Goal: Task Accomplishment & Management: Use online tool/utility

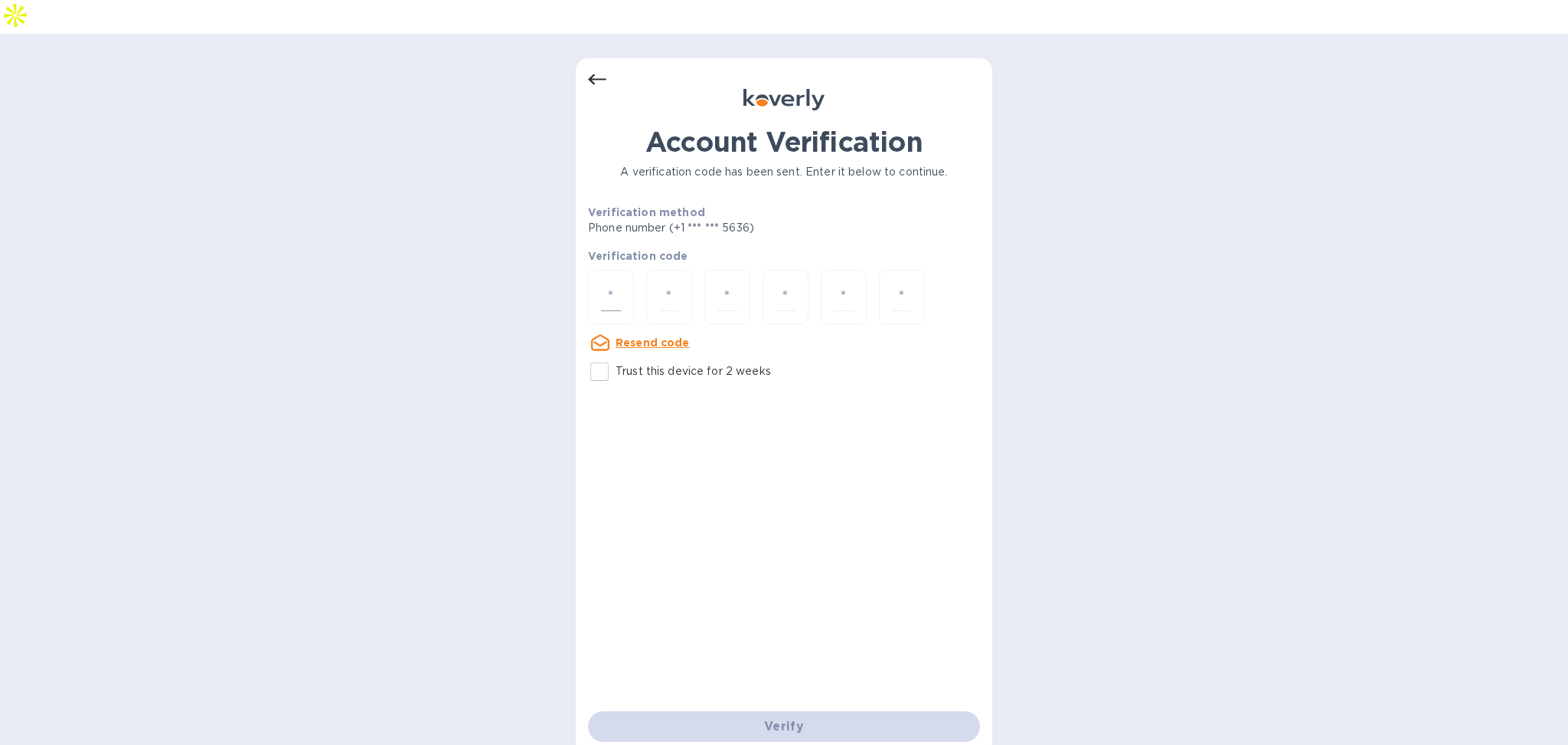
click at [606, 283] on input "number" at bounding box center [611, 297] width 20 height 28
click at [631, 363] on p "Trust this device for 2 weeks" at bounding box center [693, 371] width 156 height 16
click at [616, 355] on input "Trust this device for 2 weeks" at bounding box center [600, 371] width 32 height 32
checkbox input "true"
click at [616, 283] on input "number" at bounding box center [611, 297] width 20 height 28
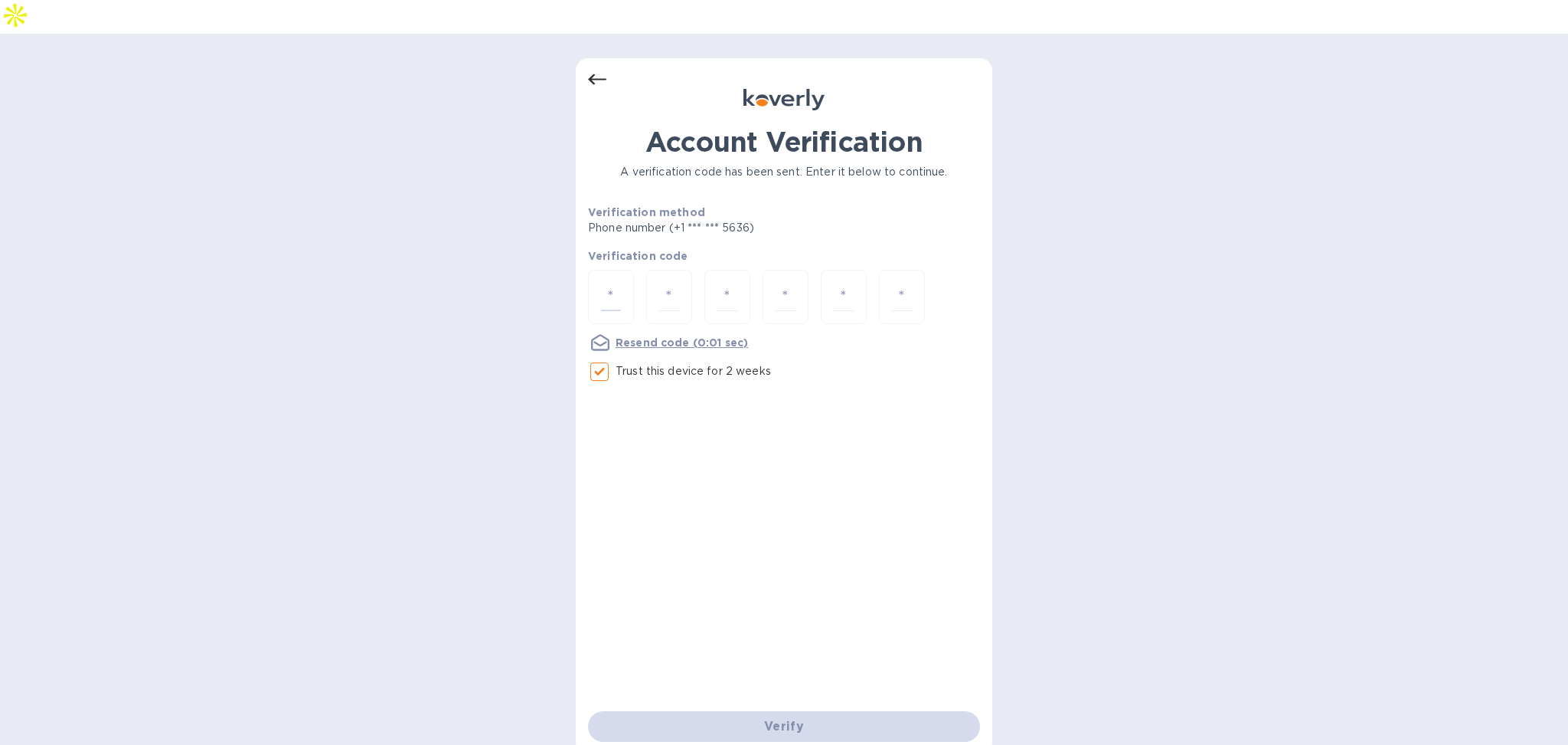
type input "9"
type input "3"
type input "4"
type input "2"
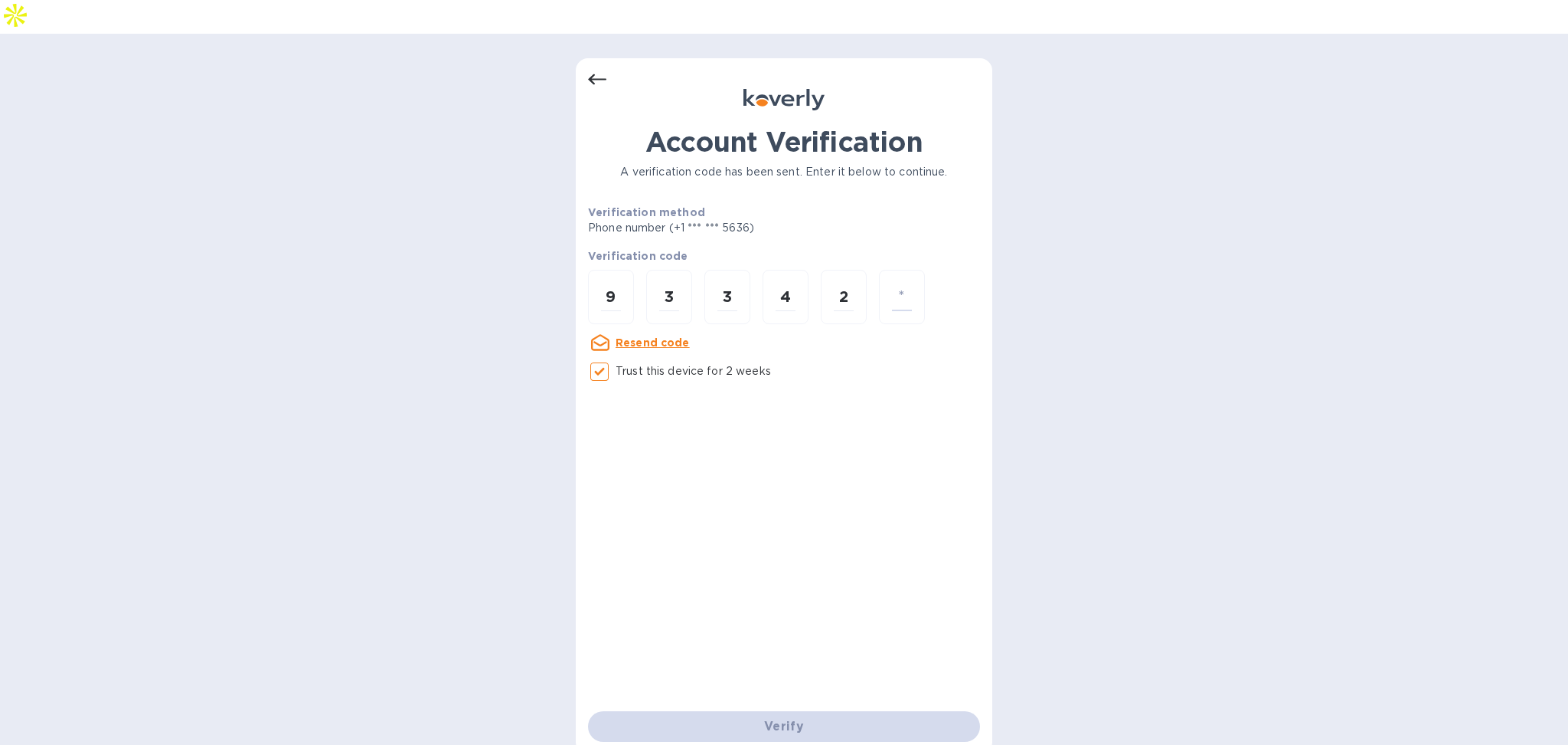
type input "1"
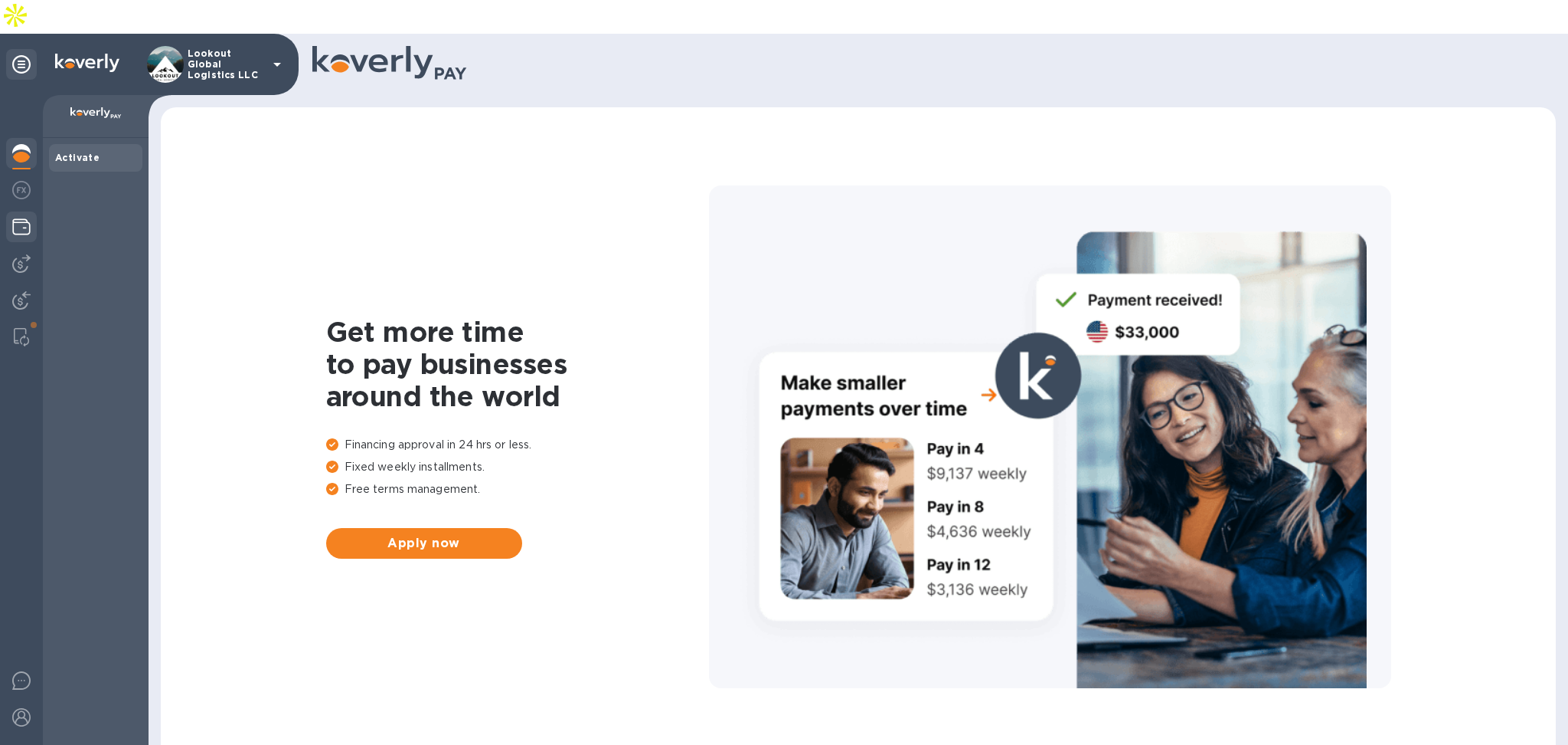
click at [20, 218] on img at bounding box center [21, 227] width 18 height 18
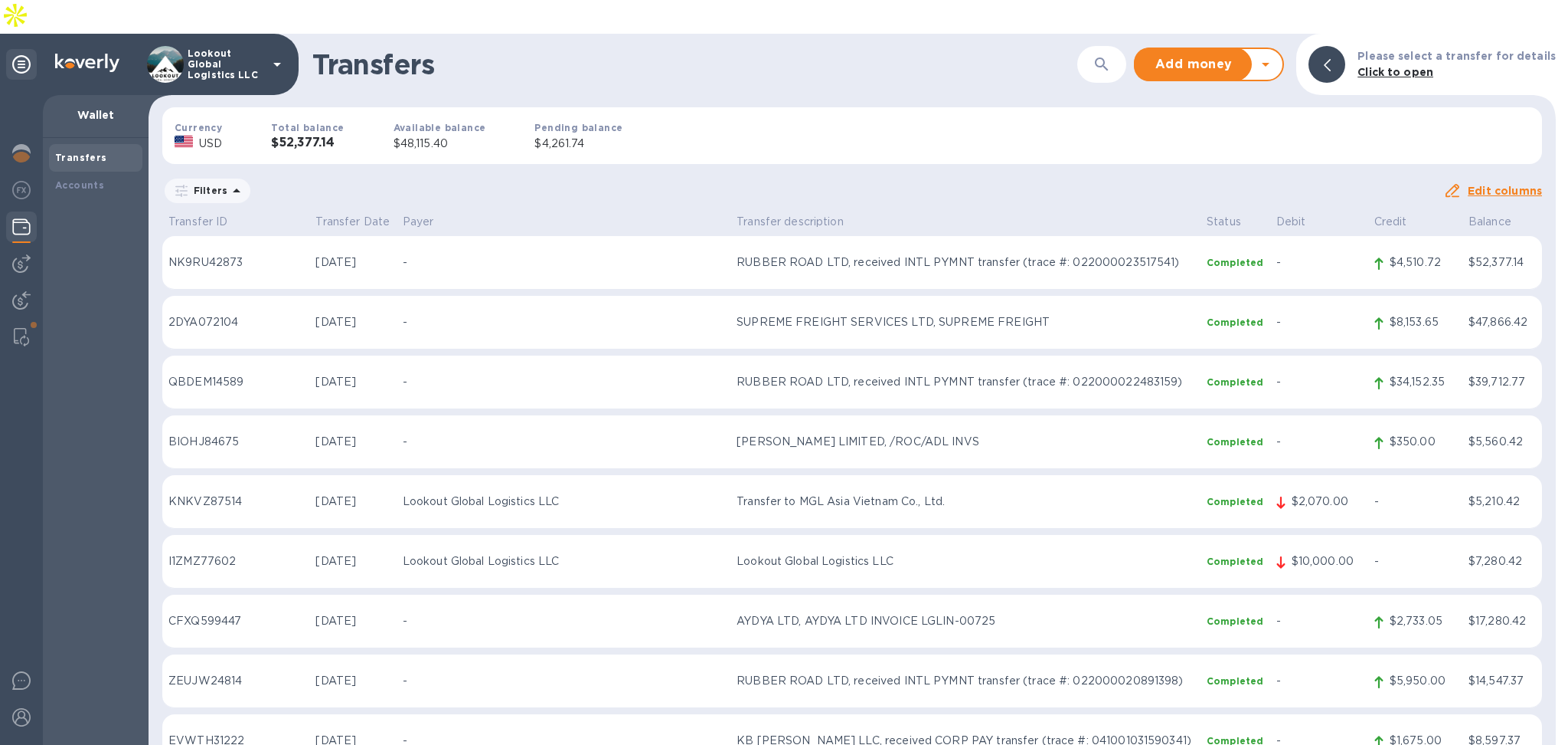
click at [1528, 64] on p "Click to open" at bounding box center [1457, 72] width 199 height 16
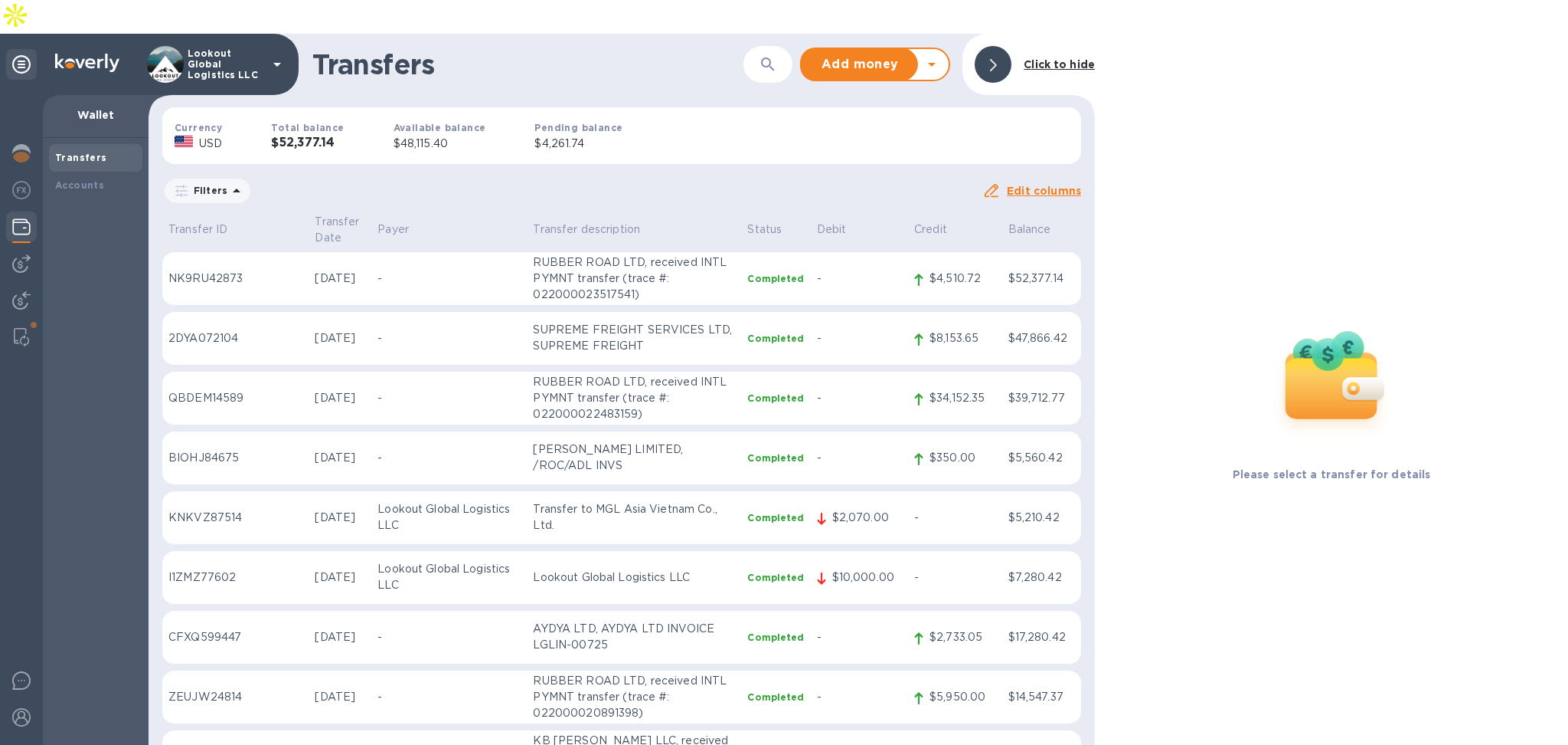
click at [1027, 40] on div "Click to hide" at bounding box center [1034, 64] width 133 height 49
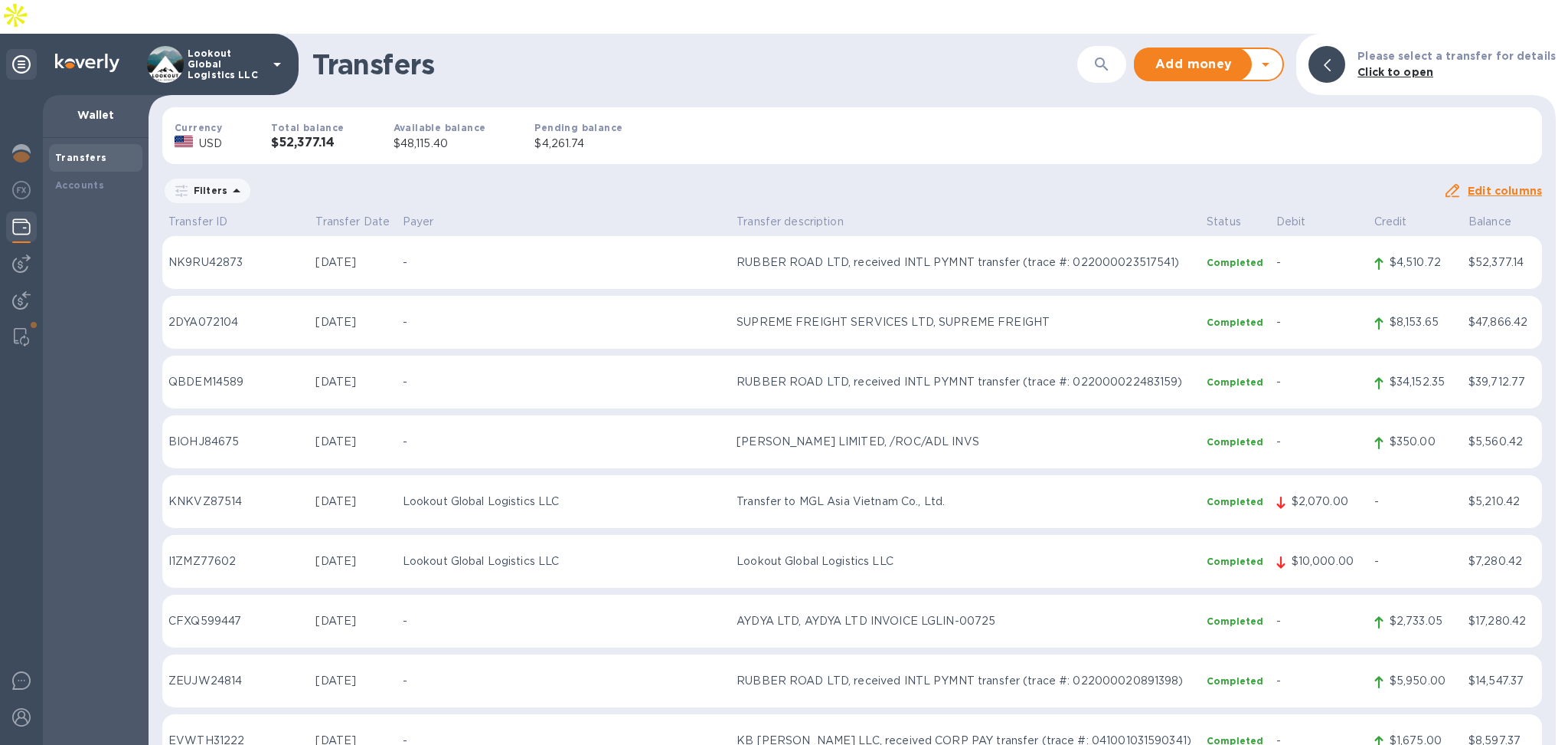
click at [1268, 55] on icon at bounding box center [1266, 64] width 18 height 18
click at [1218, 130] on b "Withdraw money" at bounding box center [1209, 136] width 99 height 12
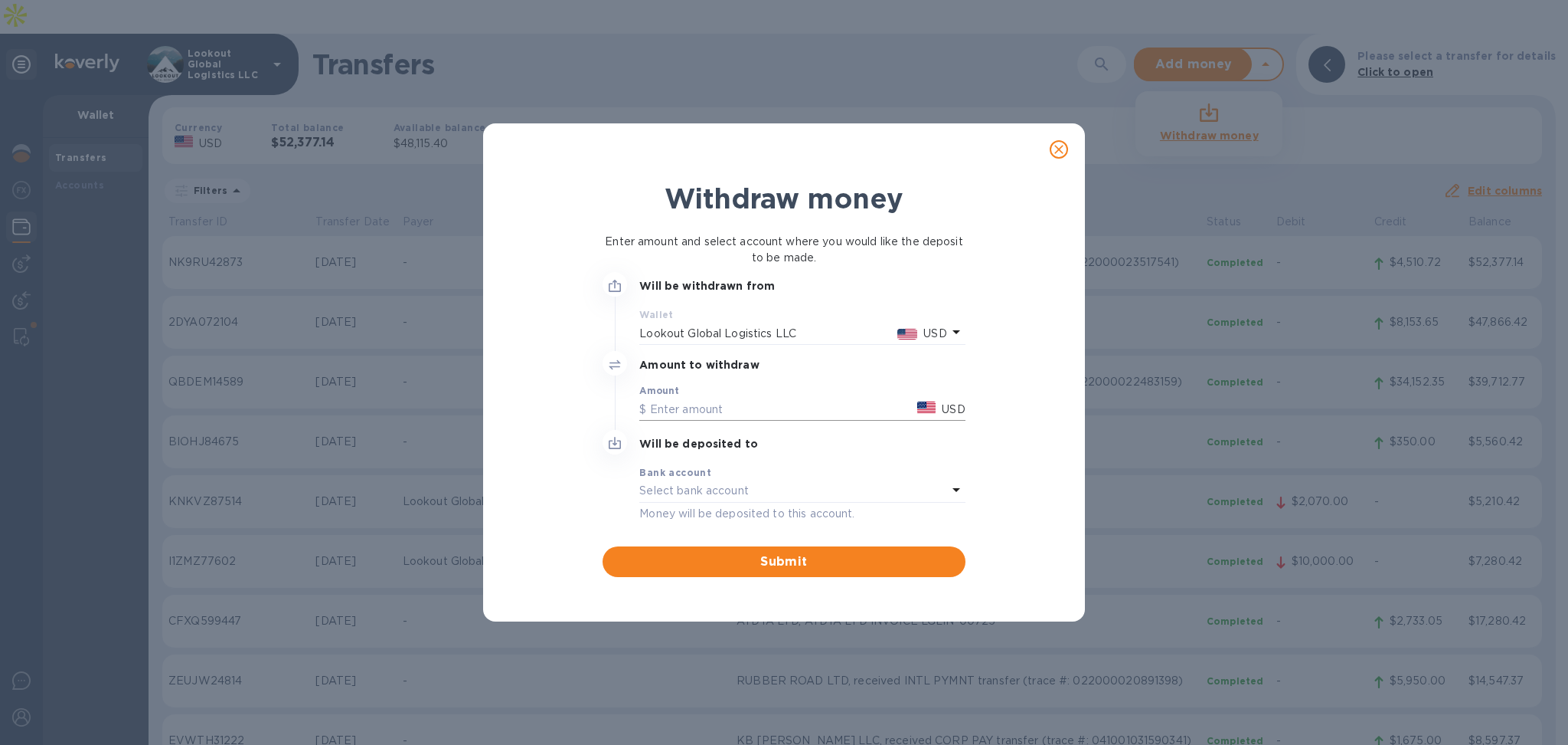
click at [677, 408] on input "text" at bounding box center [775, 409] width 272 height 23
type input "48,100"
click at [776, 489] on div "Select bank account" at bounding box center [793, 491] width 307 height 21
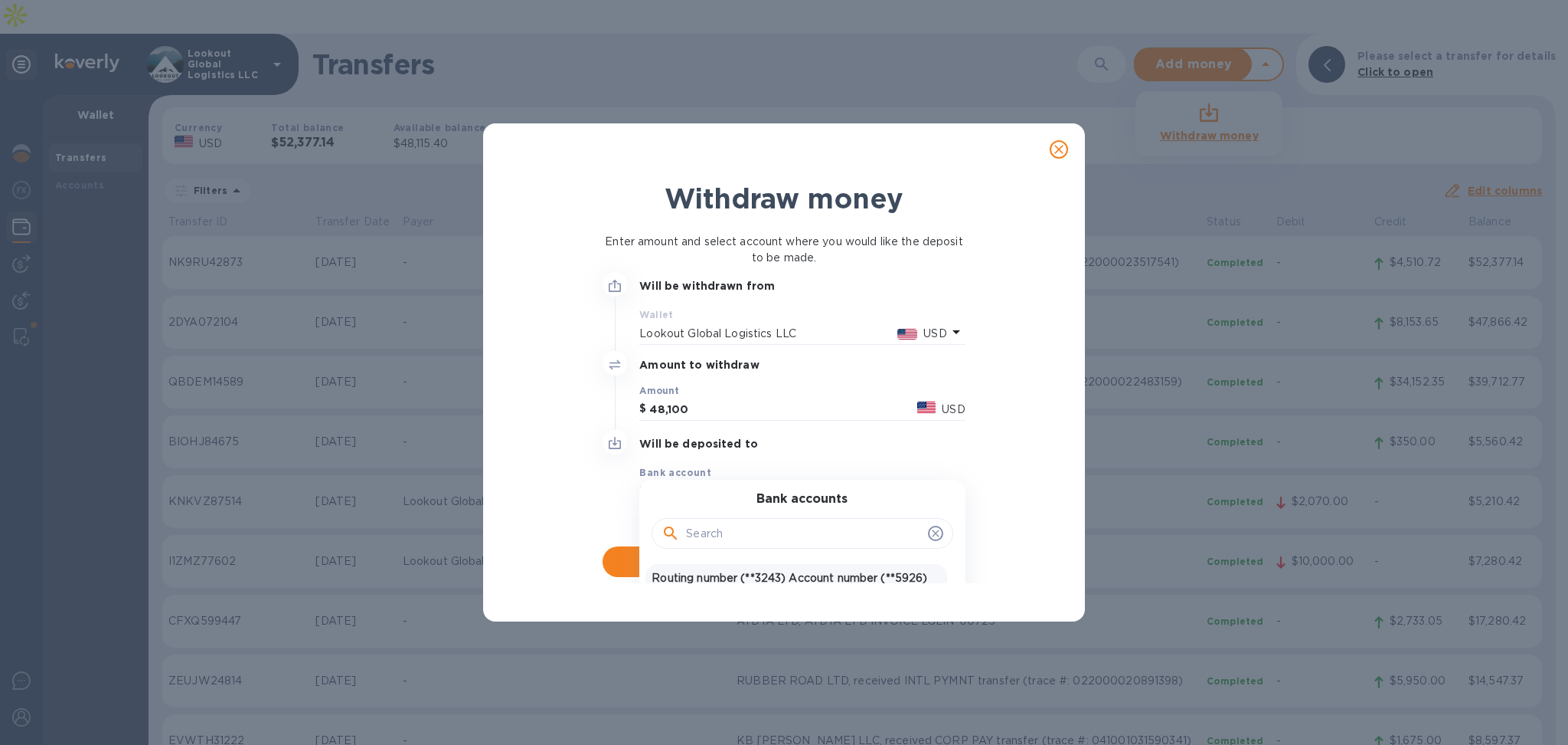
click at [772, 568] on div "Routing number (**3243) Account number (**5926) USD United States Dollar" at bounding box center [796, 586] width 301 height 45
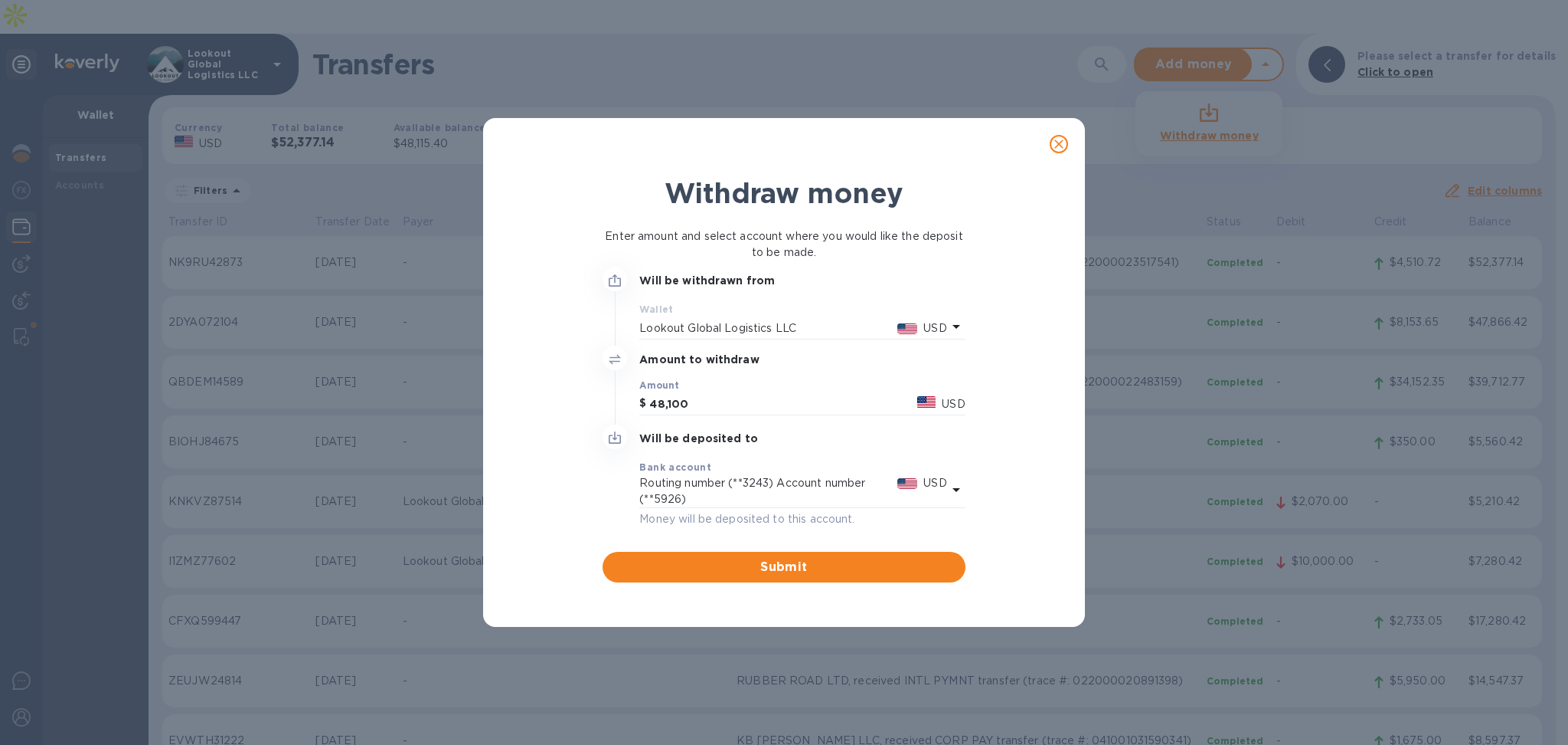
click at [772, 568] on span "Submit" at bounding box center [784, 567] width 337 height 18
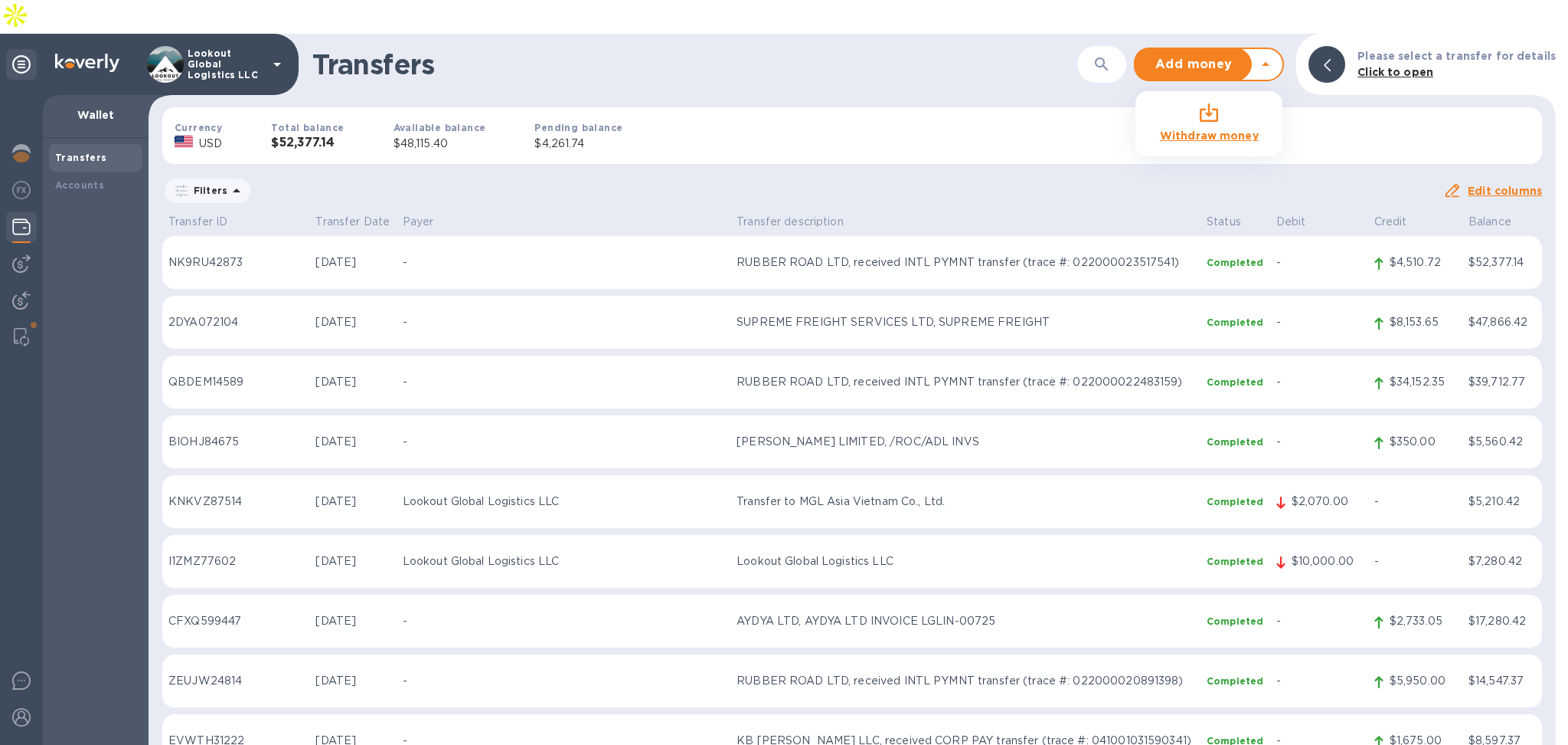
click at [1277, 48] on div "Add money Withdraw money" at bounding box center [1209, 64] width 150 height 34
click at [1192, 55] on span "Add money" at bounding box center [1194, 64] width 92 height 18
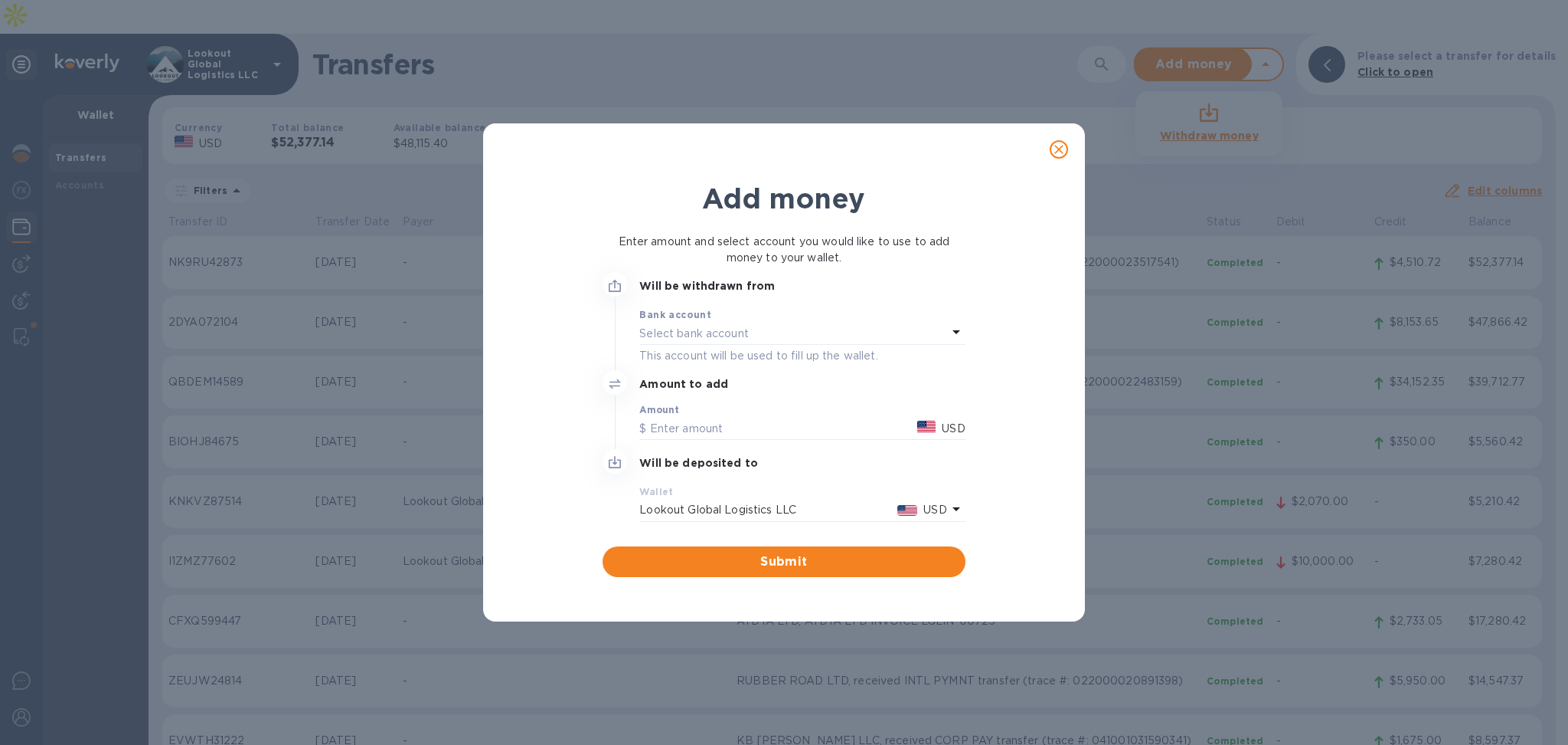
click at [679, 340] on p "Select bank account" at bounding box center [694, 333] width 110 height 16
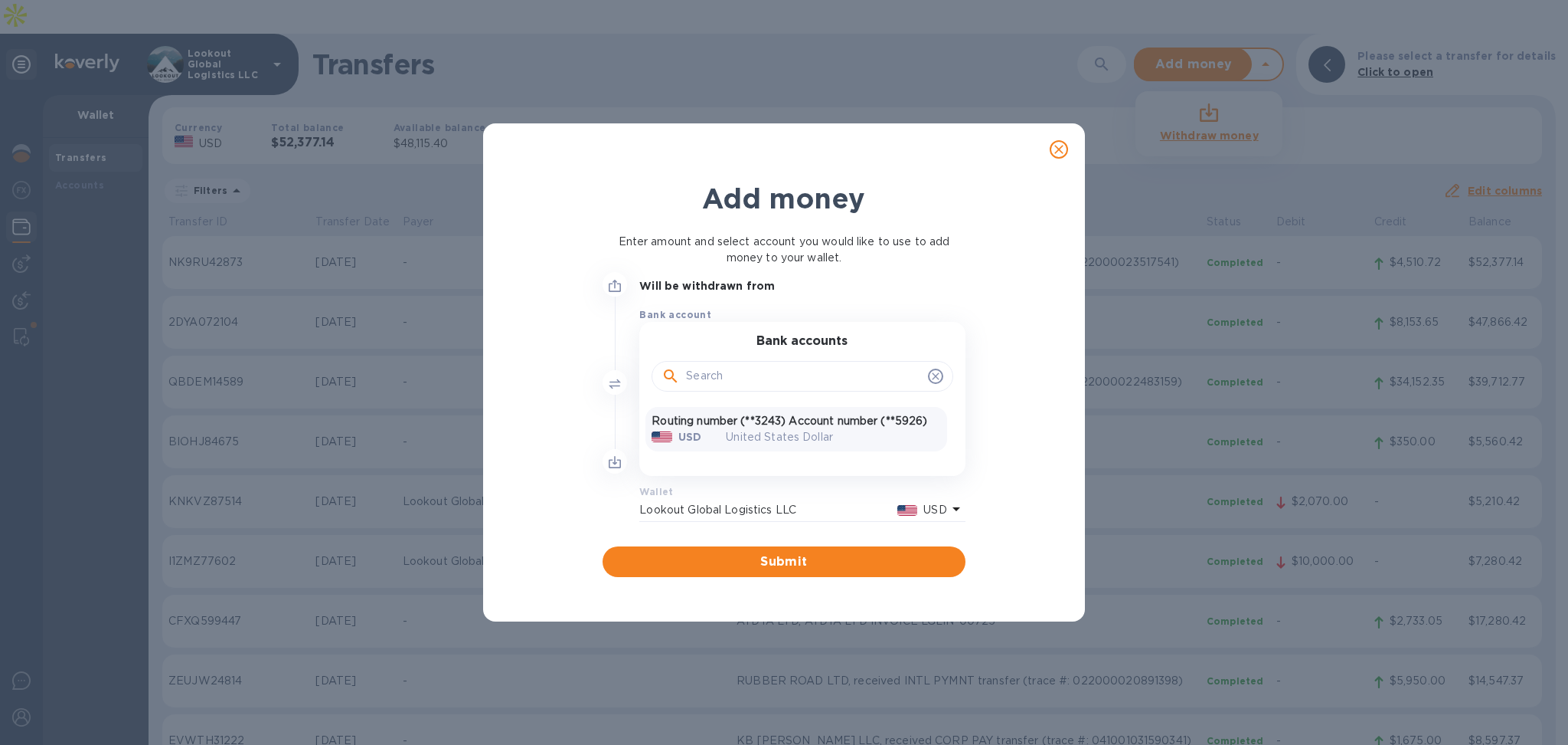
click at [786, 430] on p "United States Dollar" at bounding box center [833, 437] width 215 height 16
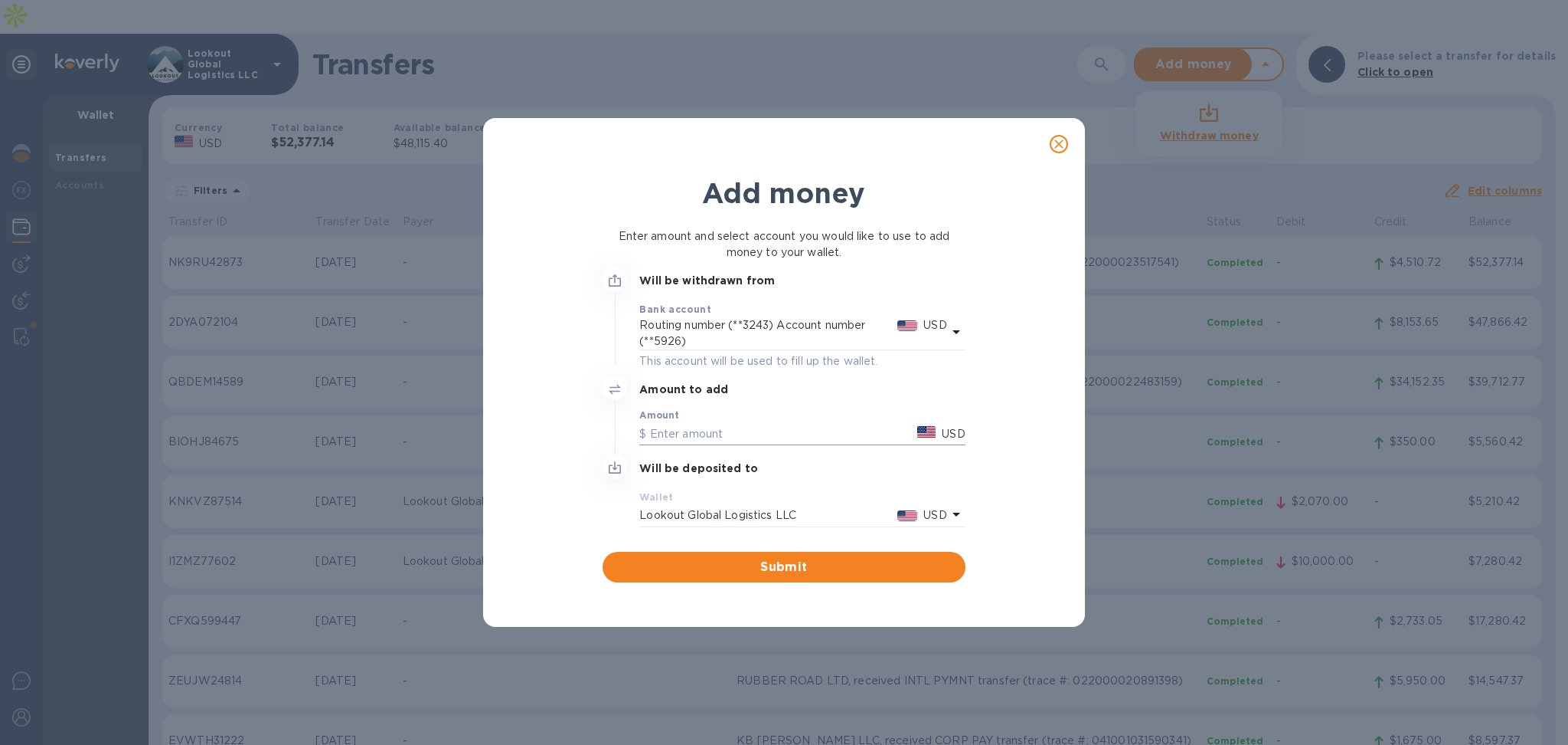
click at [748, 442] on input "text" at bounding box center [775, 433] width 272 height 23
type input "1"
click at [580, 529] on div "Add money Enter amount and select account you would like to use to add money to…" at bounding box center [784, 379] width 577 height 417
click at [809, 555] on button "Submit" at bounding box center [784, 567] width 362 height 31
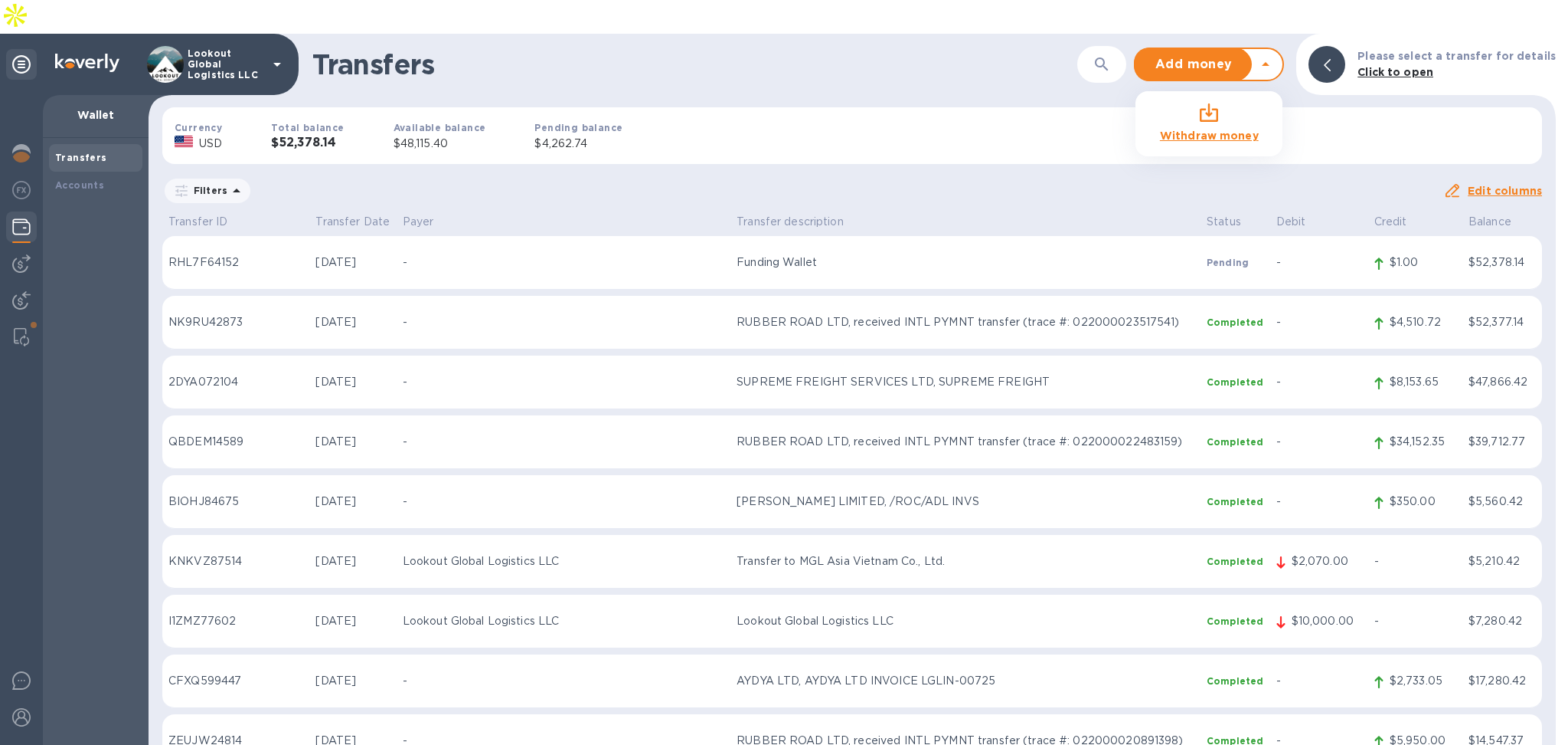
click at [1275, 55] on icon at bounding box center [1266, 64] width 18 height 18
click at [1264, 49] on div "Add money Withdraw money" at bounding box center [1200, 64] width 129 height 31
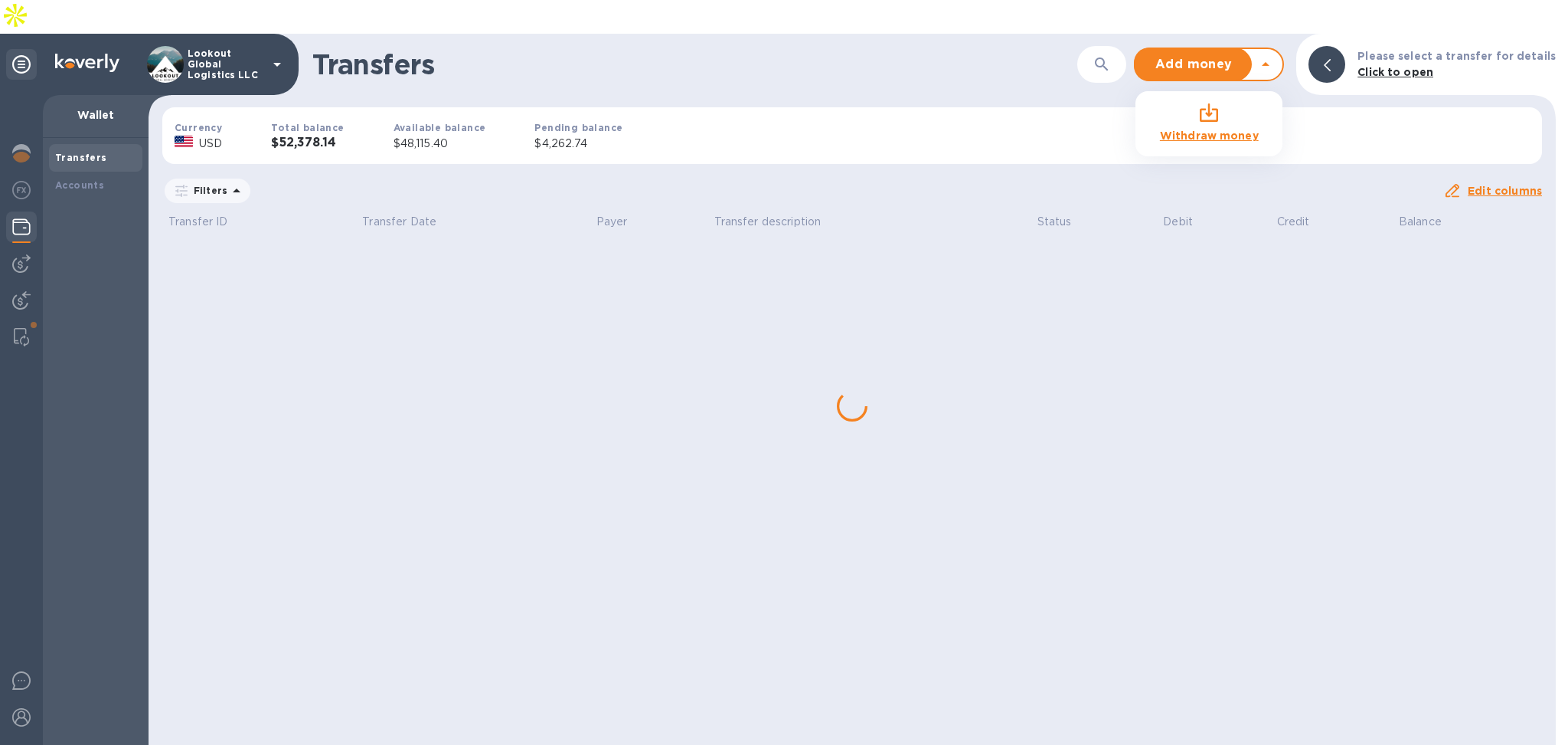
click at [1275, 55] on icon at bounding box center [1266, 64] width 18 height 18
click at [1218, 130] on b "Withdraw money" at bounding box center [1209, 136] width 99 height 12
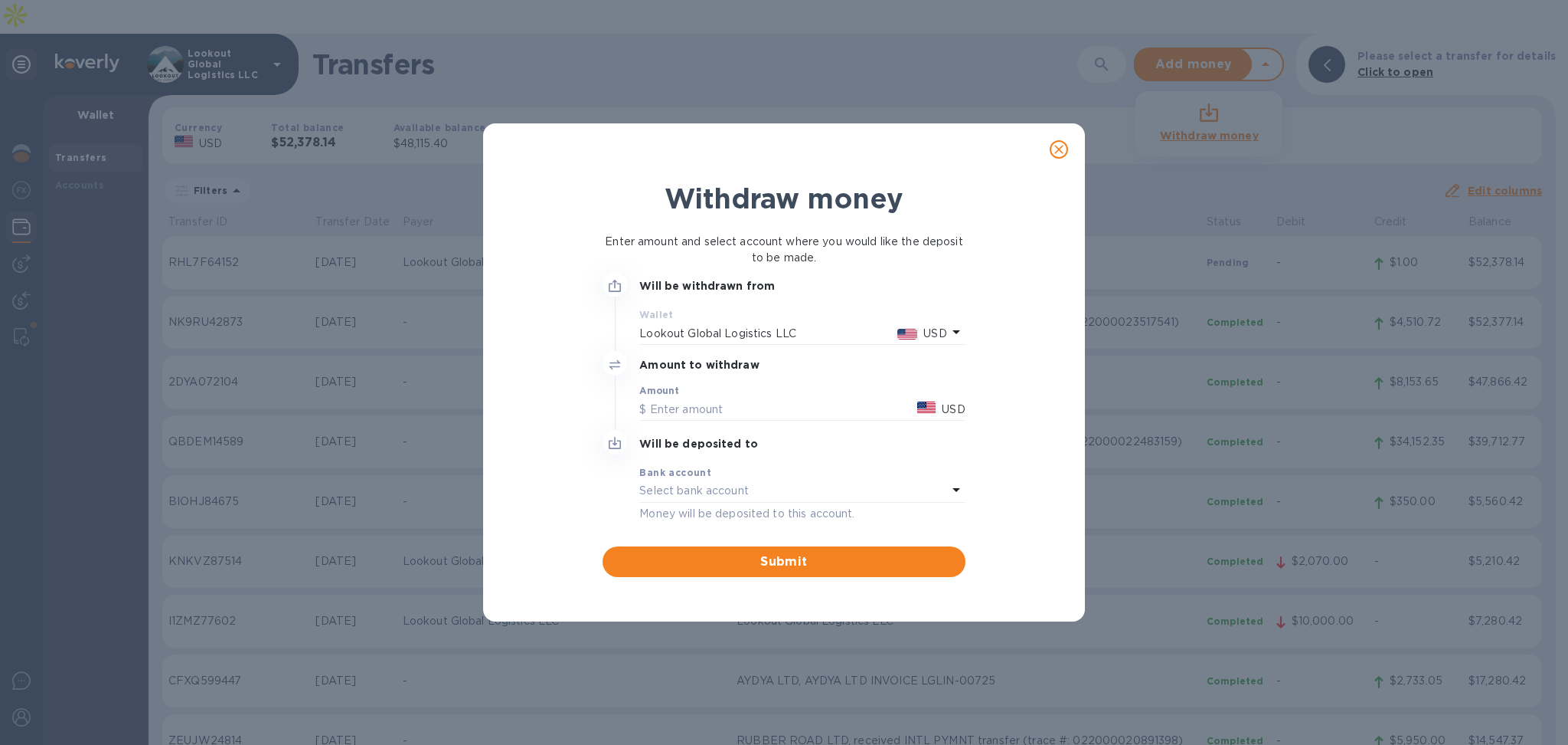
click at [718, 428] on div "Amount USD" at bounding box center [802, 404] width 337 height 51
click at [715, 403] on input "text" at bounding box center [775, 409] width 272 height 23
type input "1"
click at [745, 492] on p "Select bank account" at bounding box center [694, 490] width 110 height 16
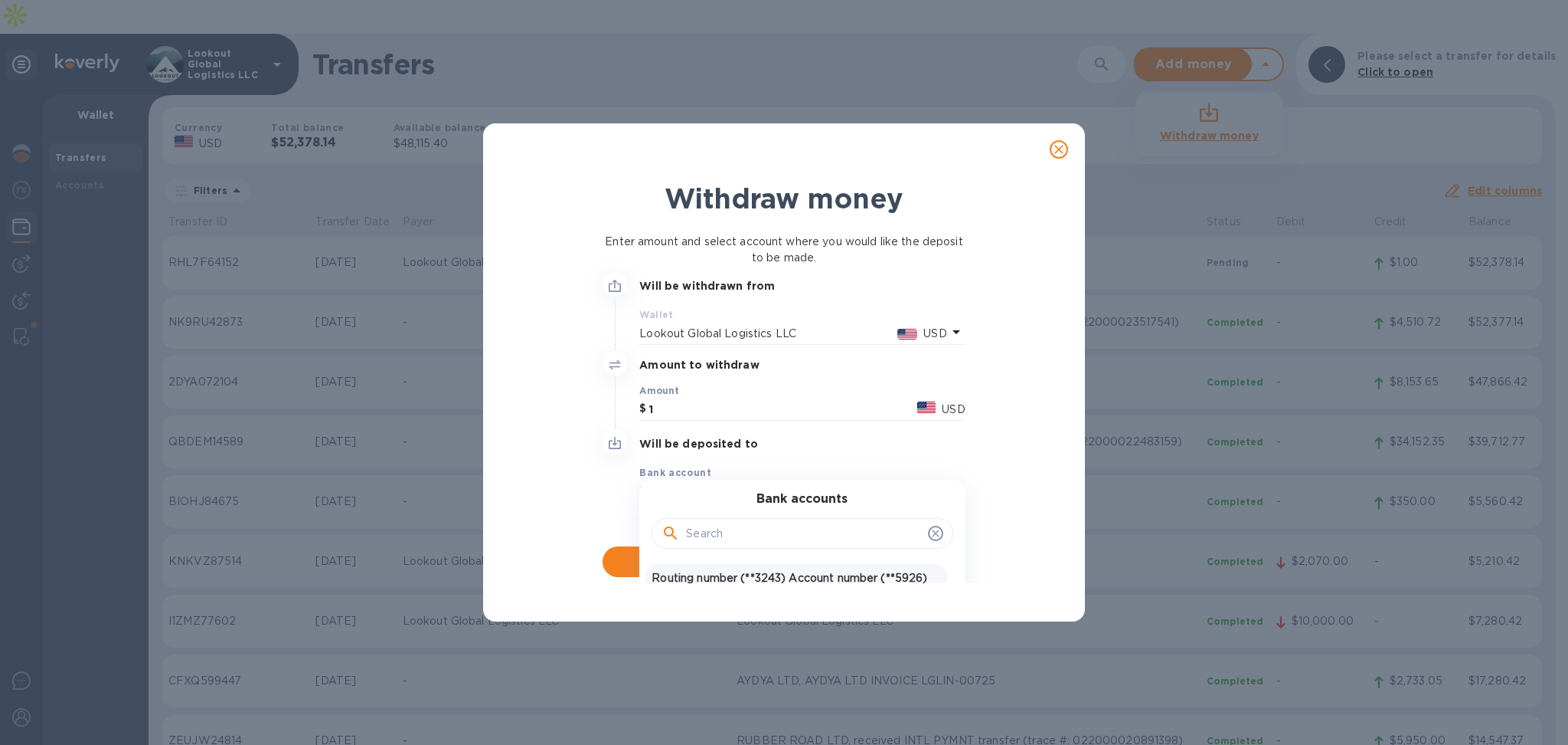
click at [715, 574] on p "Routing number (**3243) Account number (**5926)" at bounding box center [796, 578] width 288 height 16
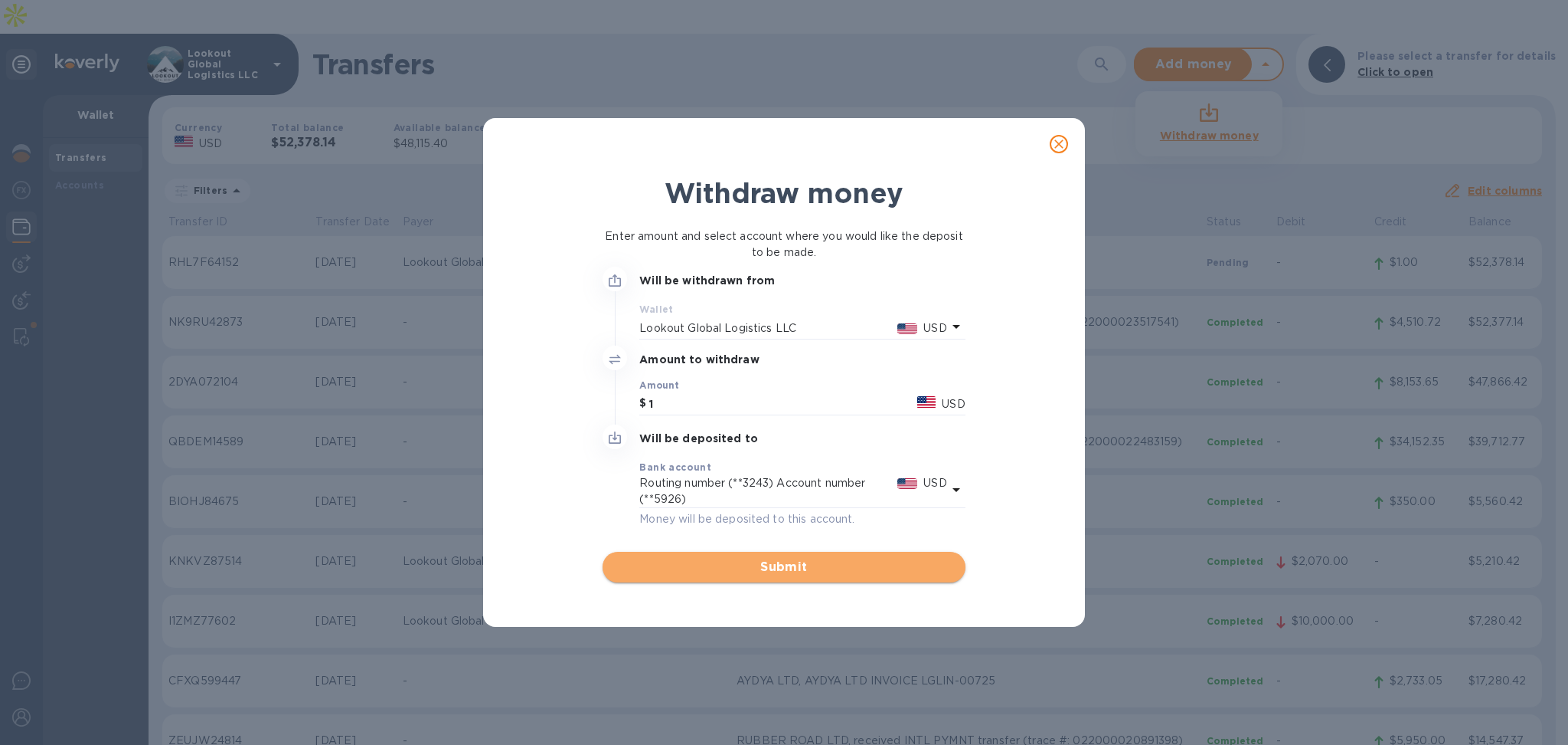
click at [731, 558] on span "Submit" at bounding box center [784, 567] width 337 height 18
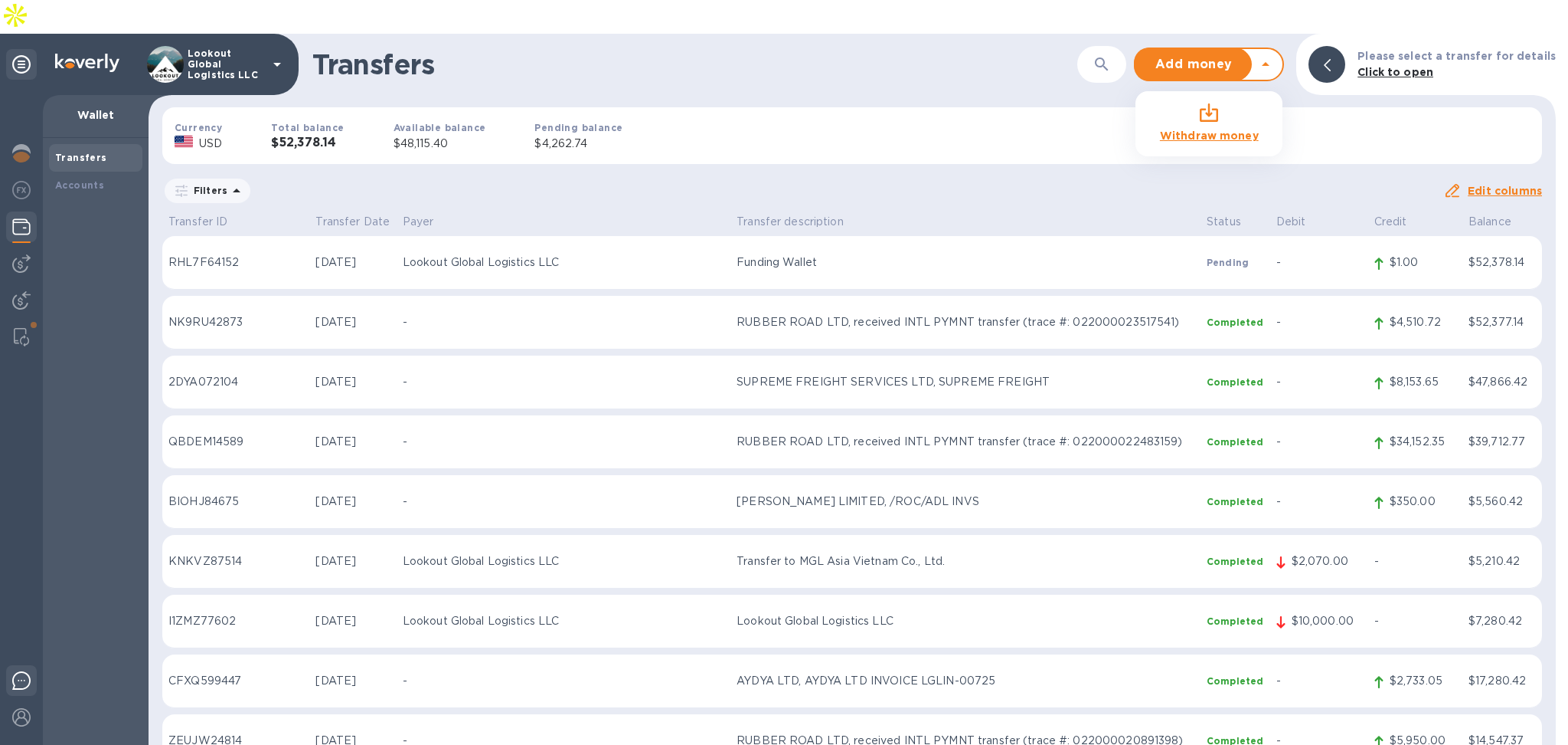
click at [15, 665] on div at bounding box center [21, 683] width 31 height 36
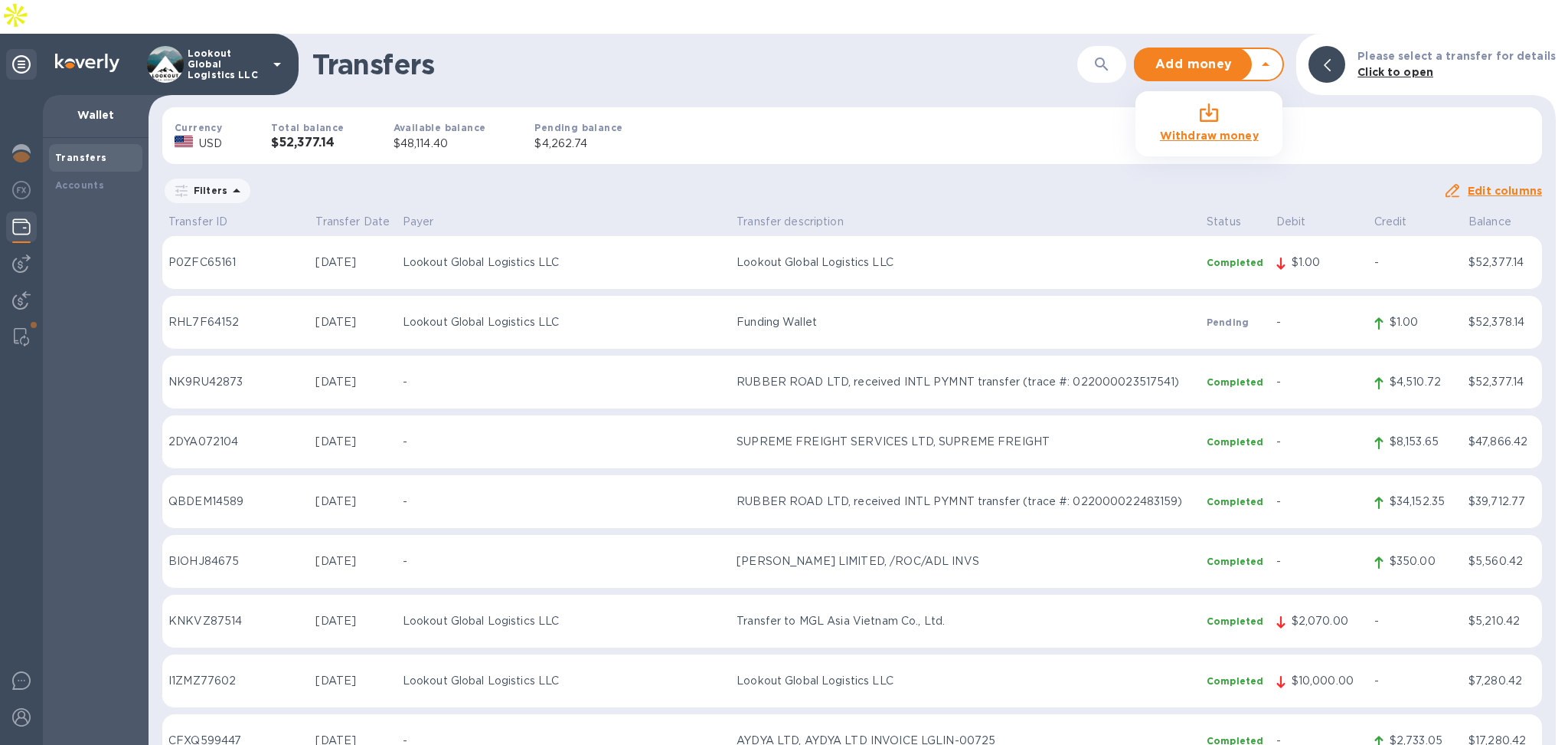
click at [1275, 55] on icon at bounding box center [1266, 64] width 18 height 18
click at [1211, 130] on b "Withdraw money" at bounding box center [1209, 136] width 99 height 12
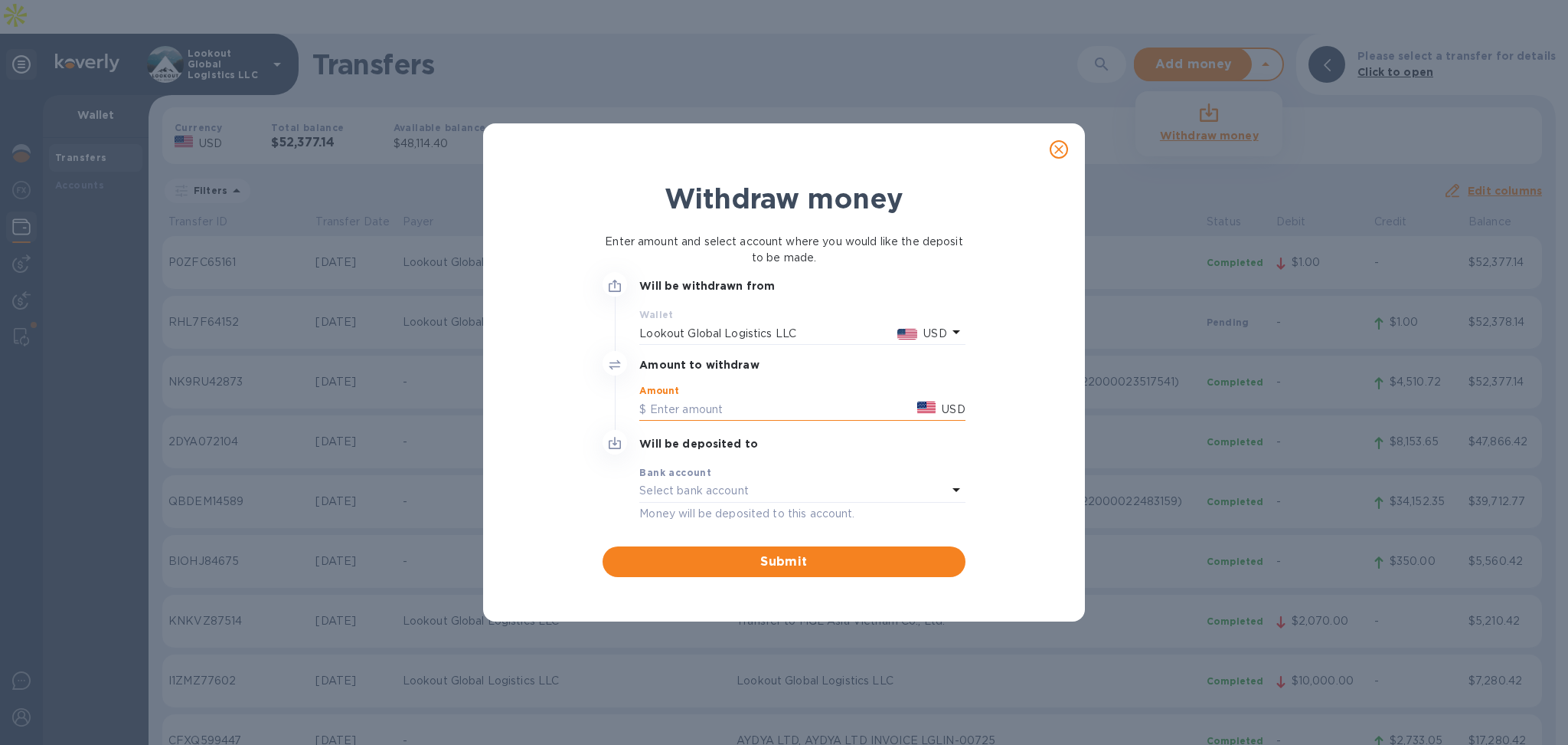
click at [720, 399] on input "text" at bounding box center [775, 409] width 272 height 23
type input "48,100"
click at [773, 483] on div "Select bank account" at bounding box center [793, 491] width 307 height 21
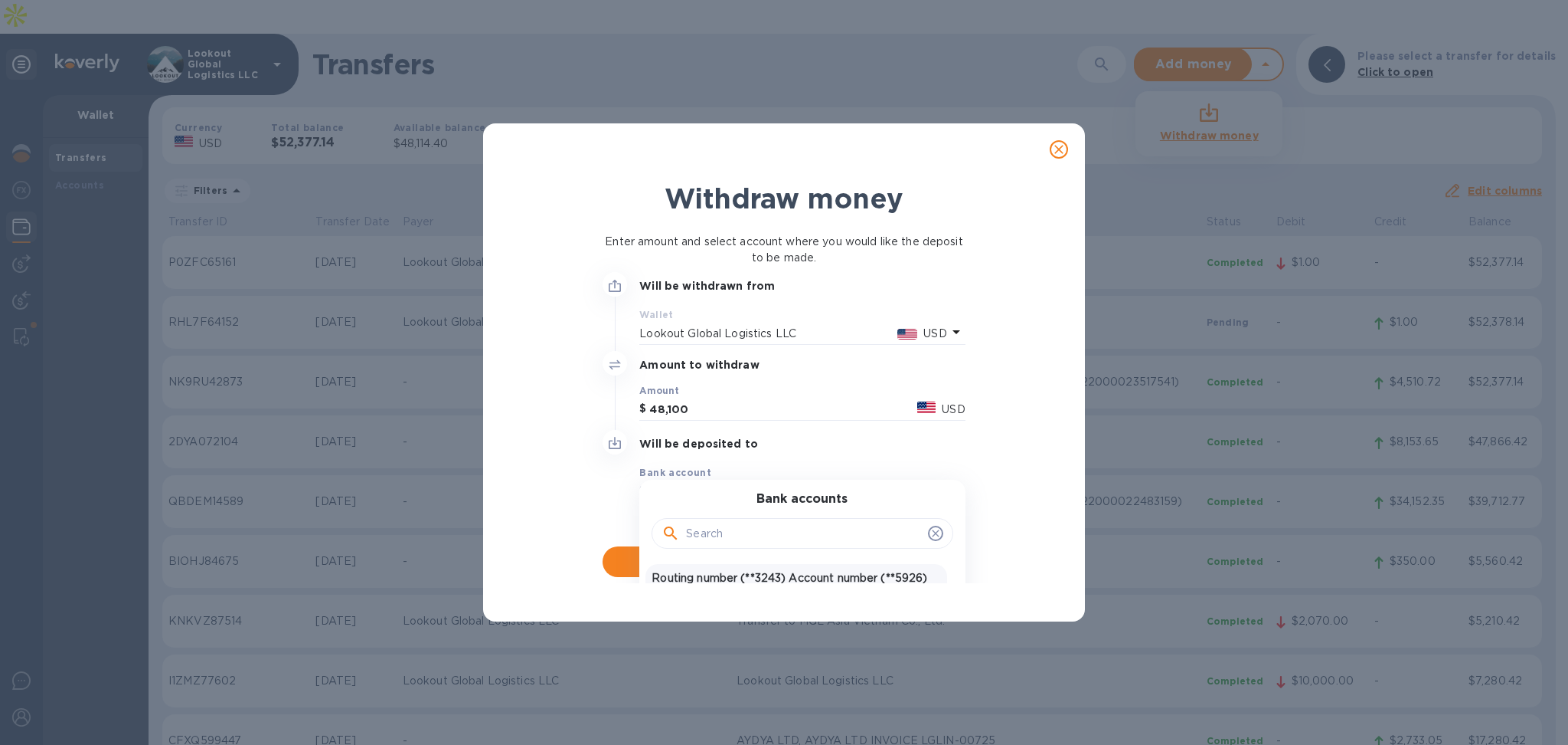
click at [769, 571] on p "Routing number (**3243) Account number (**5926)" at bounding box center [796, 578] width 288 height 16
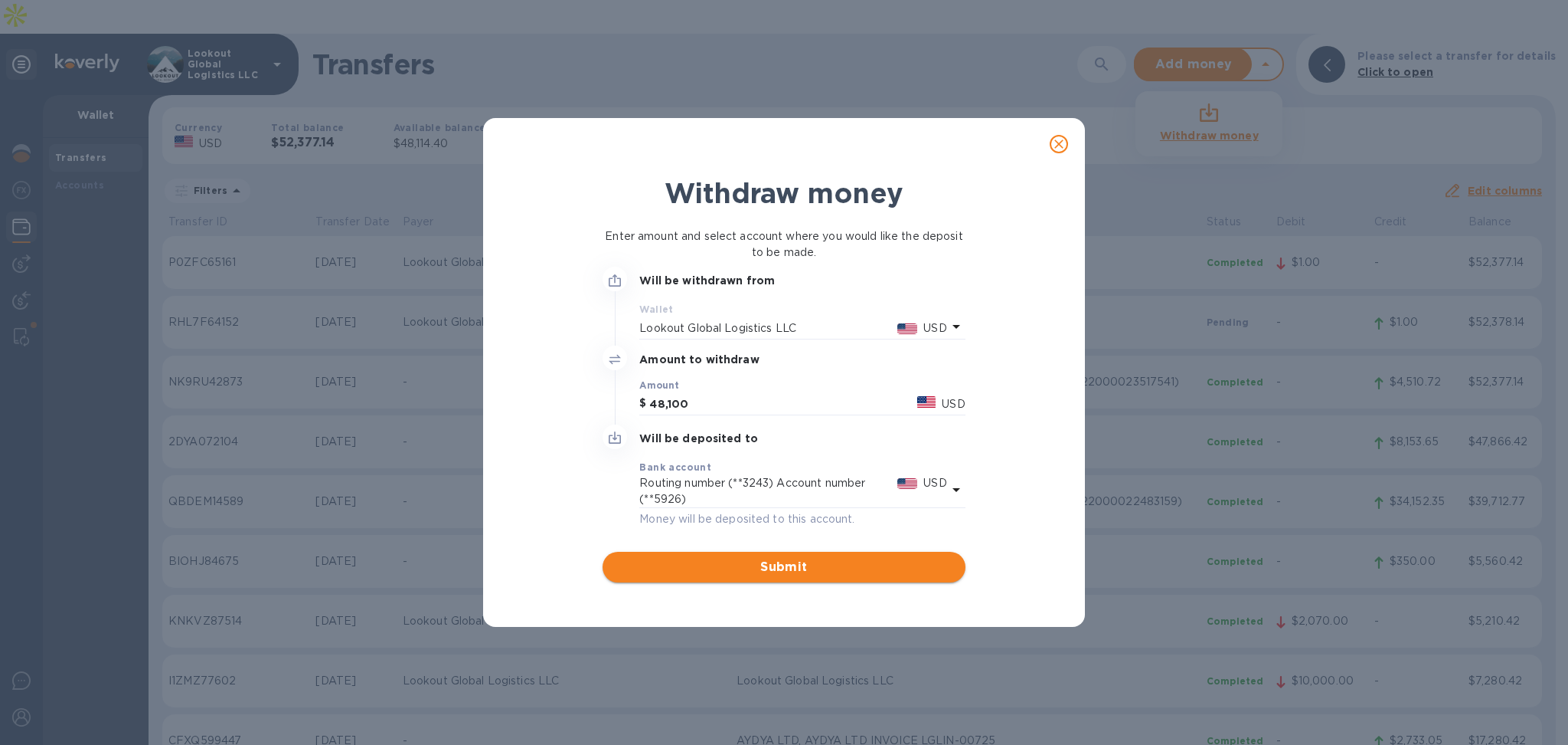
click at [761, 564] on span "Submit" at bounding box center [784, 567] width 337 height 18
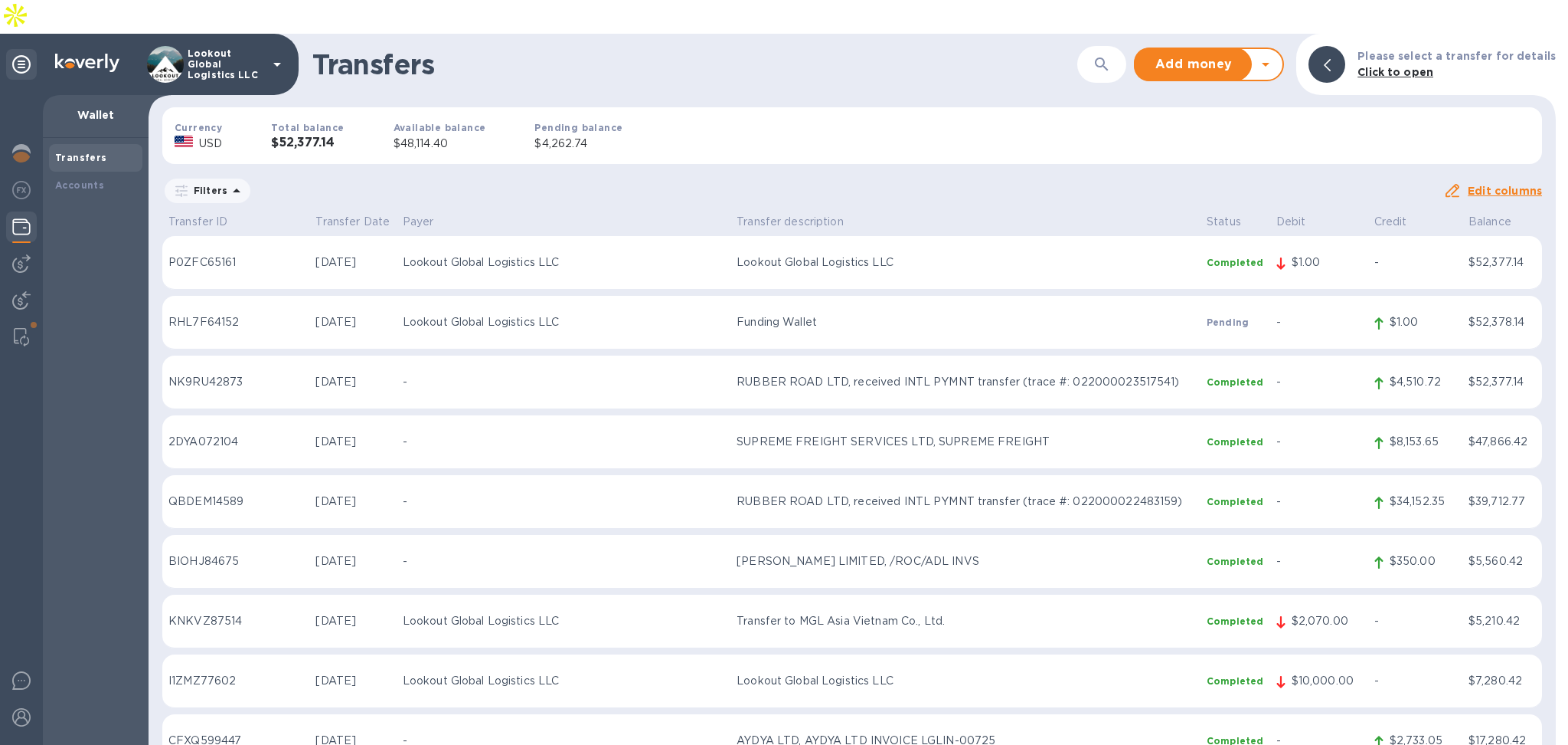
click at [1275, 55] on icon at bounding box center [1266, 64] width 18 height 18
click at [1208, 130] on b "Withdraw money" at bounding box center [1209, 136] width 99 height 12
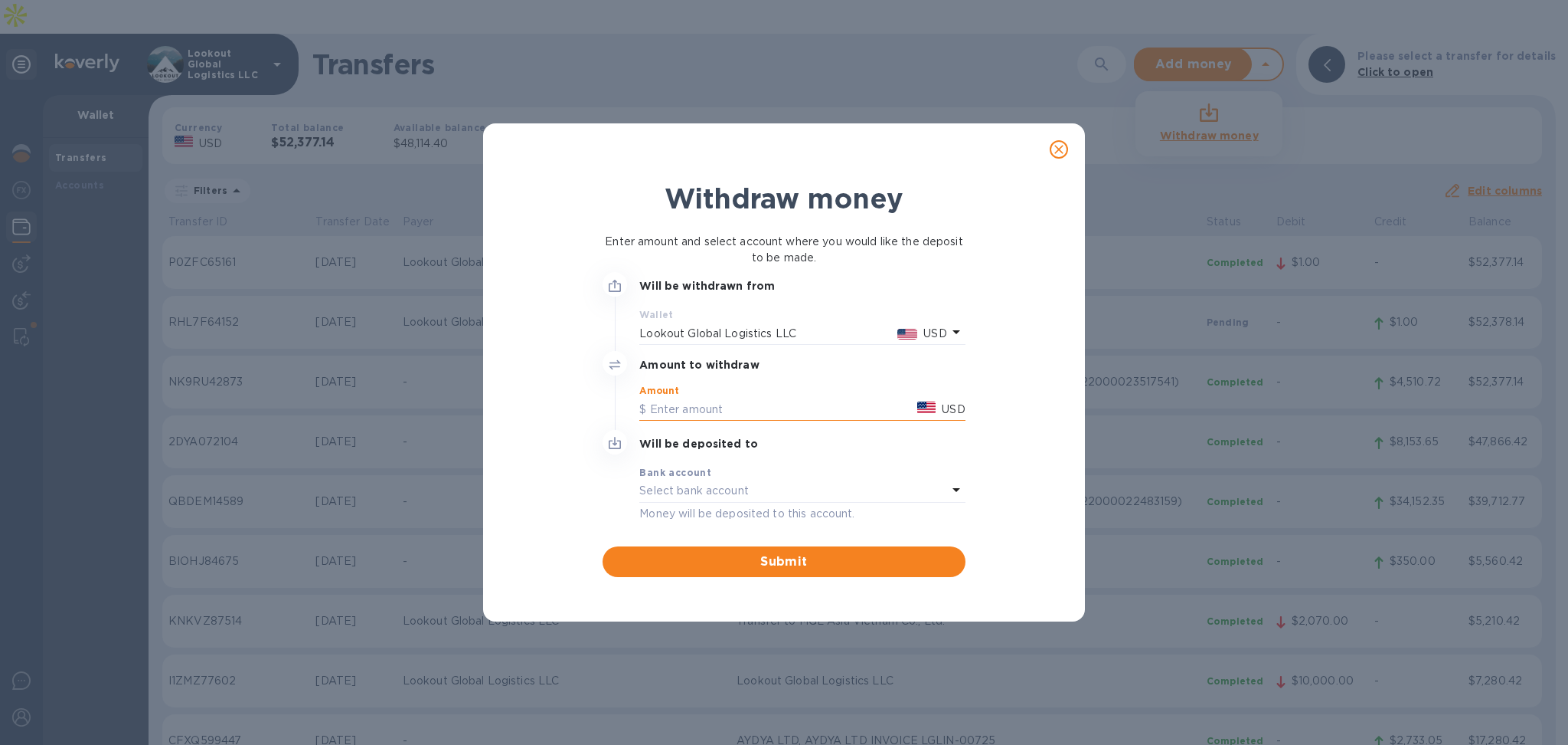
click at [723, 410] on input "text" at bounding box center [775, 409] width 272 height 23
type input "48,100"
click at [743, 483] on p "Select bank account" at bounding box center [694, 490] width 110 height 16
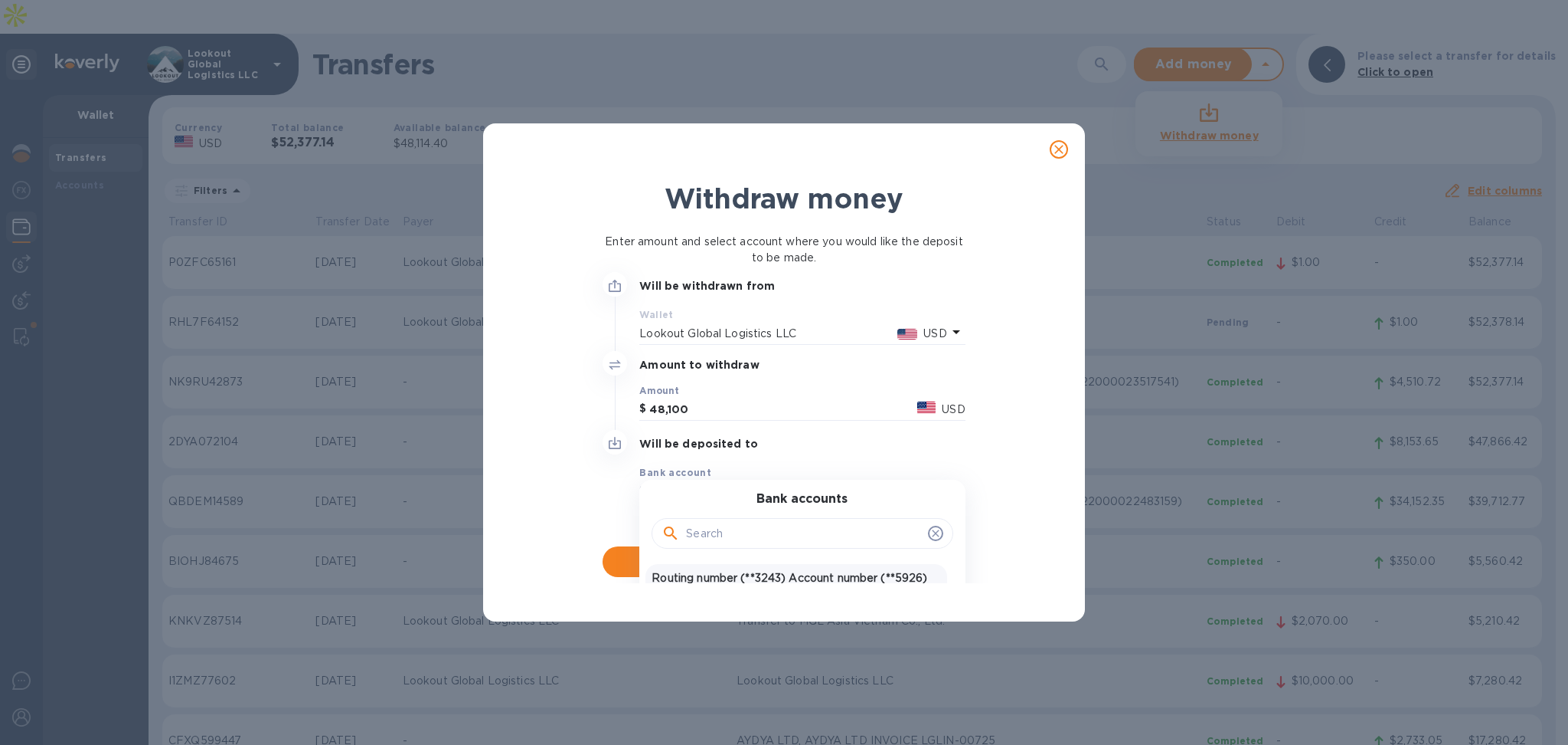
click at [761, 579] on p "Routing number (**3243) Account number (**5926)" at bounding box center [796, 578] width 288 height 16
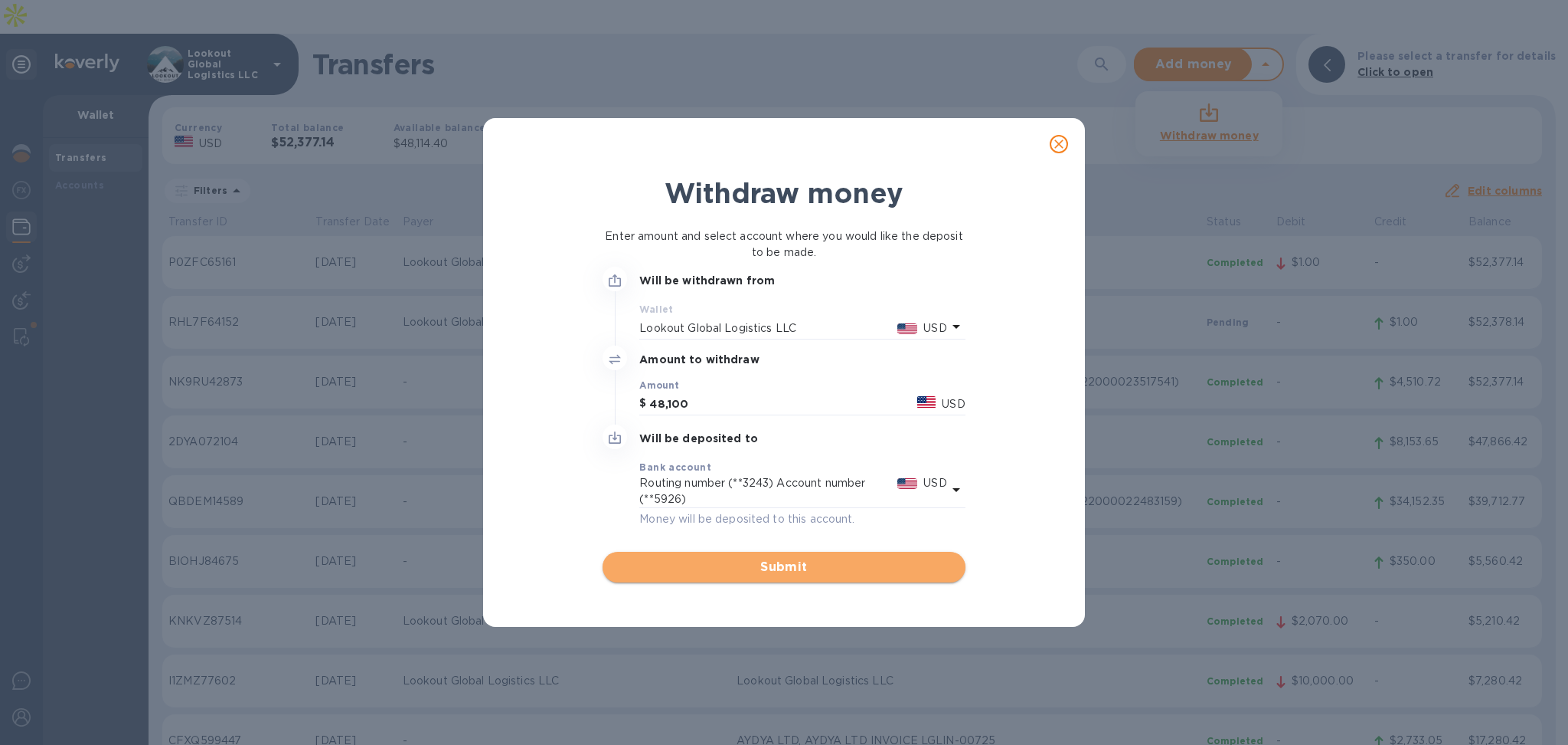
drag, startPoint x: 790, startPoint y: 547, endPoint x: 781, endPoint y: 555, distance: 12.0
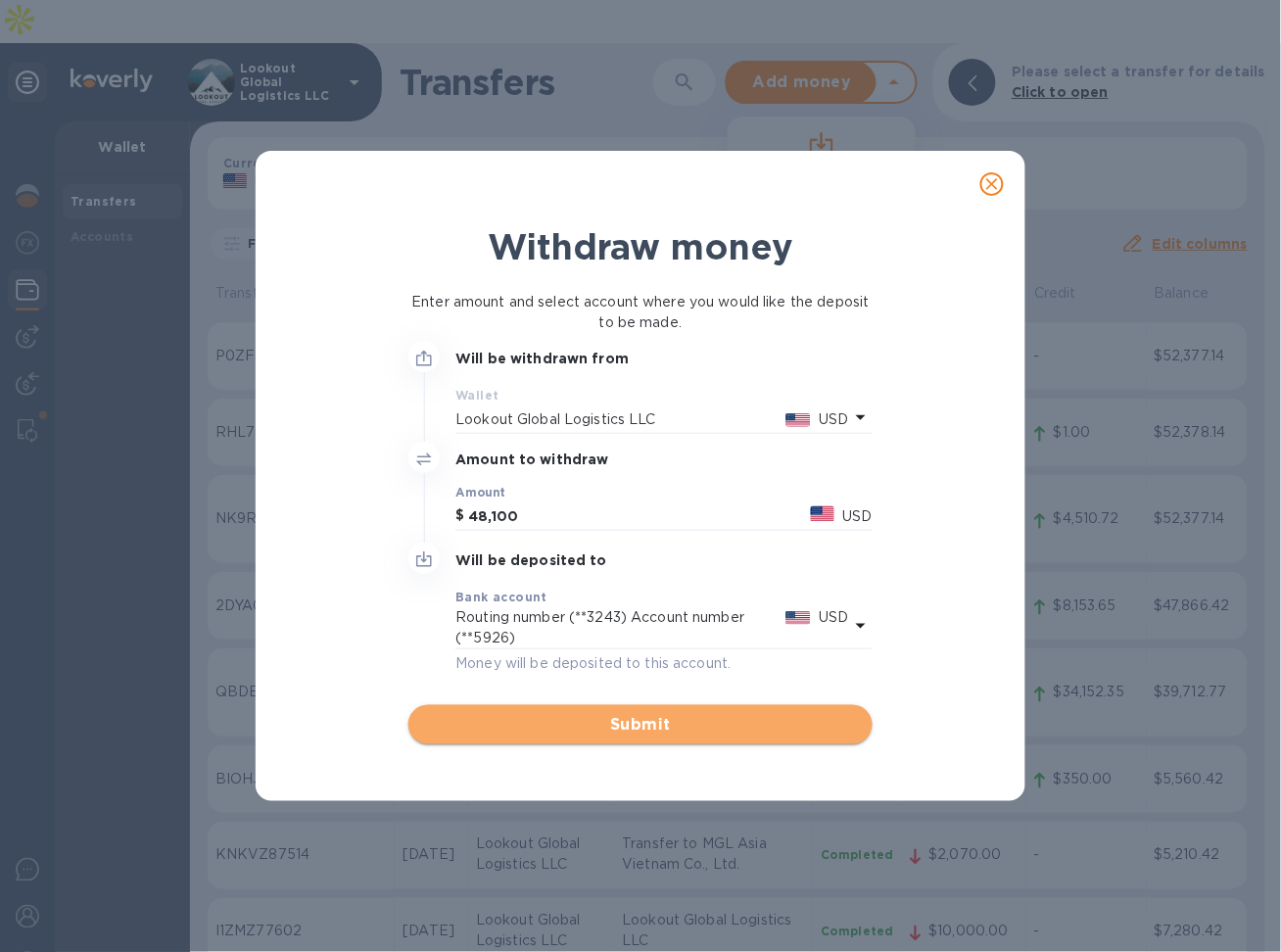
click at [611, 711] on button "Submit" at bounding box center [640, 725] width 463 height 39
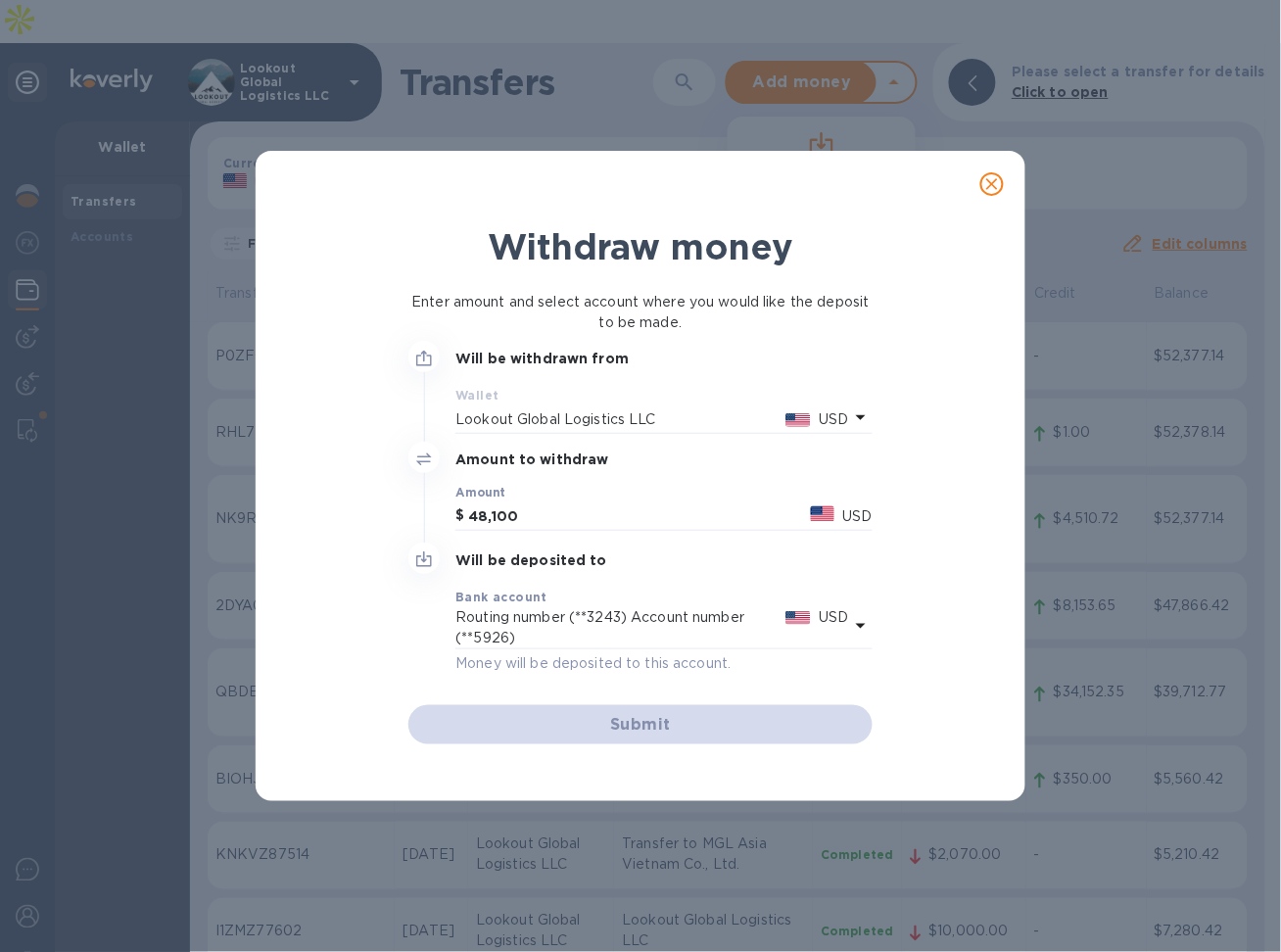
click at [864, 194] on div at bounding box center [640, 184] width 750 height 47
click at [429, 422] on div at bounding box center [424, 391] width 47 height 101
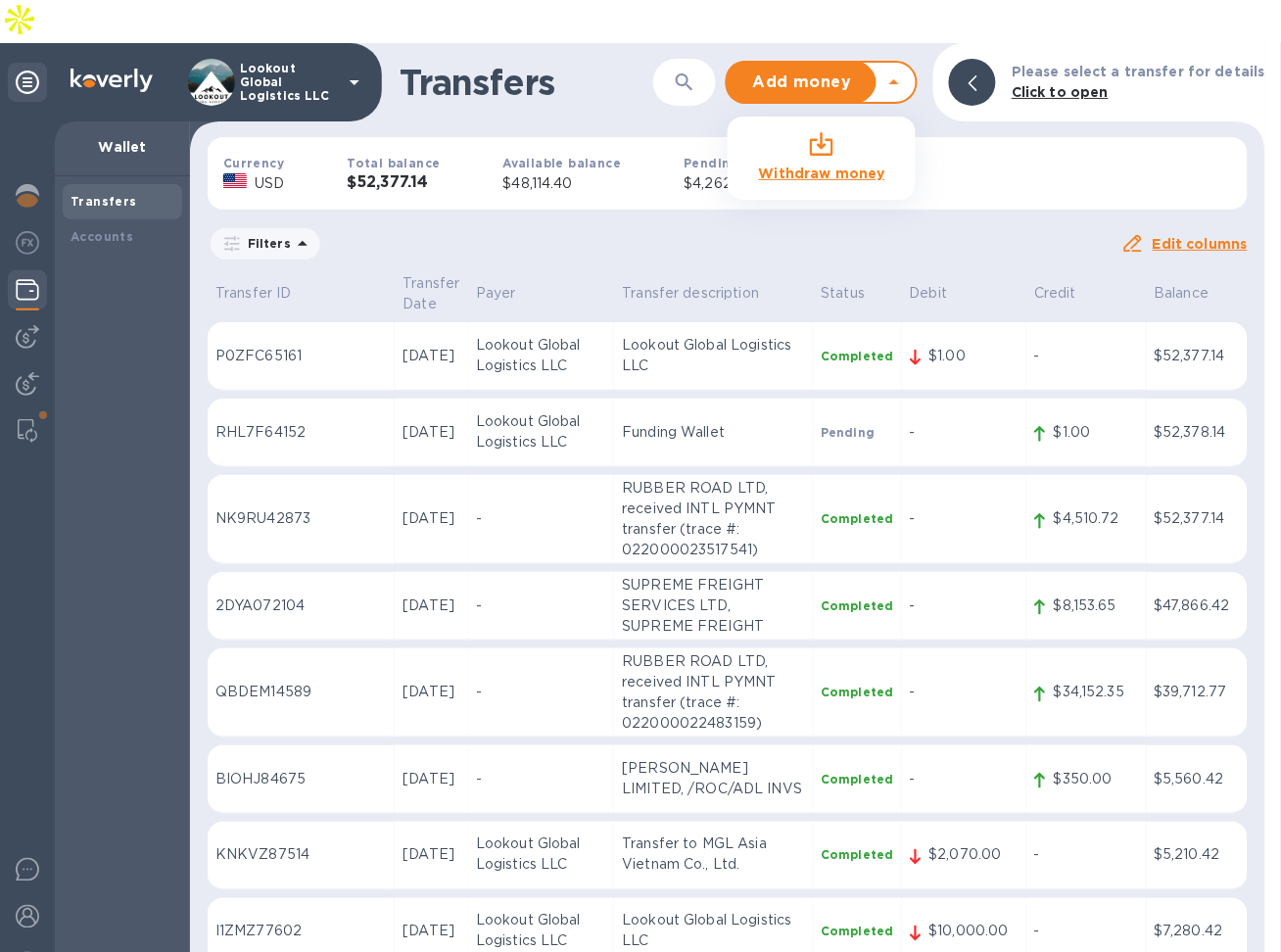
click at [902, 71] on icon at bounding box center [895, 82] width 24 height 24
click at [893, 63] on div "Add money Withdraw money" at bounding box center [810, 82] width 165 height 39
click at [906, 71] on icon at bounding box center [895, 82] width 24 height 24
click at [846, 166] on b "Withdraw money" at bounding box center [822, 174] width 127 height 16
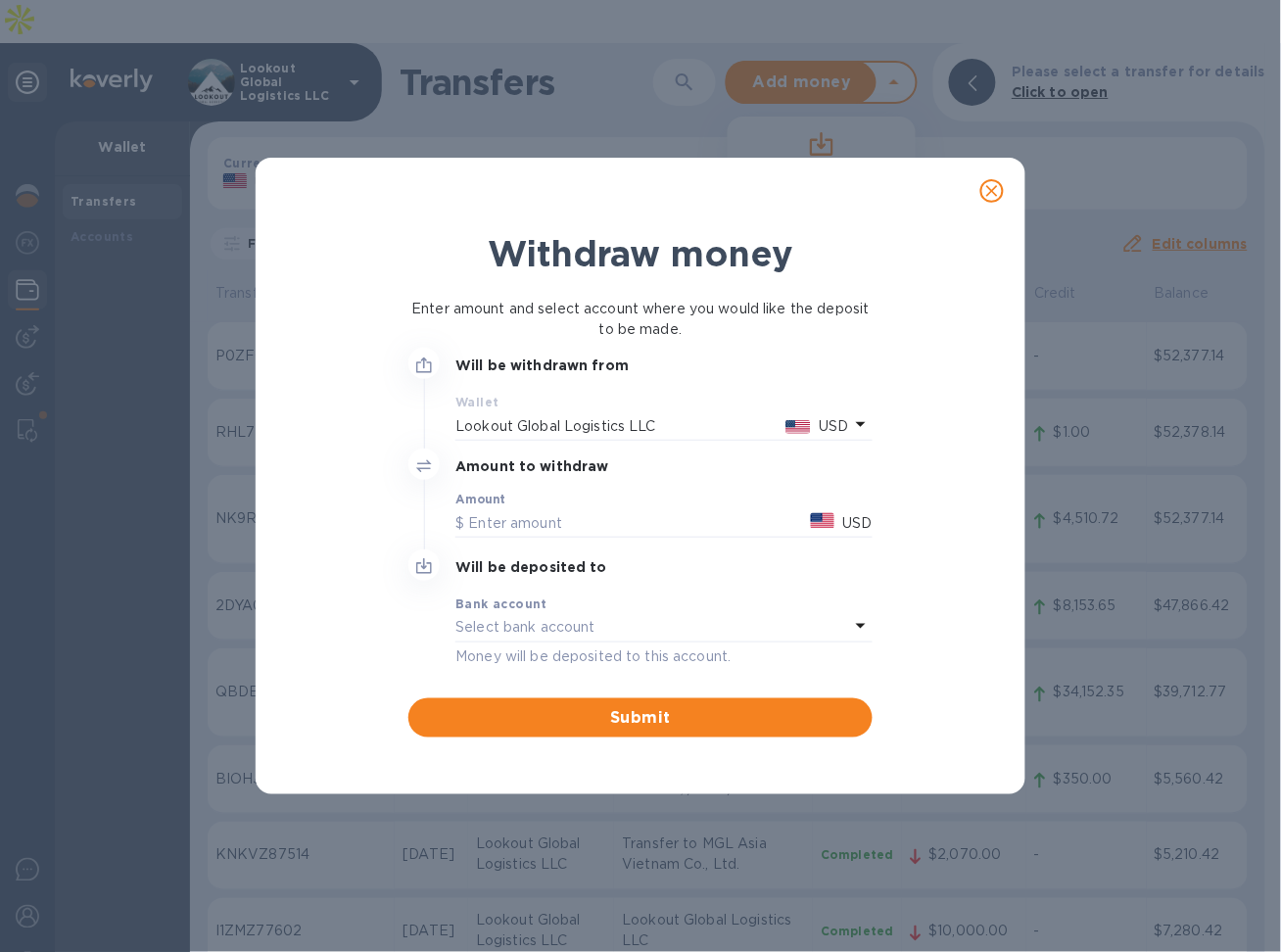
click at [588, 545] on div "Amount USD" at bounding box center [663, 517] width 432 height 65
click at [577, 540] on div "Amount USD" at bounding box center [663, 517] width 432 height 65
click at [571, 523] on input "text" at bounding box center [629, 523] width 348 height 29
type input "10,000"
click at [562, 621] on p "Select bank account" at bounding box center [525, 626] width 140 height 21
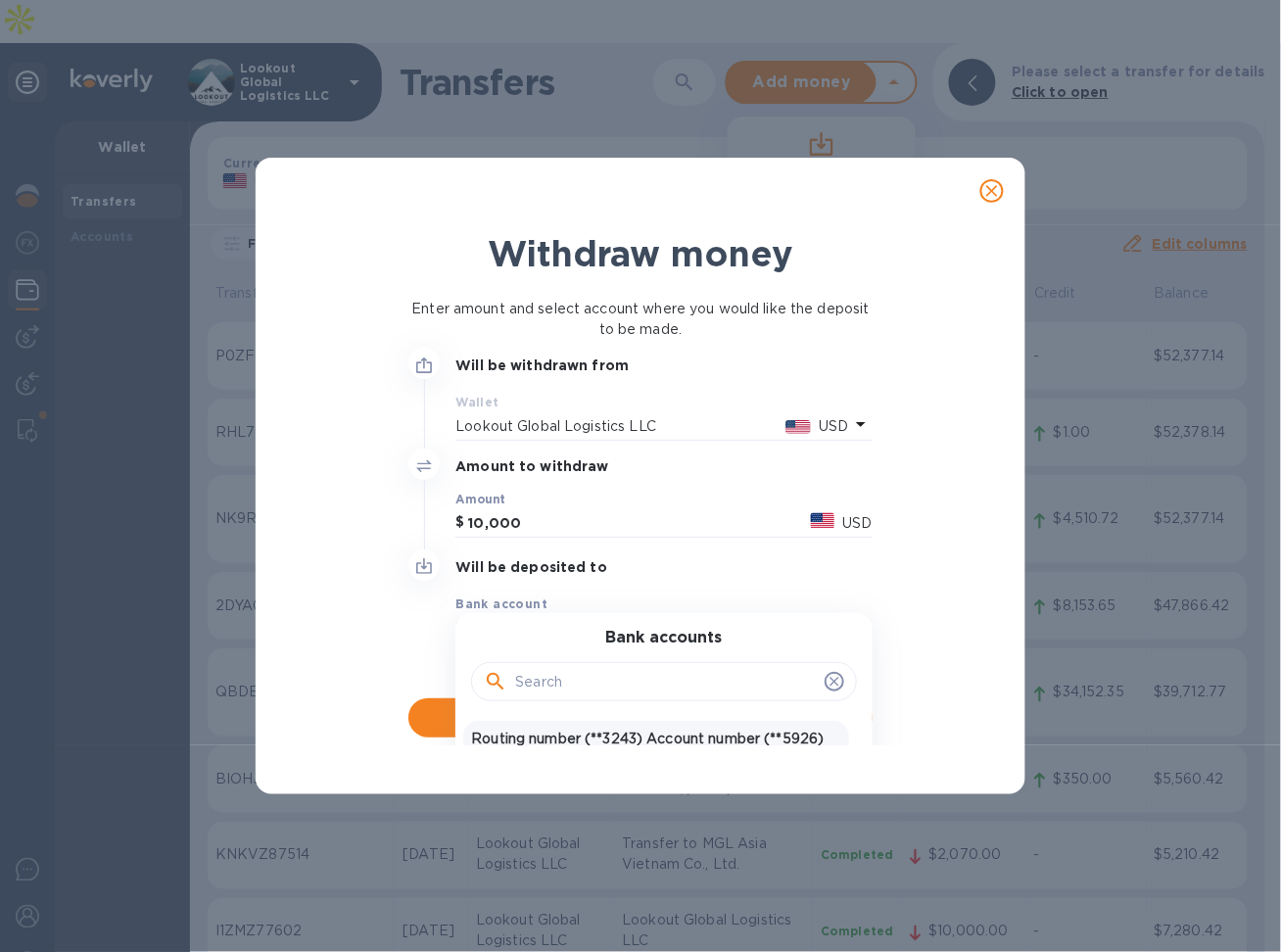
click at [628, 726] on div "Routing number (**3243) Account number (**5926) USD United States Dollar" at bounding box center [655, 749] width 384 height 57
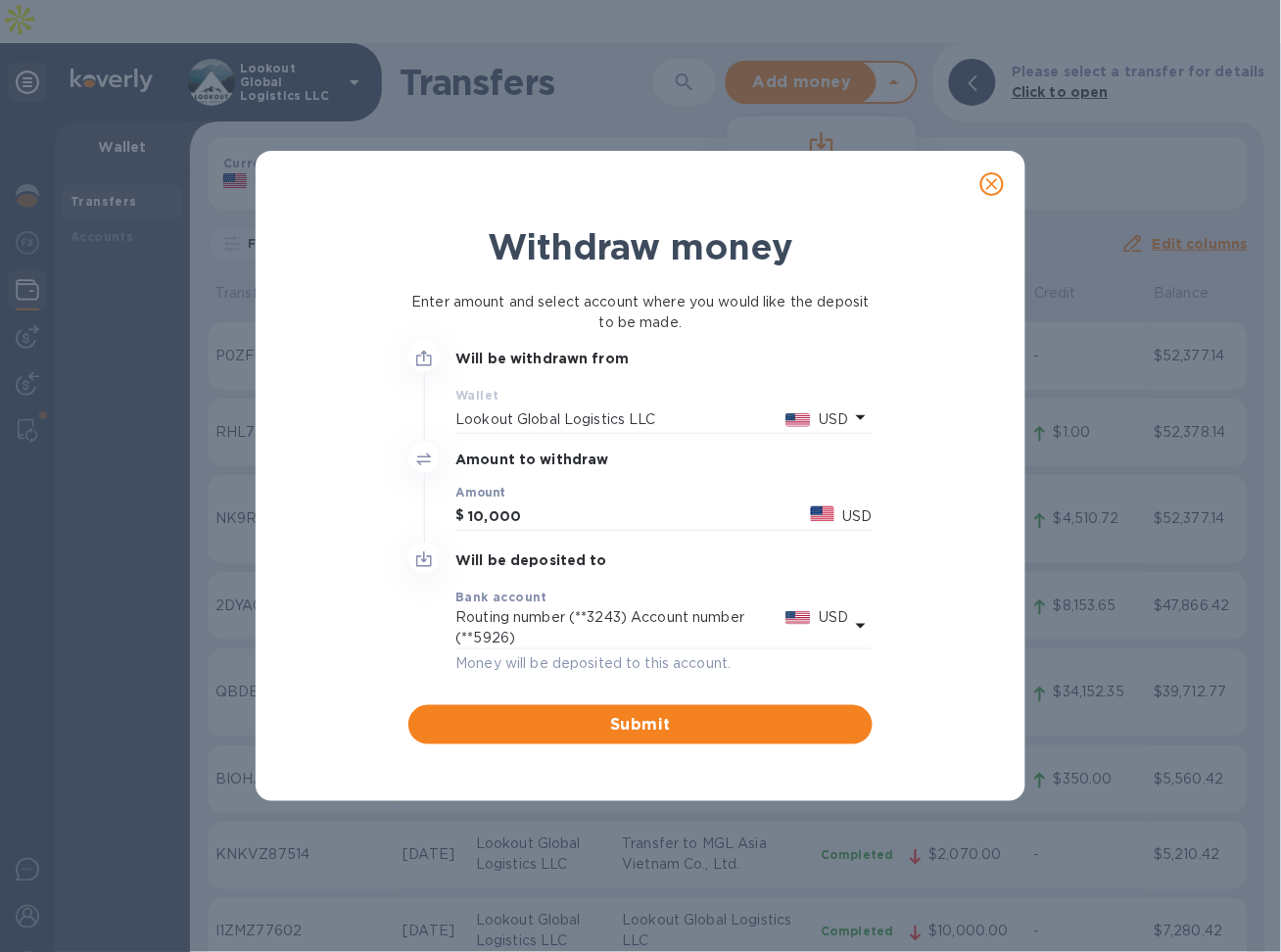
click at [674, 698] on div "Submit" at bounding box center [640, 725] width 479 height 55
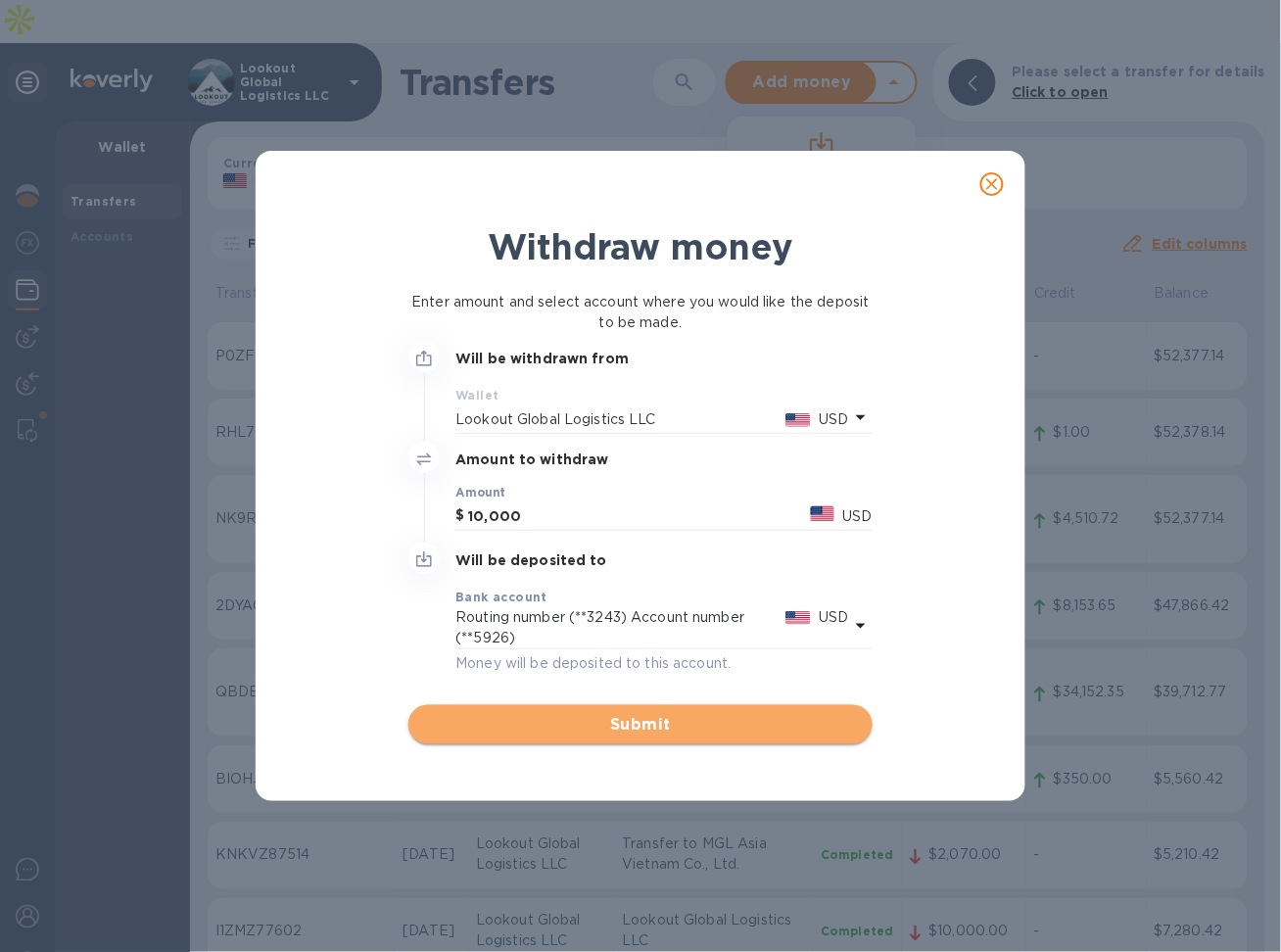
click at [659, 725] on span "Submit" at bounding box center [640, 725] width 432 height 24
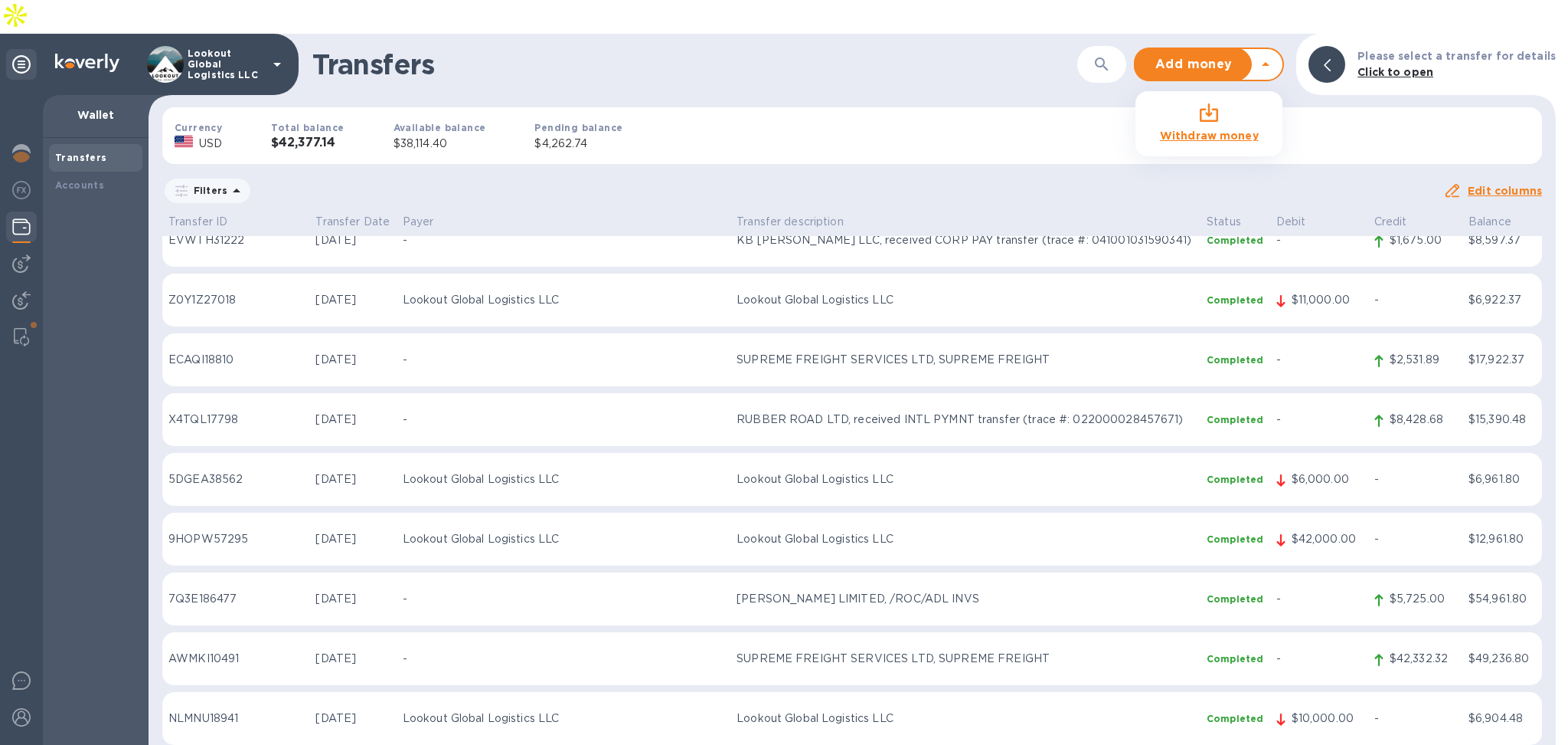
scroll to position [715, 0]
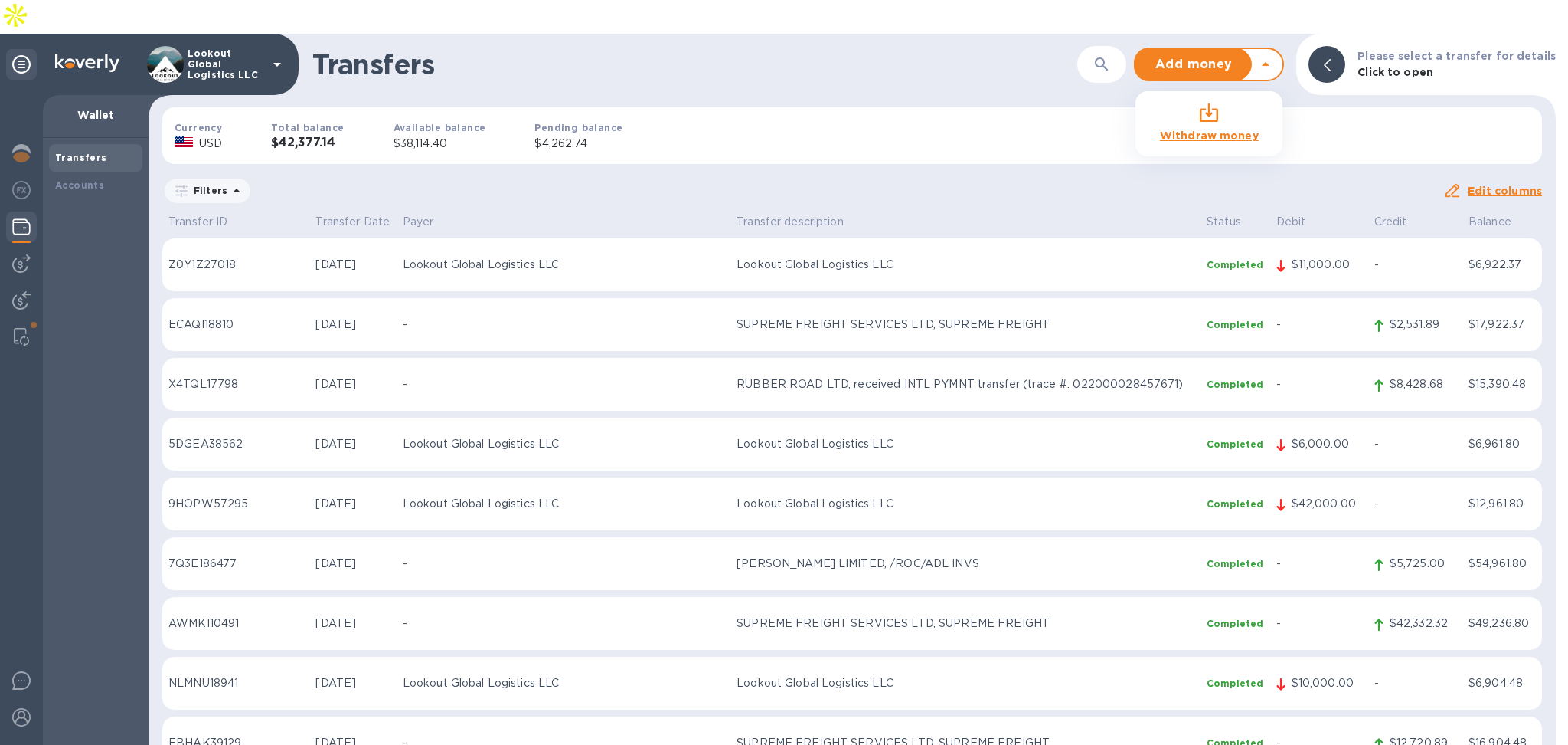
click at [1195, 130] on b "Withdraw money" at bounding box center [1209, 136] width 99 height 12
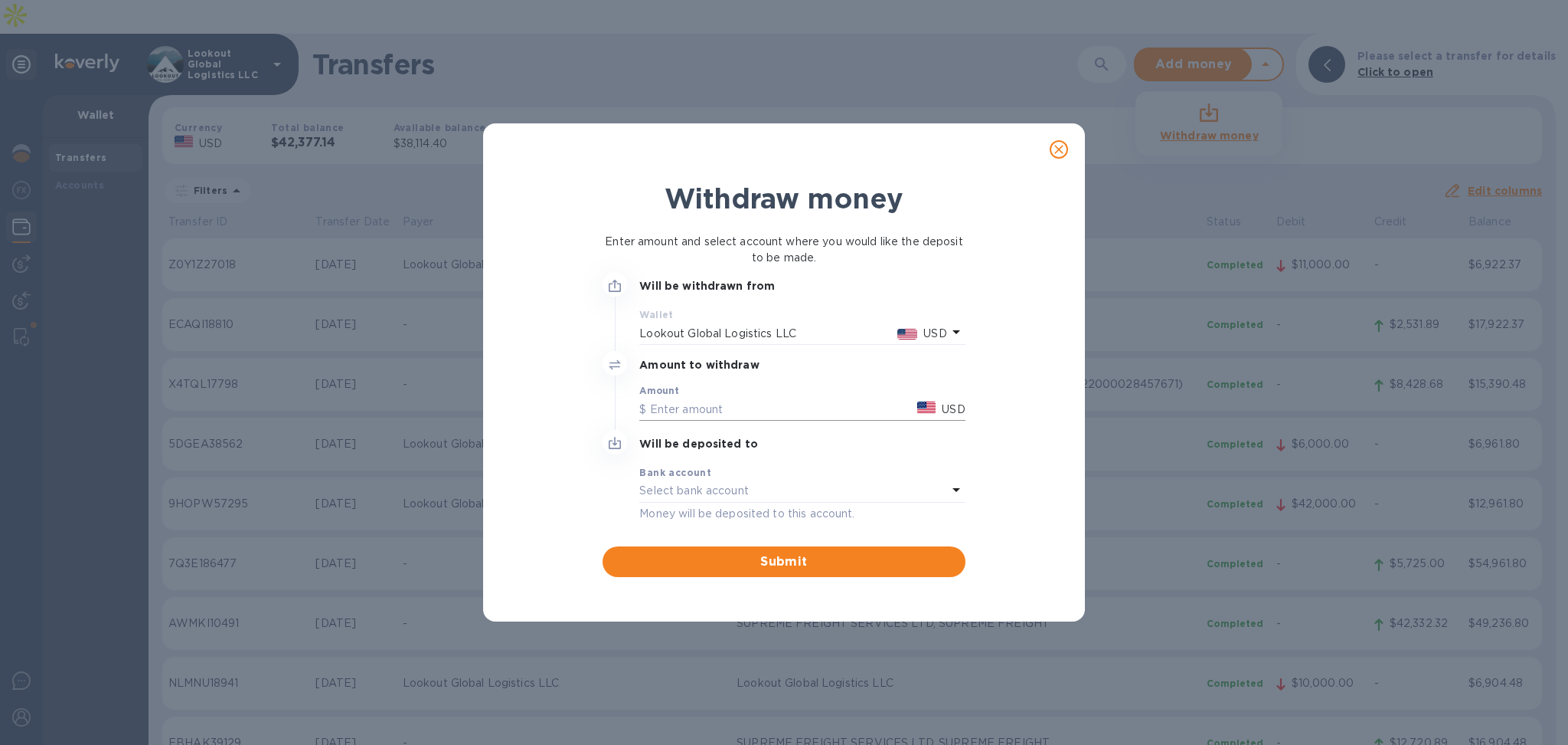
click at [719, 407] on input "text" at bounding box center [775, 409] width 272 height 23
type input "20,000"
click at [728, 490] on p "Select bank account" at bounding box center [694, 490] width 110 height 16
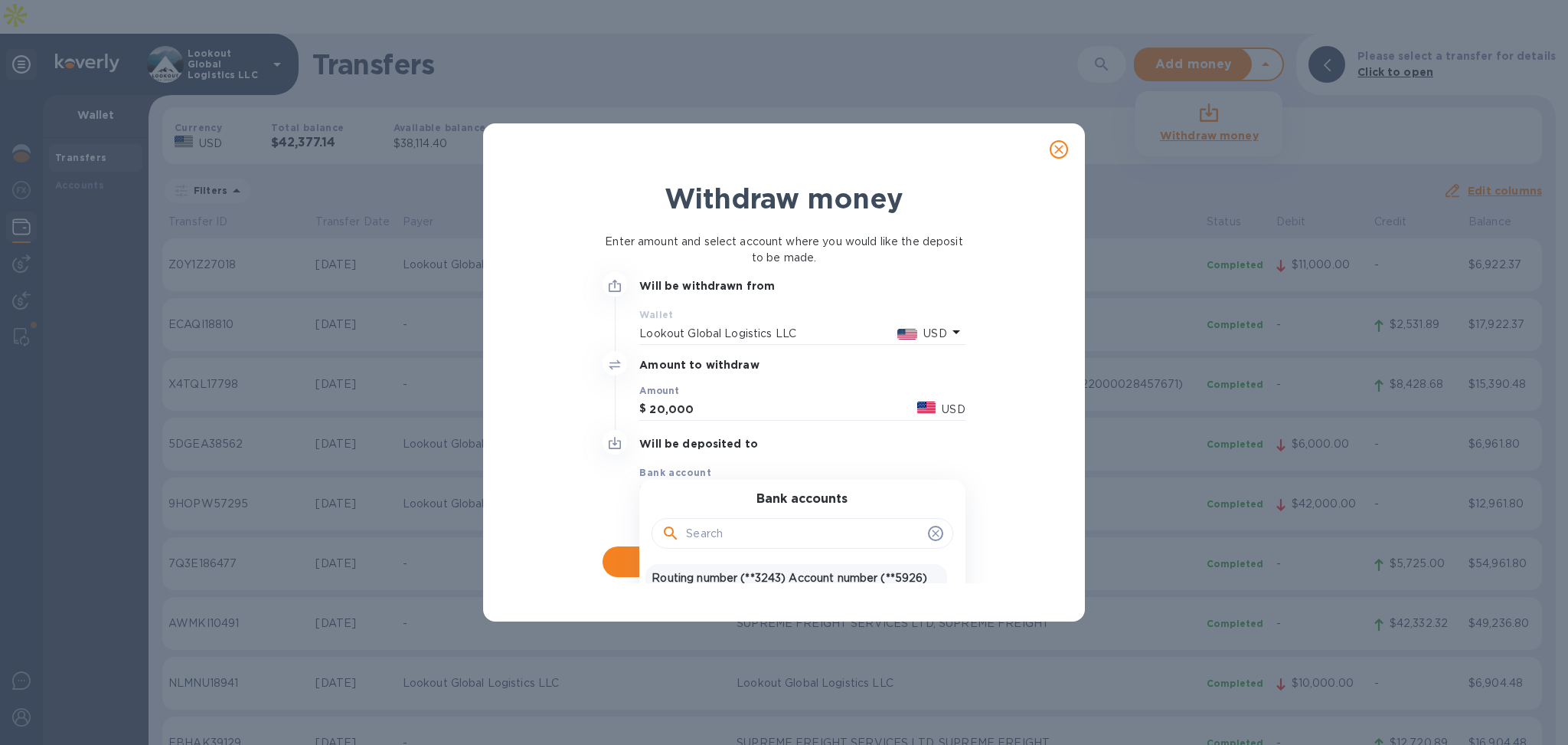
click at [738, 569] on div "Routing number (**3243) Account number (**5926) USD United States Dollar" at bounding box center [796, 586] width 301 height 45
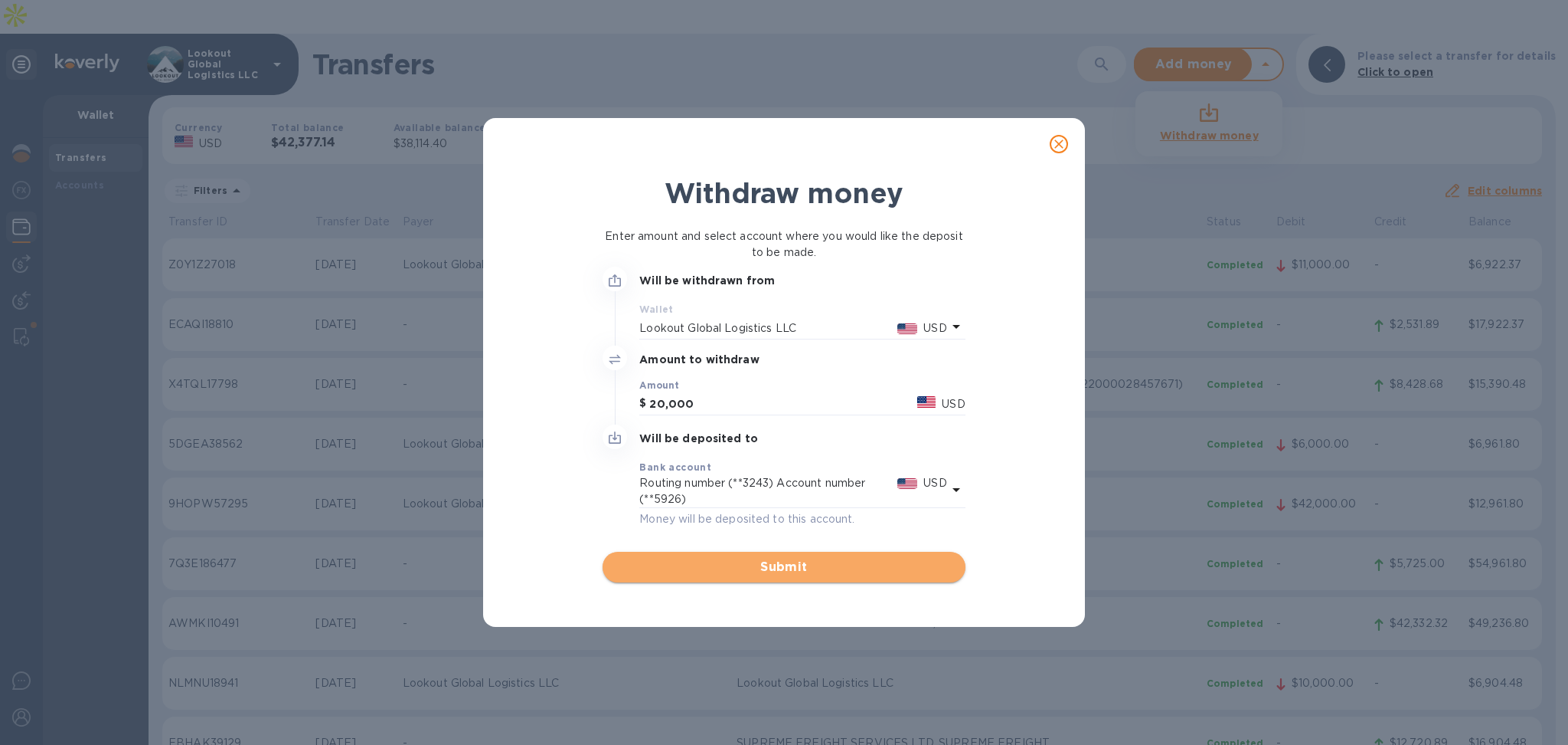
click at [741, 561] on span "Submit" at bounding box center [784, 567] width 337 height 18
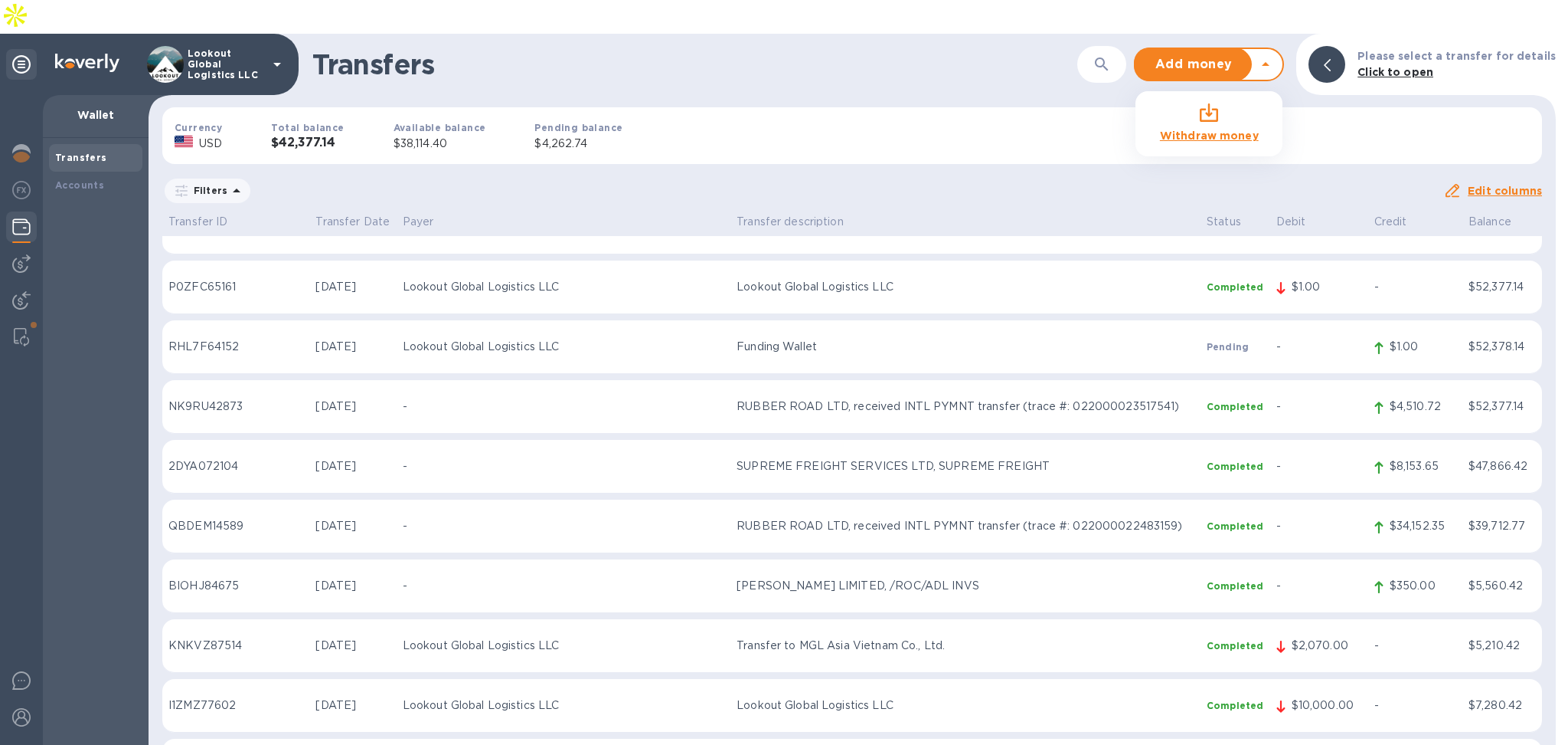
scroll to position [0, 0]
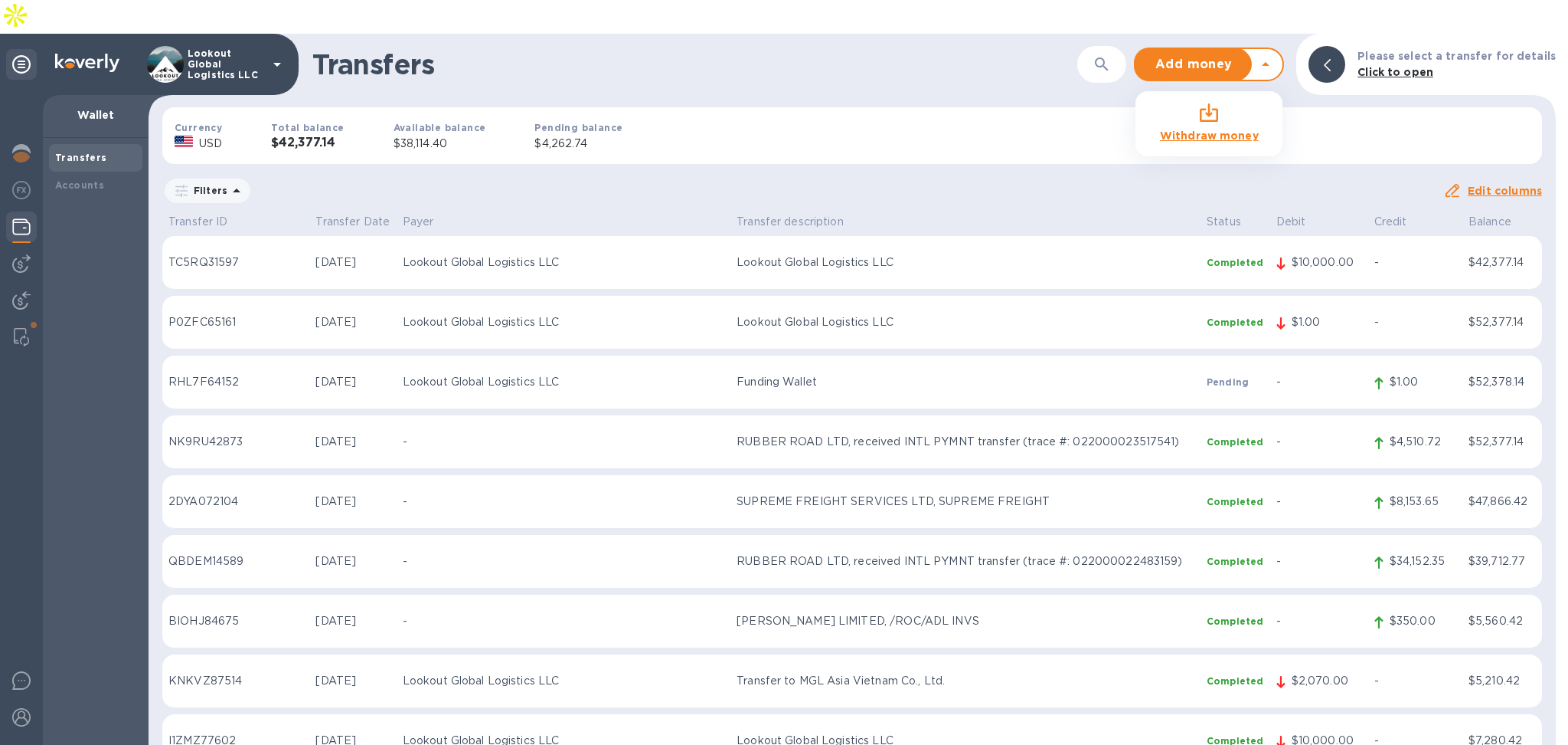
click at [1254, 130] on b "Withdraw money" at bounding box center [1209, 136] width 99 height 12
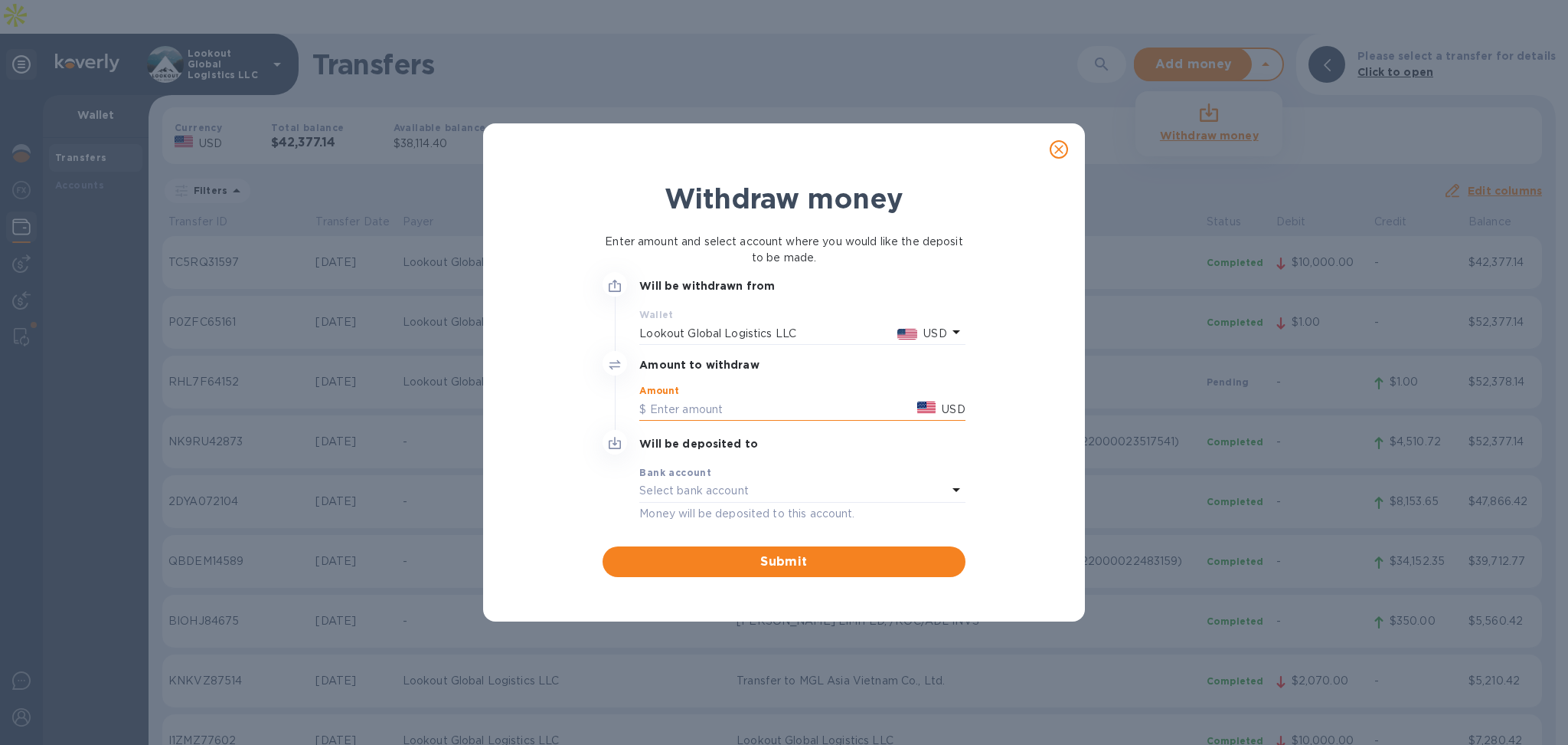
click at [758, 404] on input "text" at bounding box center [775, 409] width 272 height 23
type input "10,000"
click at [818, 479] on div "Bank account" at bounding box center [802, 472] width 325 height 16
click at [775, 490] on div "Select bank account" at bounding box center [793, 491] width 307 height 21
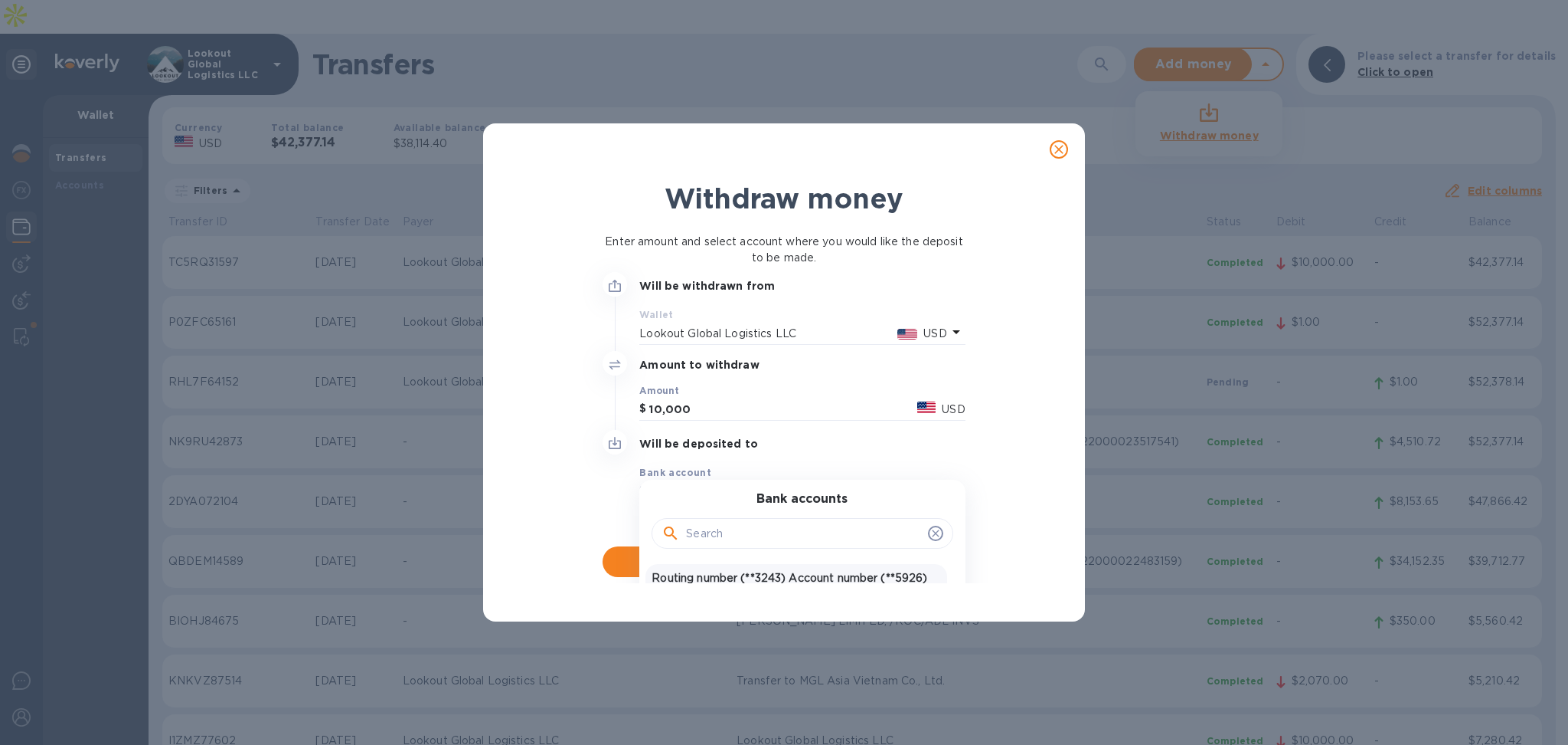
click at [732, 575] on p "Routing number (**3243) Account number (**5926)" at bounding box center [796, 578] width 288 height 16
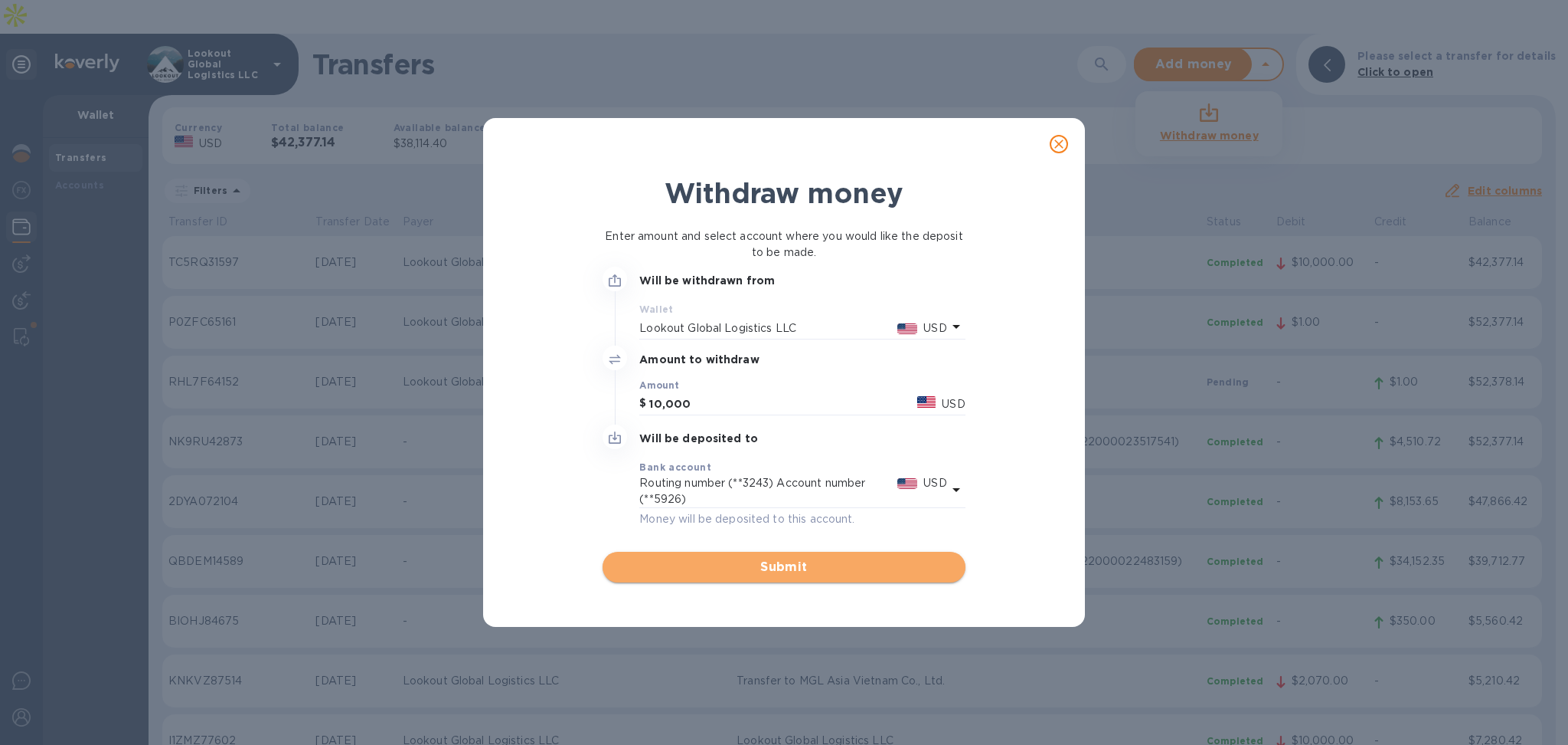
click at [784, 558] on span "Submit" at bounding box center [784, 567] width 337 height 18
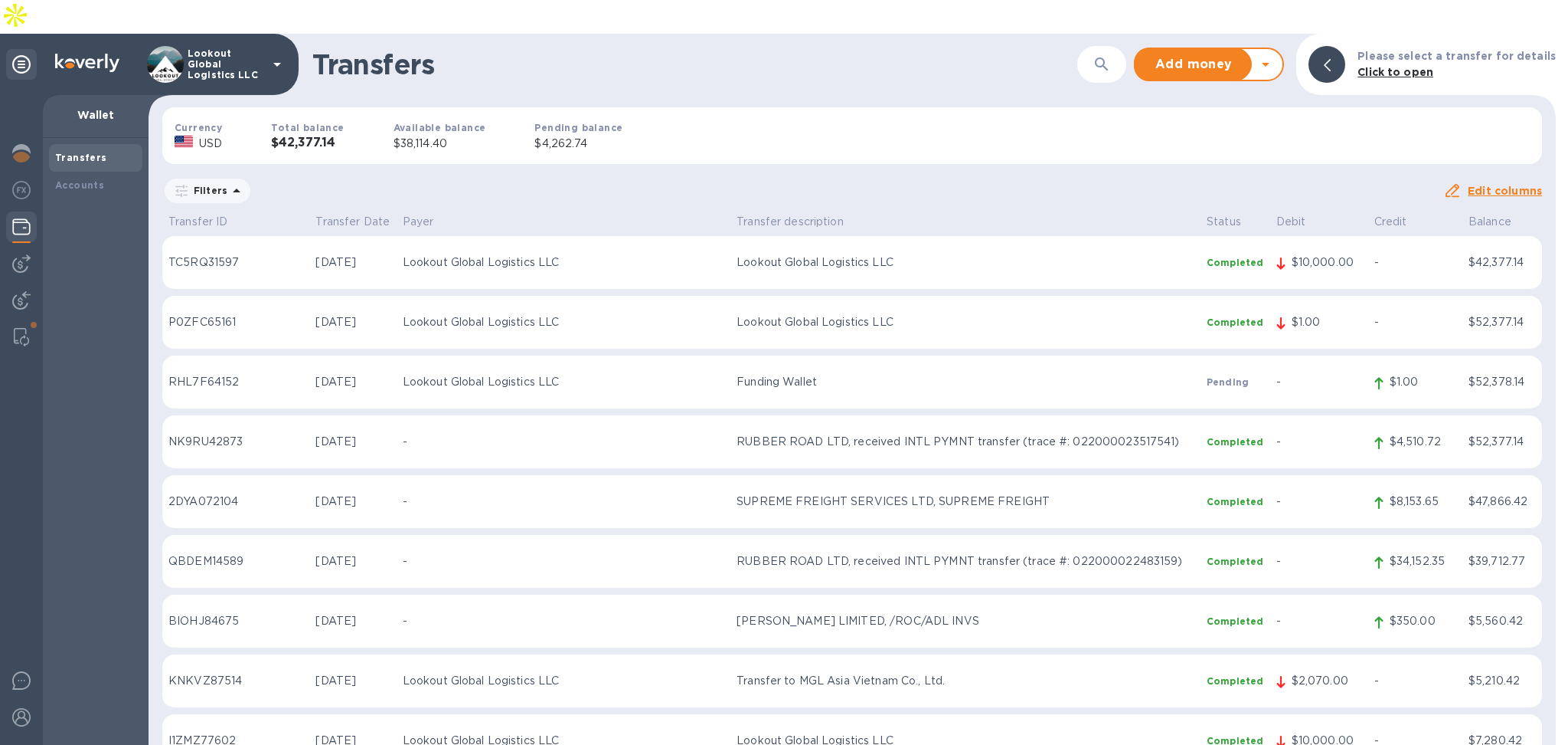
click at [1271, 55] on icon at bounding box center [1266, 64] width 18 height 18
click at [1238, 125] on div "Withdraw money" at bounding box center [1209, 136] width 105 height 22
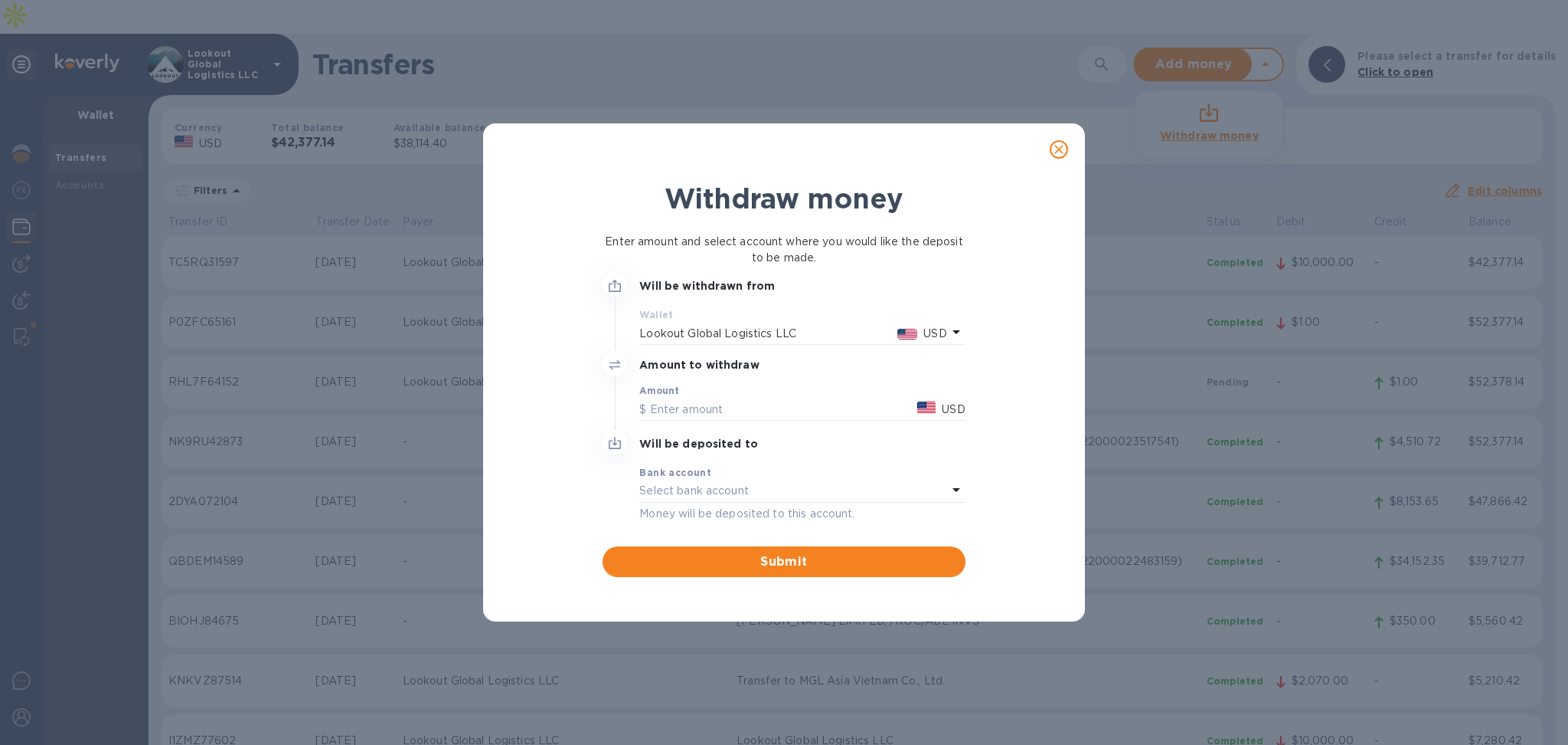
click at [1234, 90] on div "Withdraw money Enter amount and select account where you would like the deposit…" at bounding box center [784, 372] width 1568 height 745
click at [740, 410] on input "text" at bounding box center [775, 409] width 272 height 23
type input "5,000"
click at [915, 489] on div "Select bank account" at bounding box center [793, 491] width 307 height 21
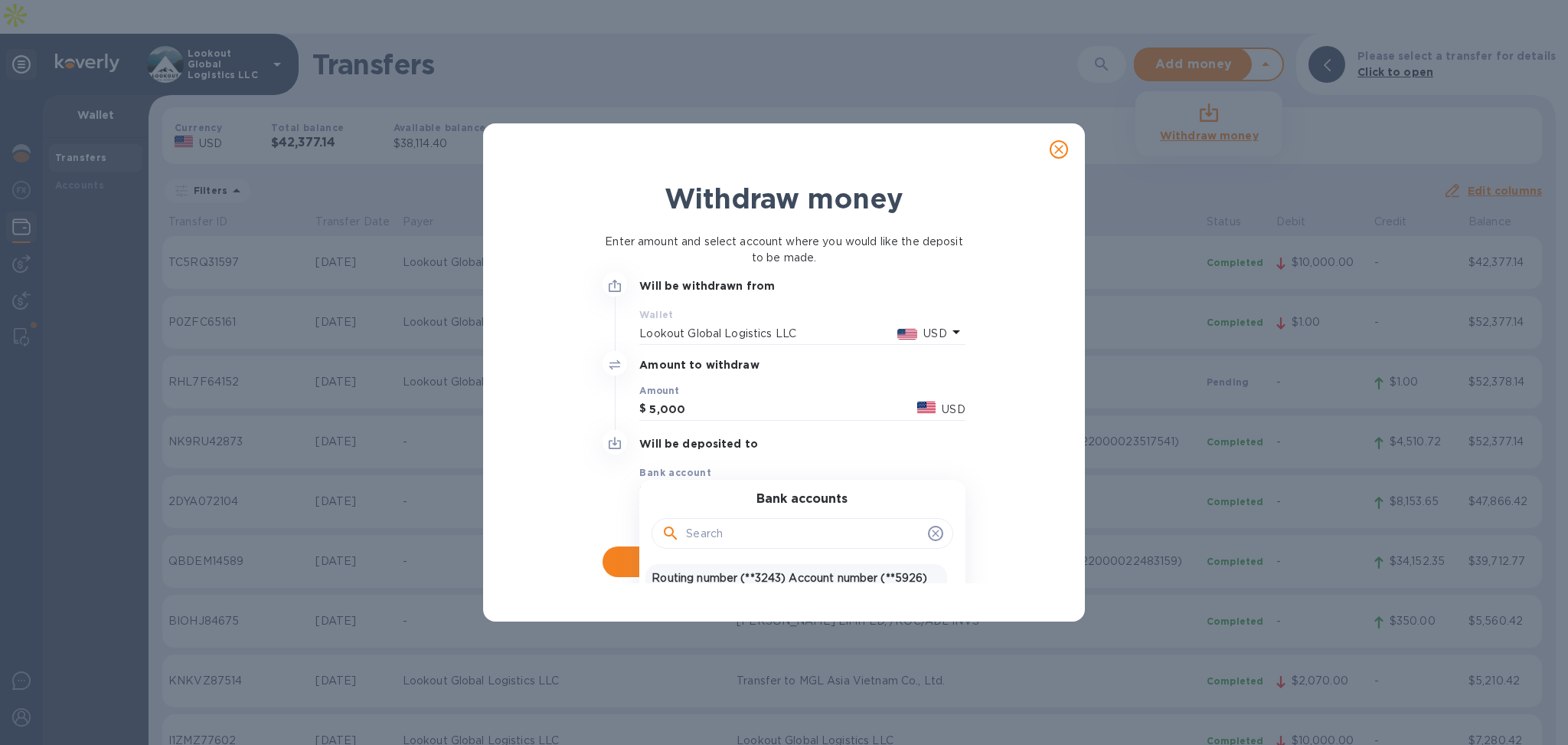
click at [741, 569] on div "Routing number (**3243) Account number (**5926) USD United States Dollar" at bounding box center [796, 586] width 301 height 45
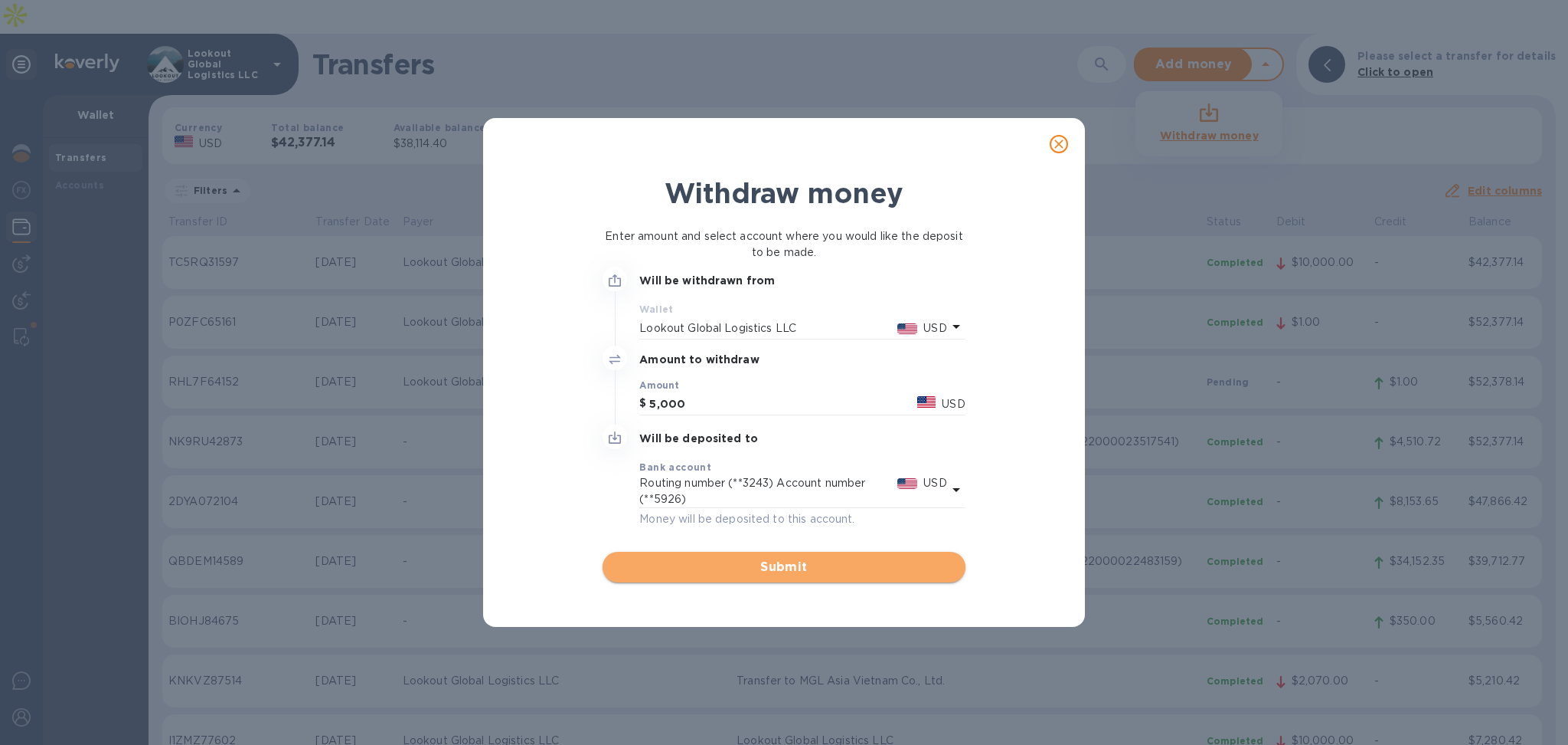
click at [724, 552] on button "Submit" at bounding box center [784, 567] width 362 height 31
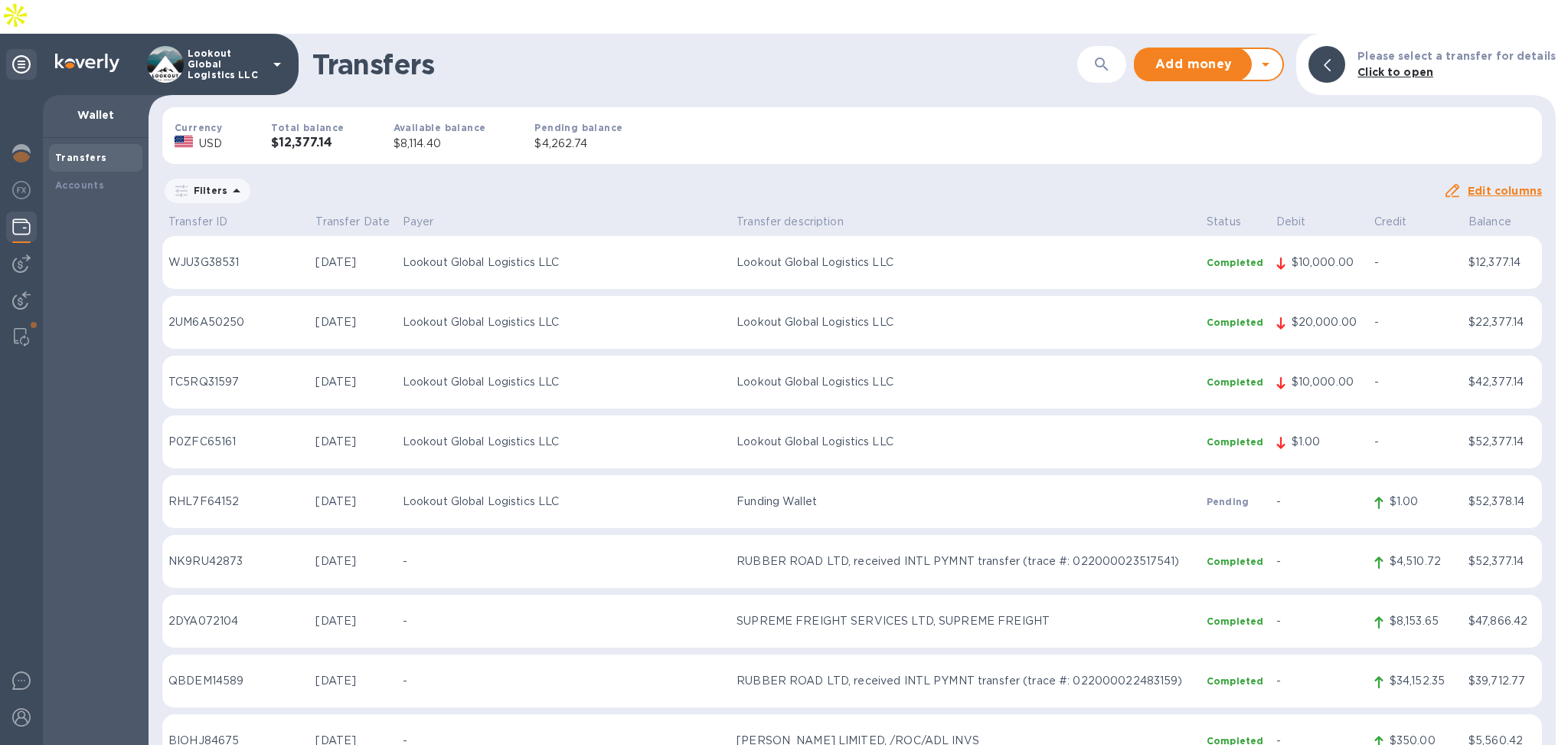
click at [1270, 63] on icon at bounding box center [1266, 64] width 8 height 4
click at [1230, 130] on b "Withdraw money" at bounding box center [1209, 136] width 99 height 12
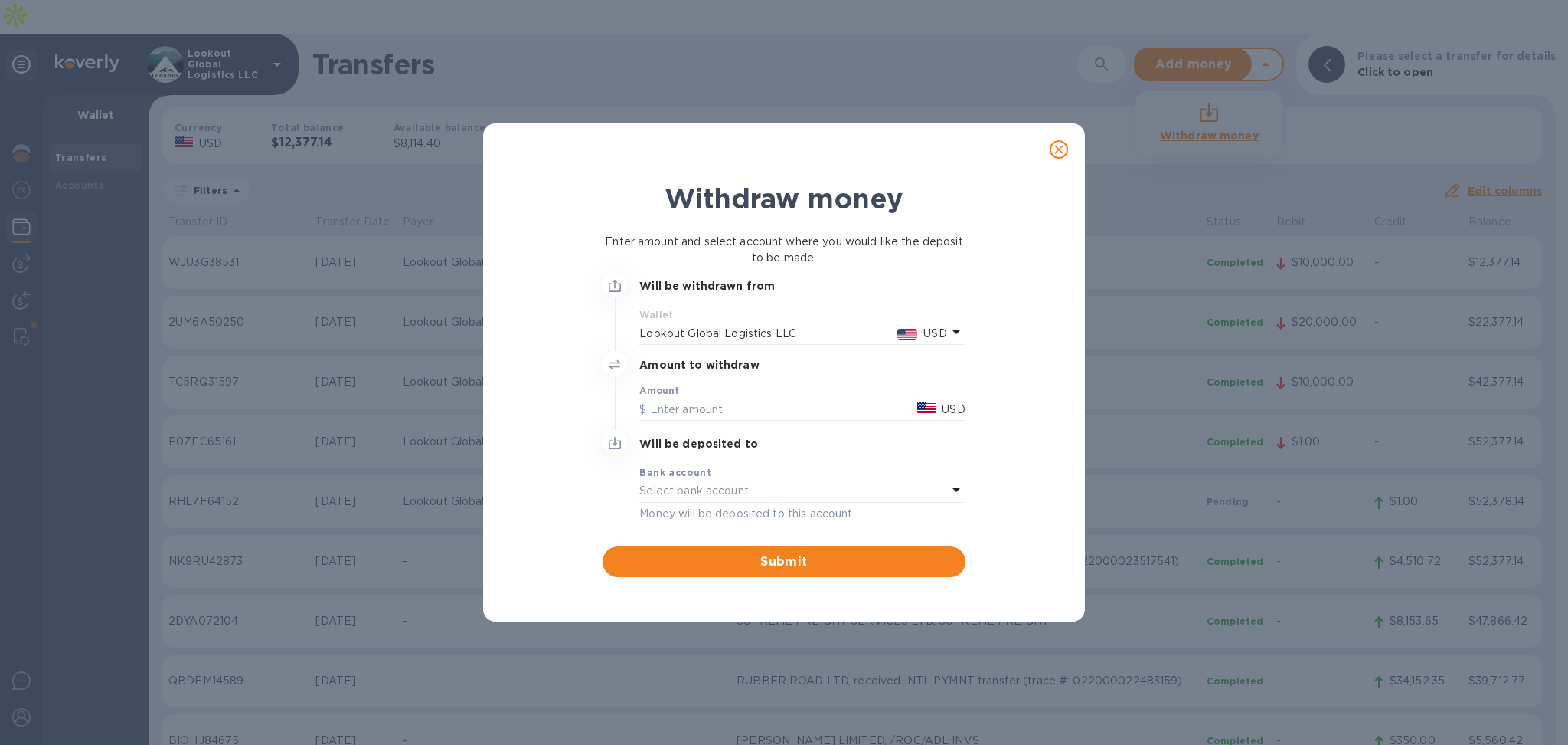
click at [741, 389] on div "Amount USD" at bounding box center [802, 403] width 325 height 35
click at [715, 410] on input "text" at bounding box center [775, 409] width 272 height 23
type input "8,000"
click at [762, 472] on div "Bank account" at bounding box center [802, 472] width 325 height 16
click at [776, 482] on div "Select bank account" at bounding box center [793, 491] width 307 height 21
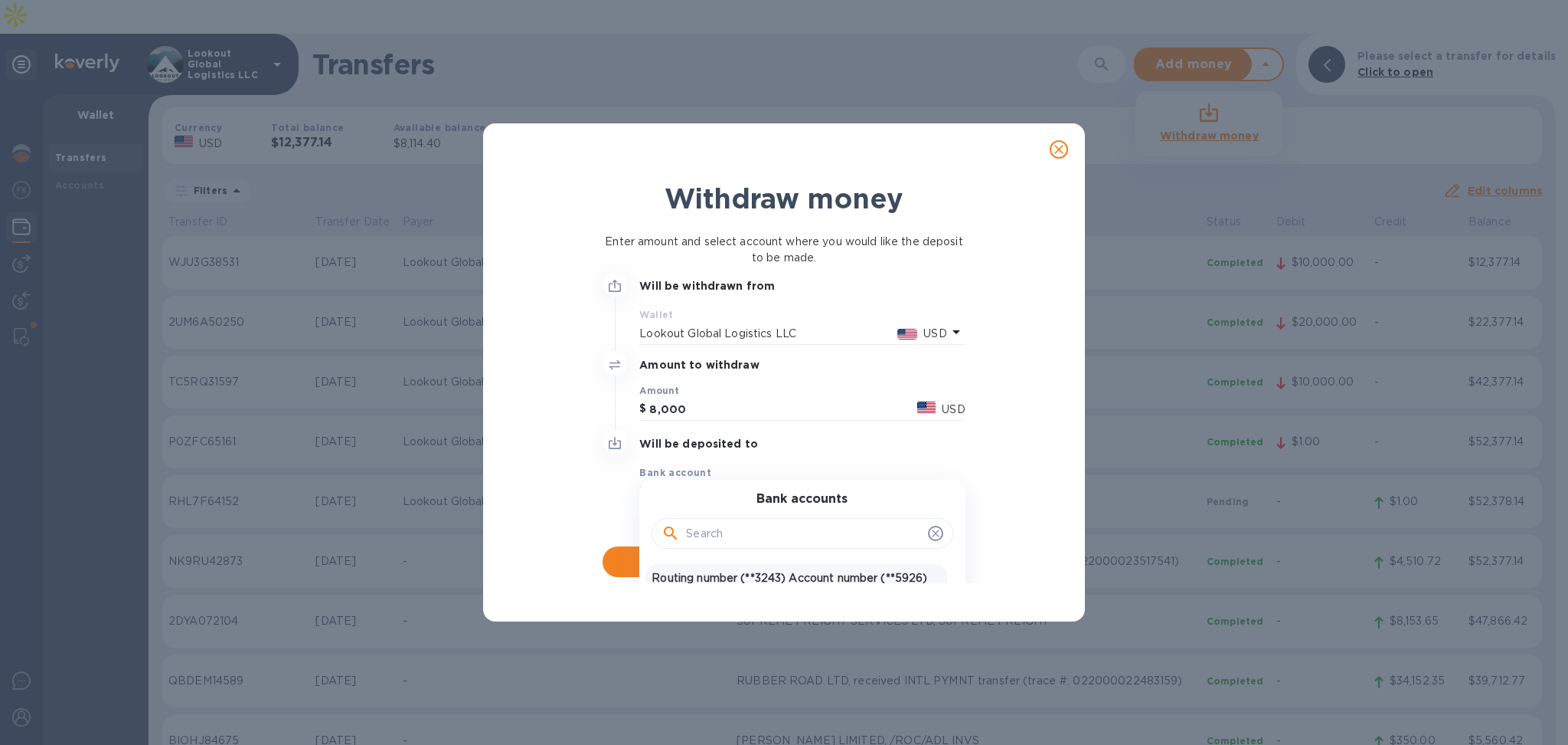
click at [891, 565] on div "Routing number (**3243) Account number (**5926) USD United States Dollar" at bounding box center [796, 586] width 301 height 45
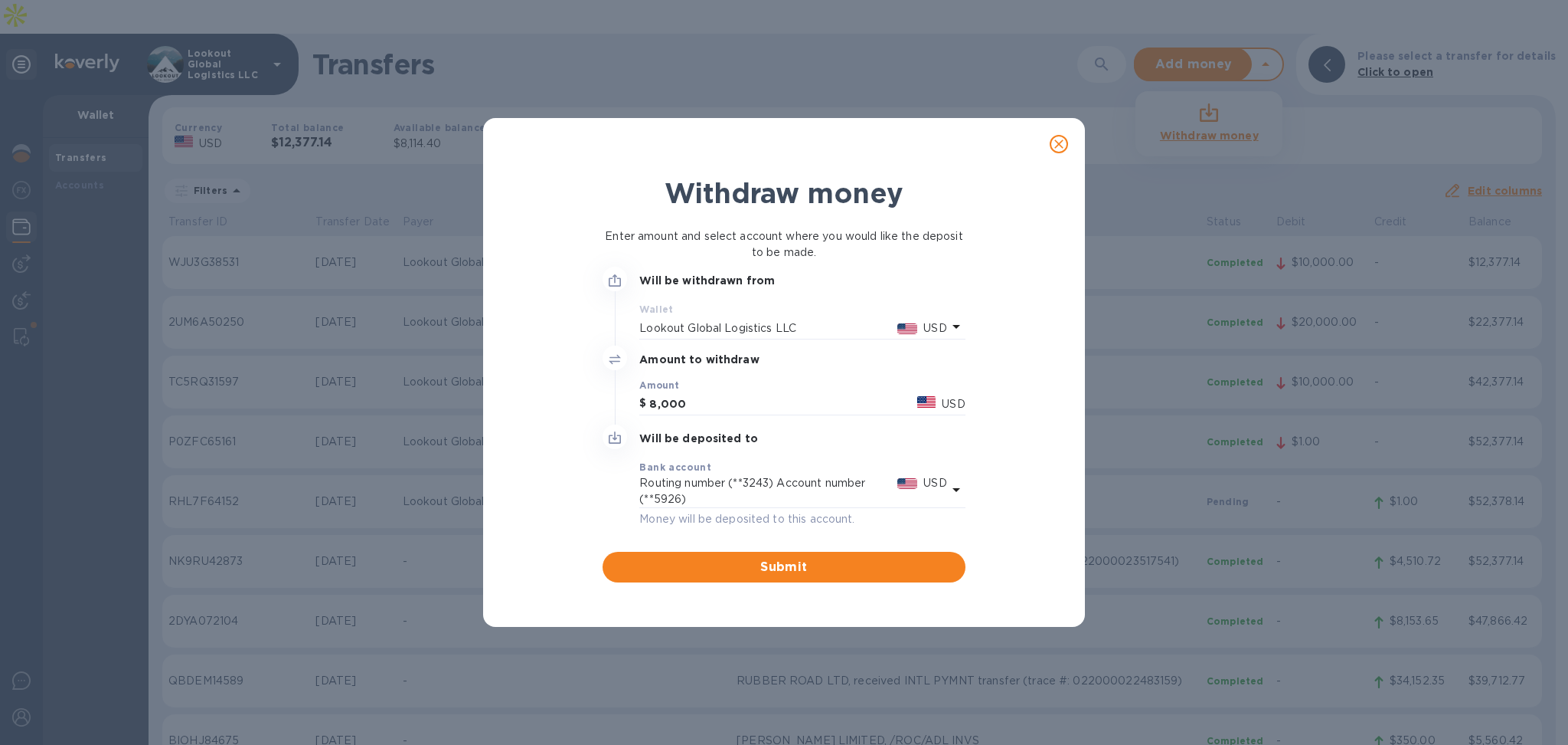
click at [761, 542] on div "Submit" at bounding box center [784, 561] width 374 height 55
click at [761, 569] on span "Submit" at bounding box center [784, 567] width 337 height 18
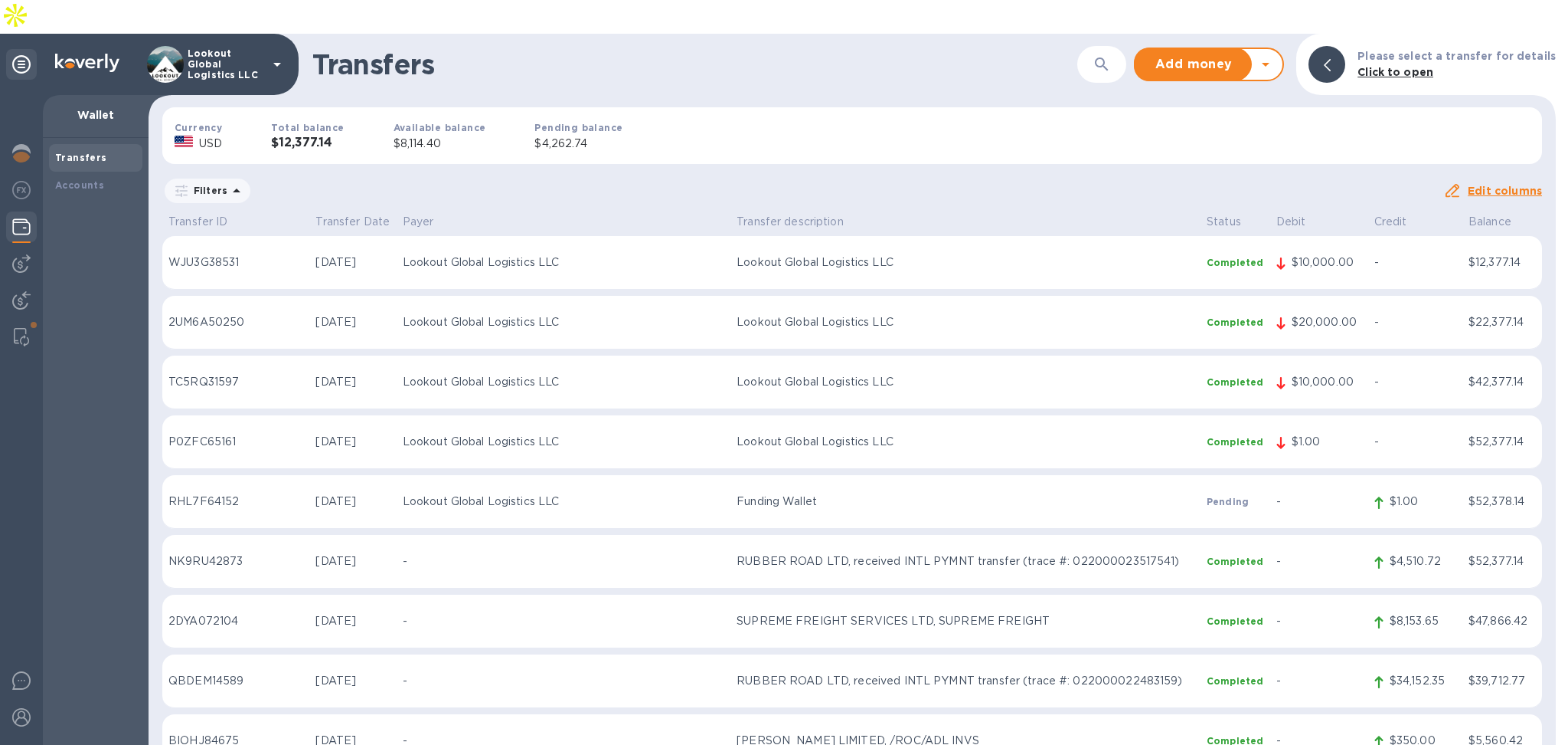
click at [1275, 55] on icon at bounding box center [1266, 64] width 18 height 18
click at [1247, 130] on b "Withdraw money" at bounding box center [1209, 136] width 99 height 12
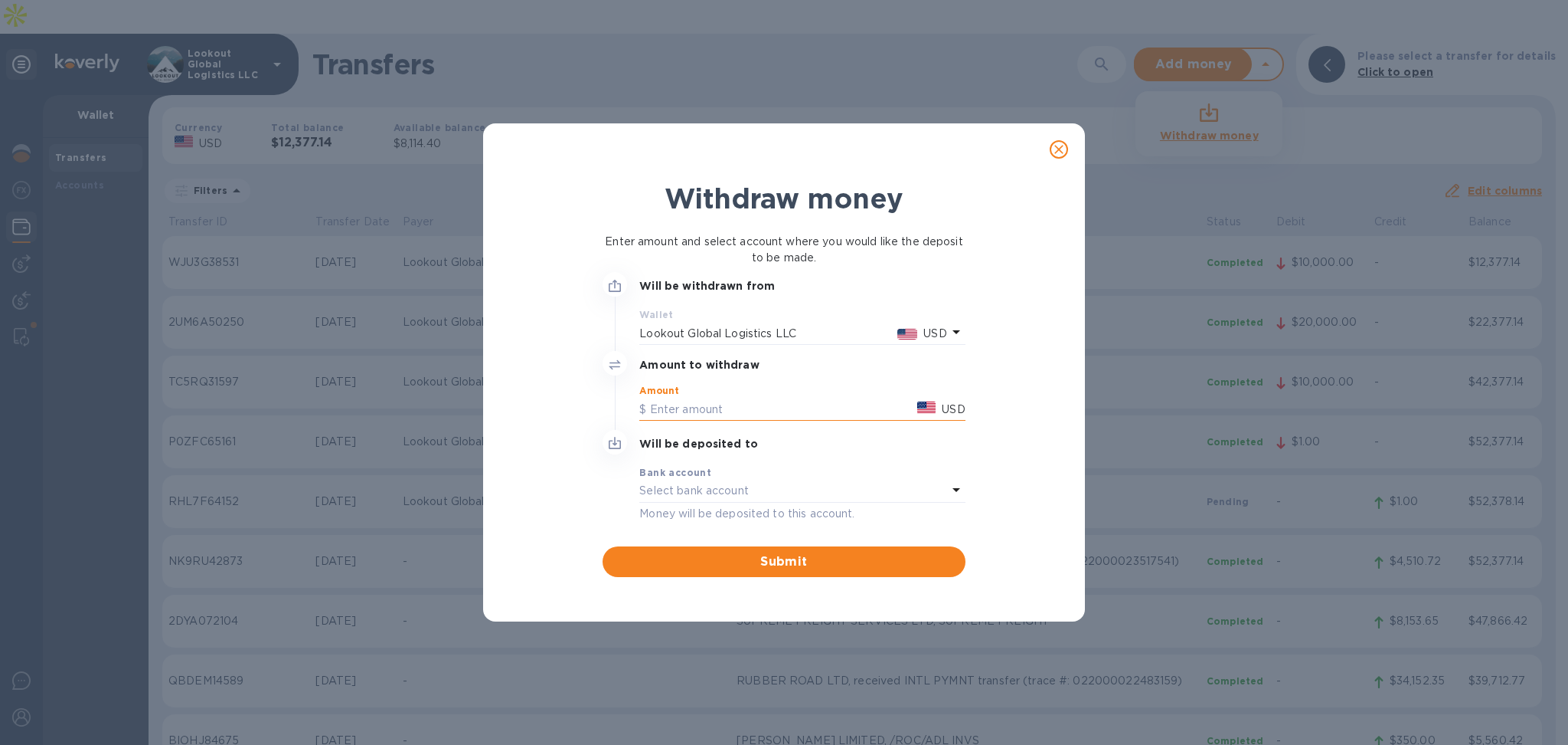
click at [741, 418] on input "text" at bounding box center [775, 409] width 272 height 23
drag, startPoint x: 697, startPoint y: 414, endPoint x: 464, endPoint y: 414, distance: 233.0
click at [464, 414] on div "Withdraw money Enter amount and select account where you would like the deposit…" at bounding box center [784, 372] width 1568 height 745
type input "3,000"
click at [689, 490] on p "Select bank account" at bounding box center [694, 490] width 110 height 16
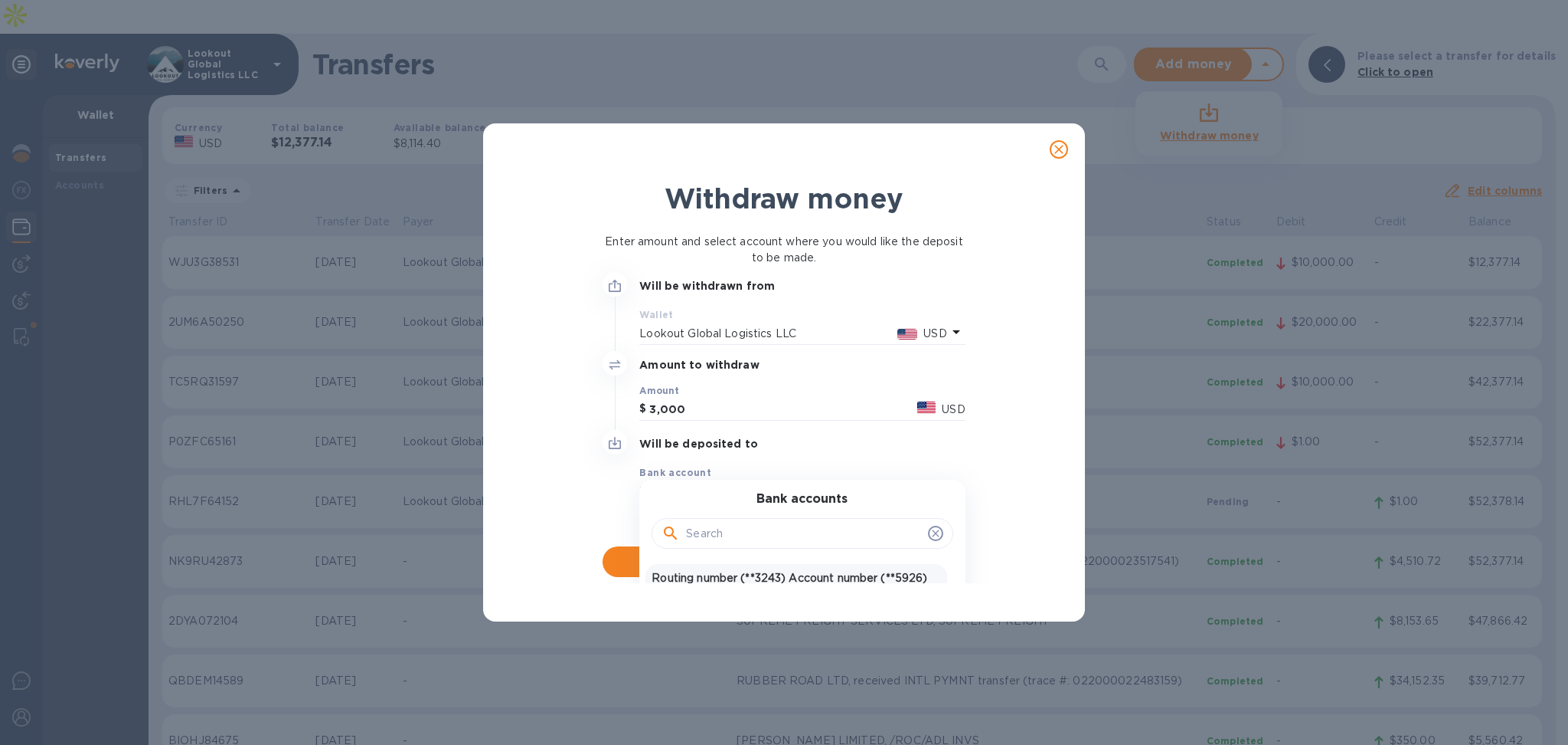
click at [705, 577] on p "Routing number (**3243) Account number (**5926)" at bounding box center [796, 578] width 288 height 16
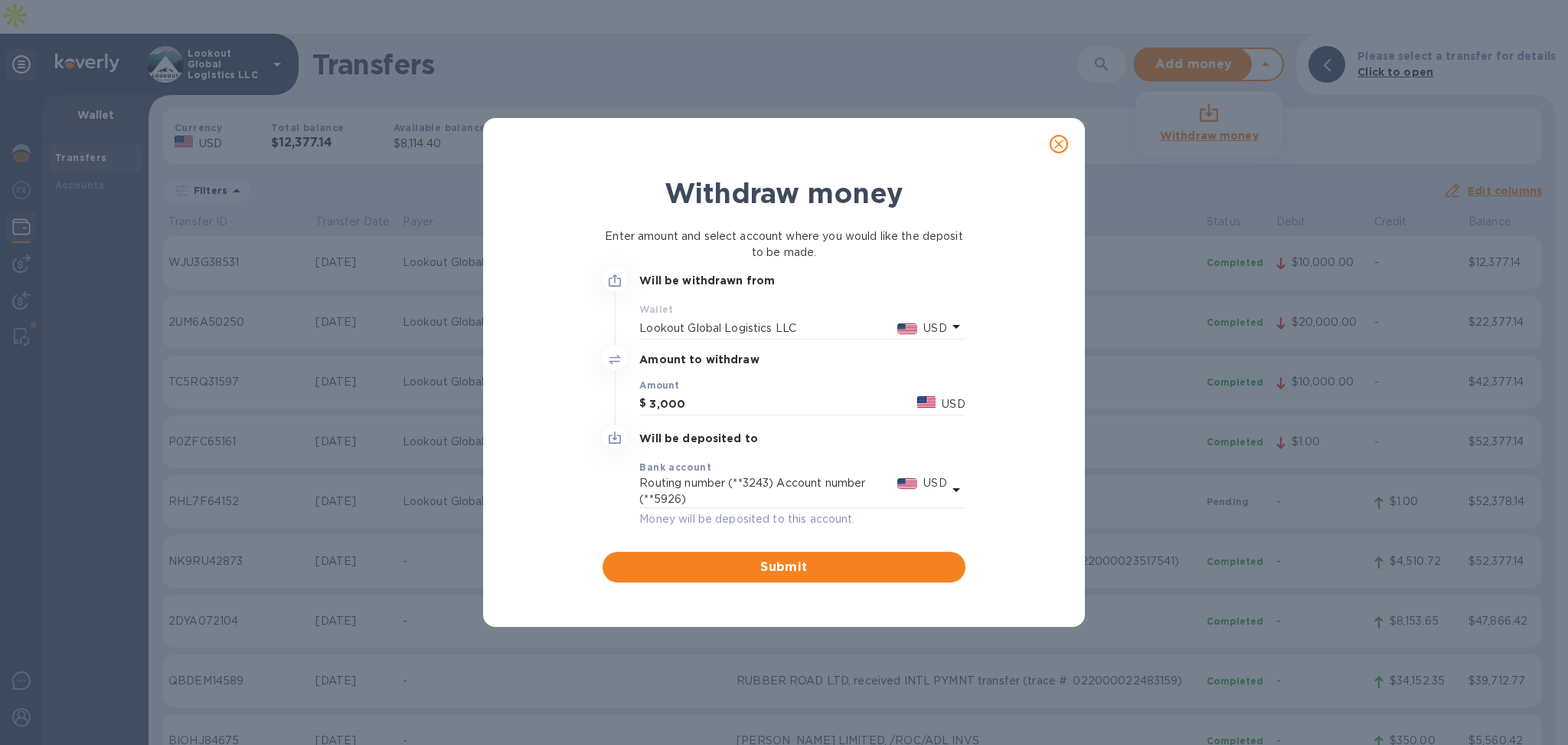
click at [712, 543] on div "Submit" at bounding box center [784, 561] width 374 height 55
click at [714, 565] on span "Submit" at bounding box center [784, 567] width 337 height 18
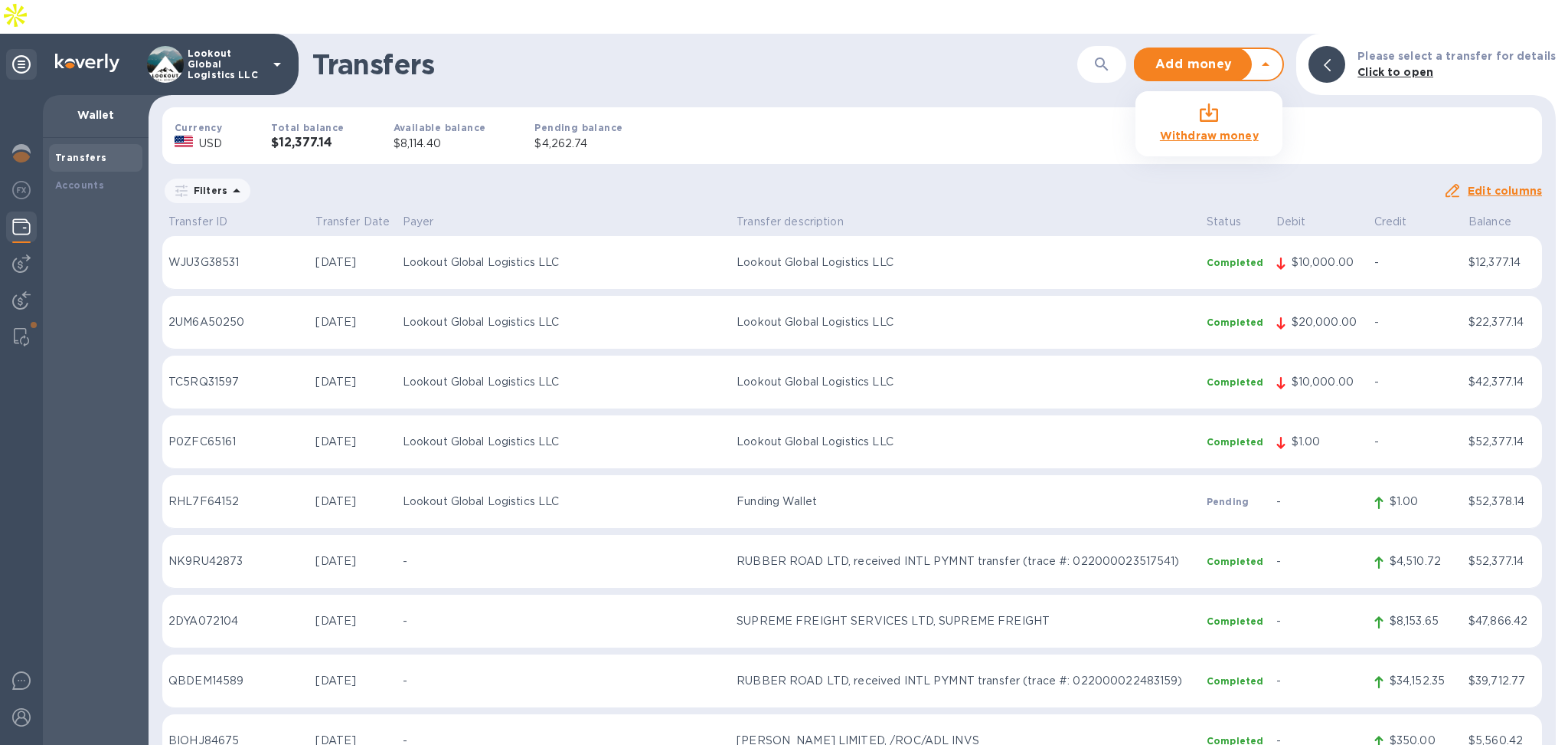
click at [1204, 130] on b "Withdraw money" at bounding box center [1209, 136] width 99 height 12
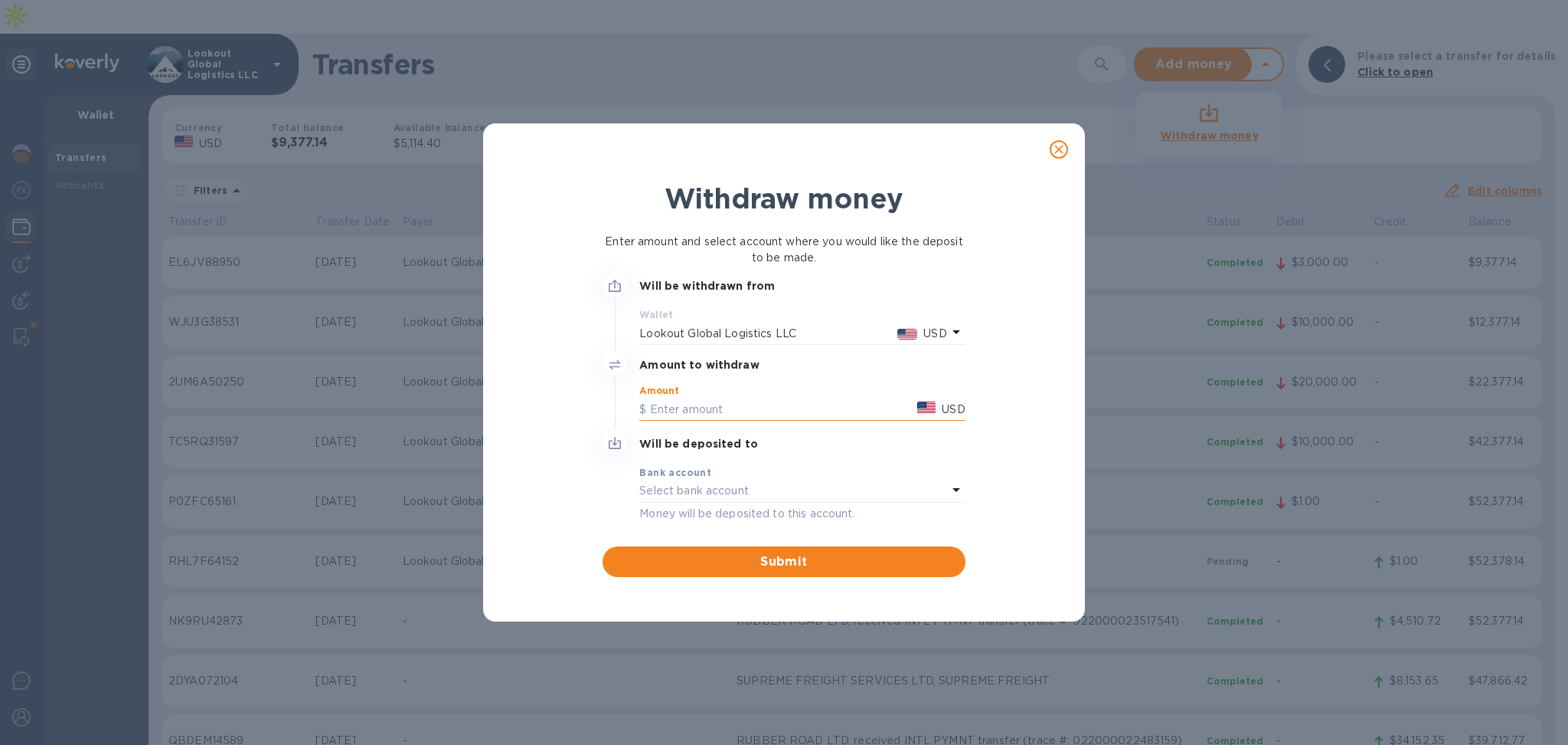
click at [738, 407] on input "text" at bounding box center [775, 409] width 272 height 23
type input "5,000"
click at [724, 477] on div "Bank account" at bounding box center [802, 472] width 325 height 16
click at [736, 497] on p "Select bank account" at bounding box center [694, 490] width 110 height 16
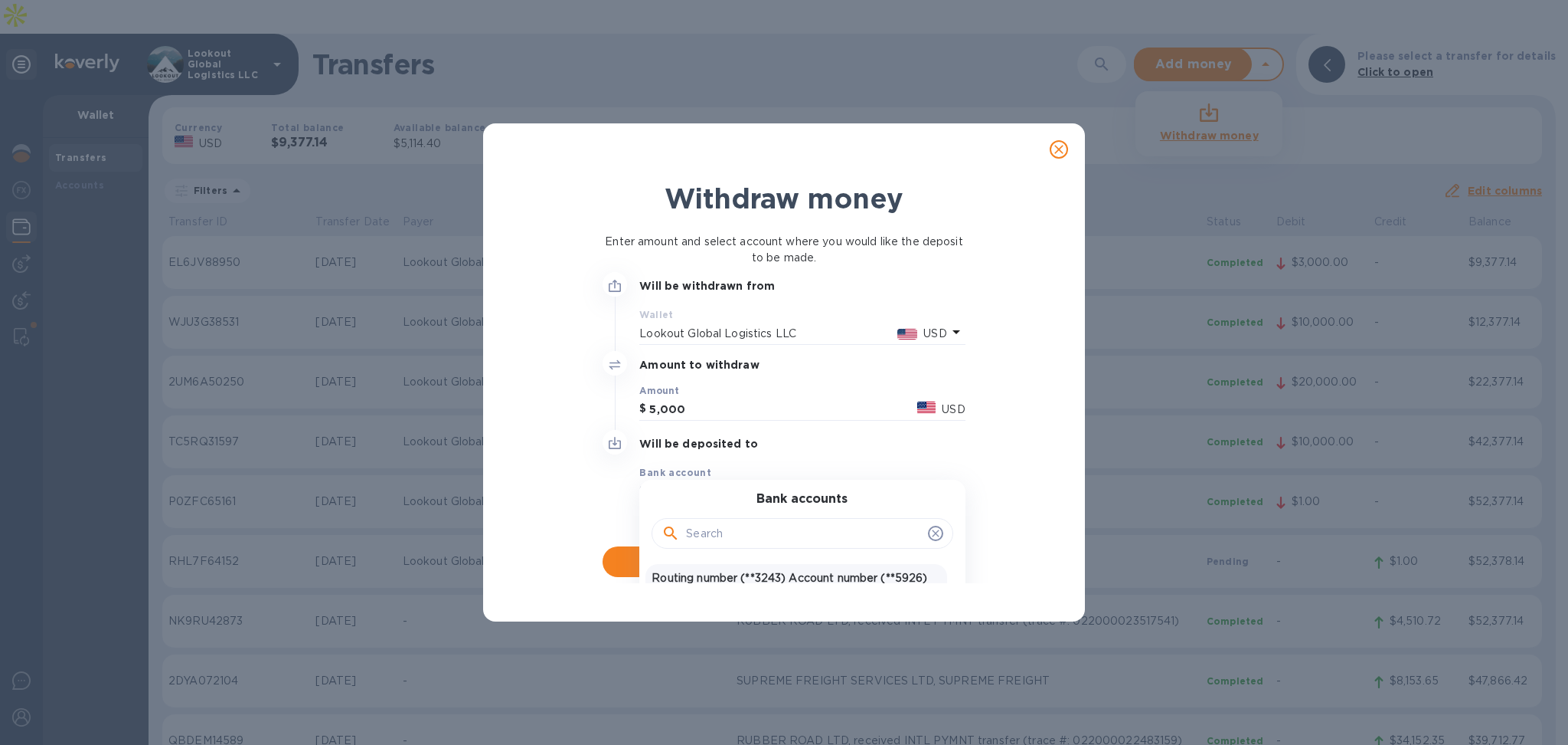
click at [737, 577] on p "Routing number (**3243) Account number (**5926)" at bounding box center [796, 578] width 288 height 16
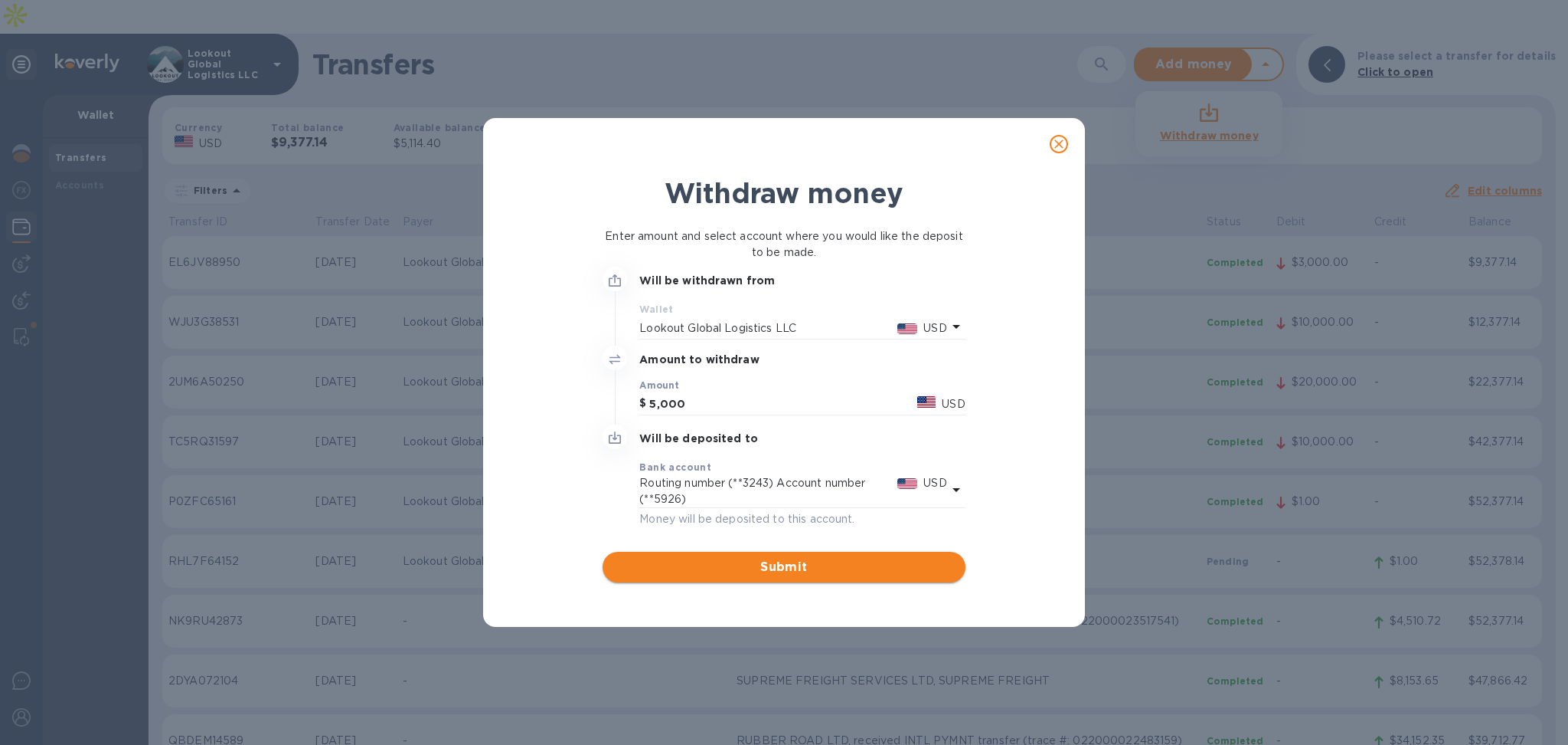
click at [740, 558] on span "Submit" at bounding box center [784, 567] width 337 height 18
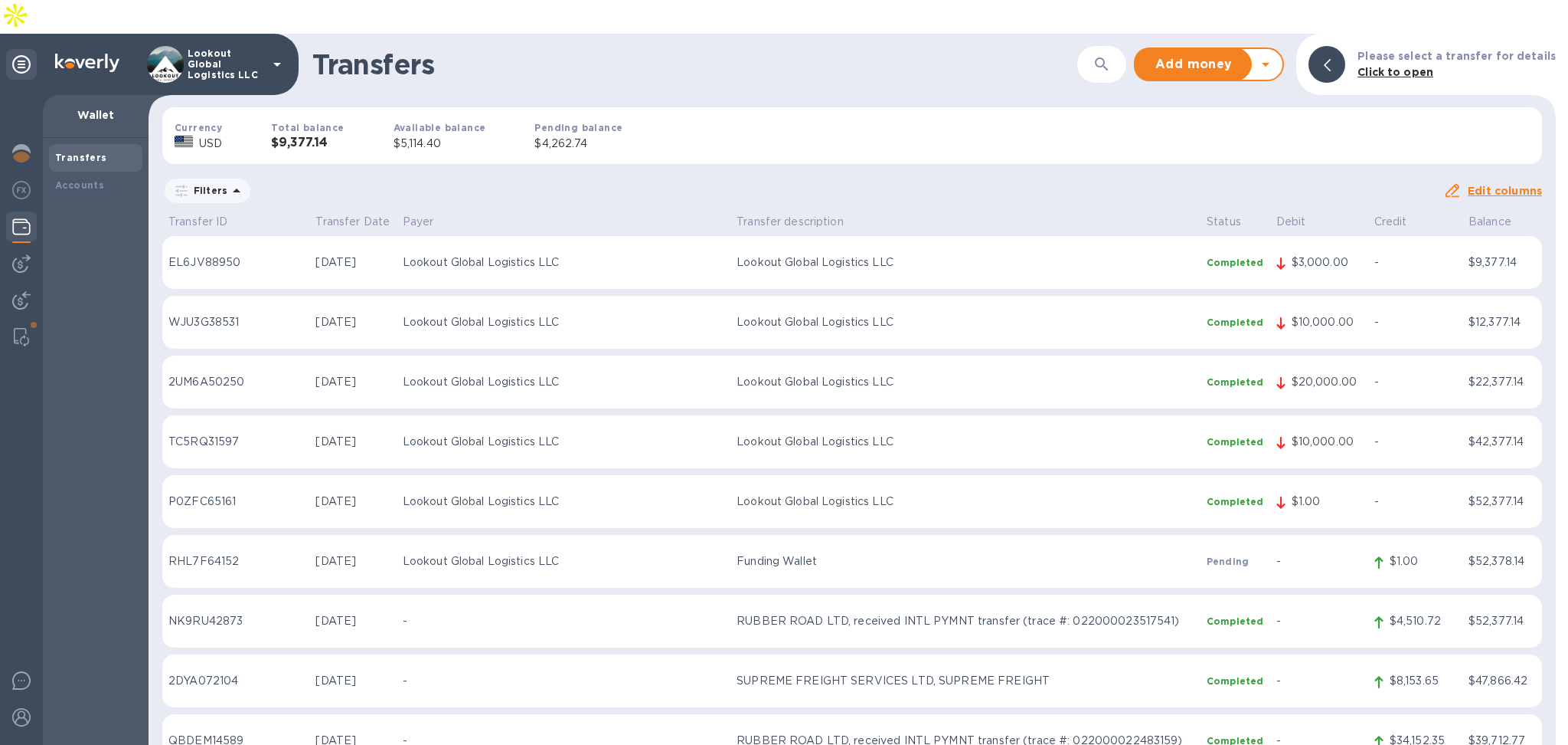
click at [1264, 49] on div "Add money Withdraw money" at bounding box center [1200, 64] width 129 height 31
click at [1275, 55] on icon at bounding box center [1266, 64] width 18 height 18
click at [1222, 130] on b "Withdraw money" at bounding box center [1209, 136] width 99 height 12
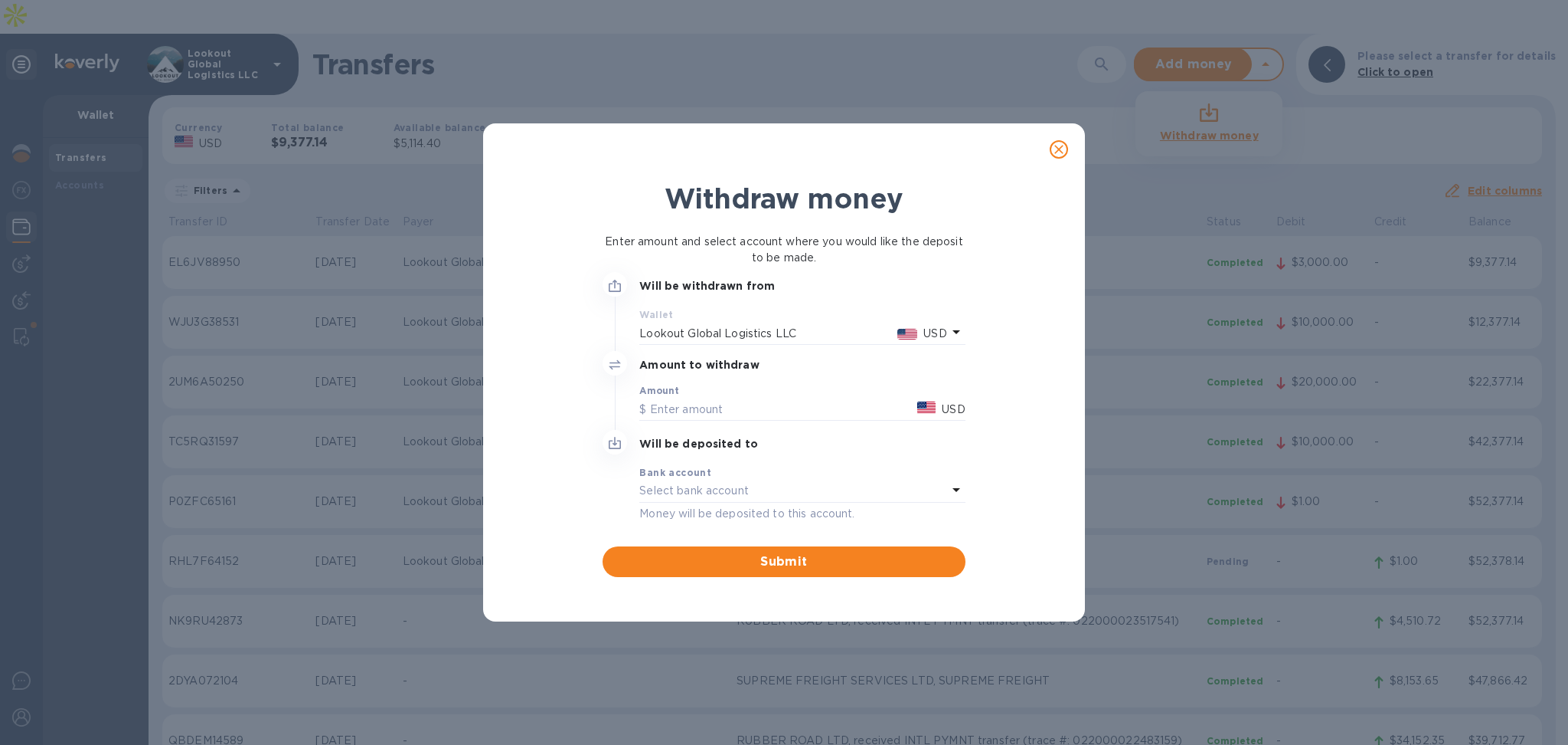
click at [744, 379] on div "Amount USD" at bounding box center [802, 404] width 337 height 51
click at [718, 399] on input "text" at bounding box center [775, 409] width 272 height 23
type input "5,100"
click at [754, 490] on div "Select bank account" at bounding box center [793, 491] width 307 height 21
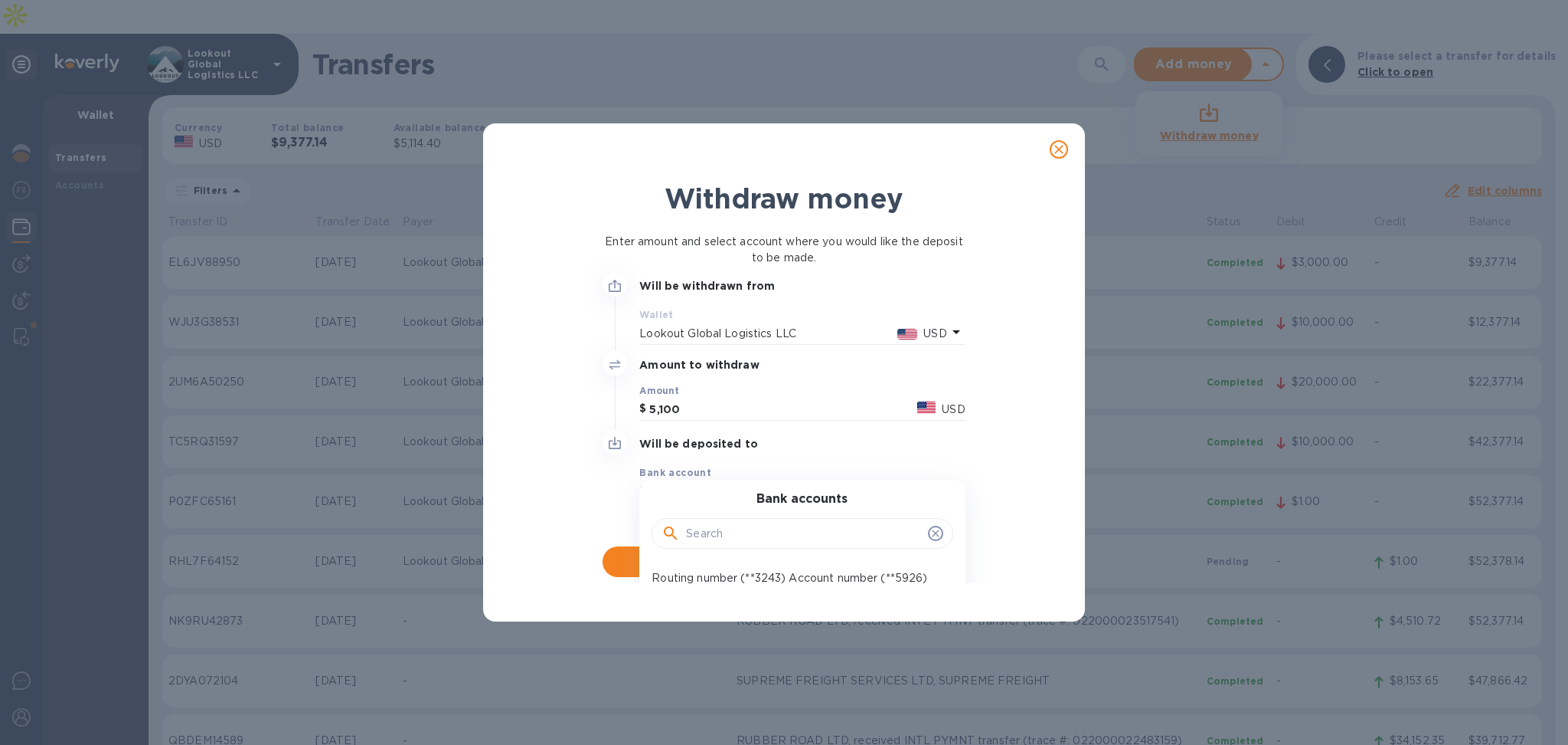
click at [744, 587] on div "Withdraw money Enter amount and select account where you would like the deposit…" at bounding box center [784, 398] width 602 height 445
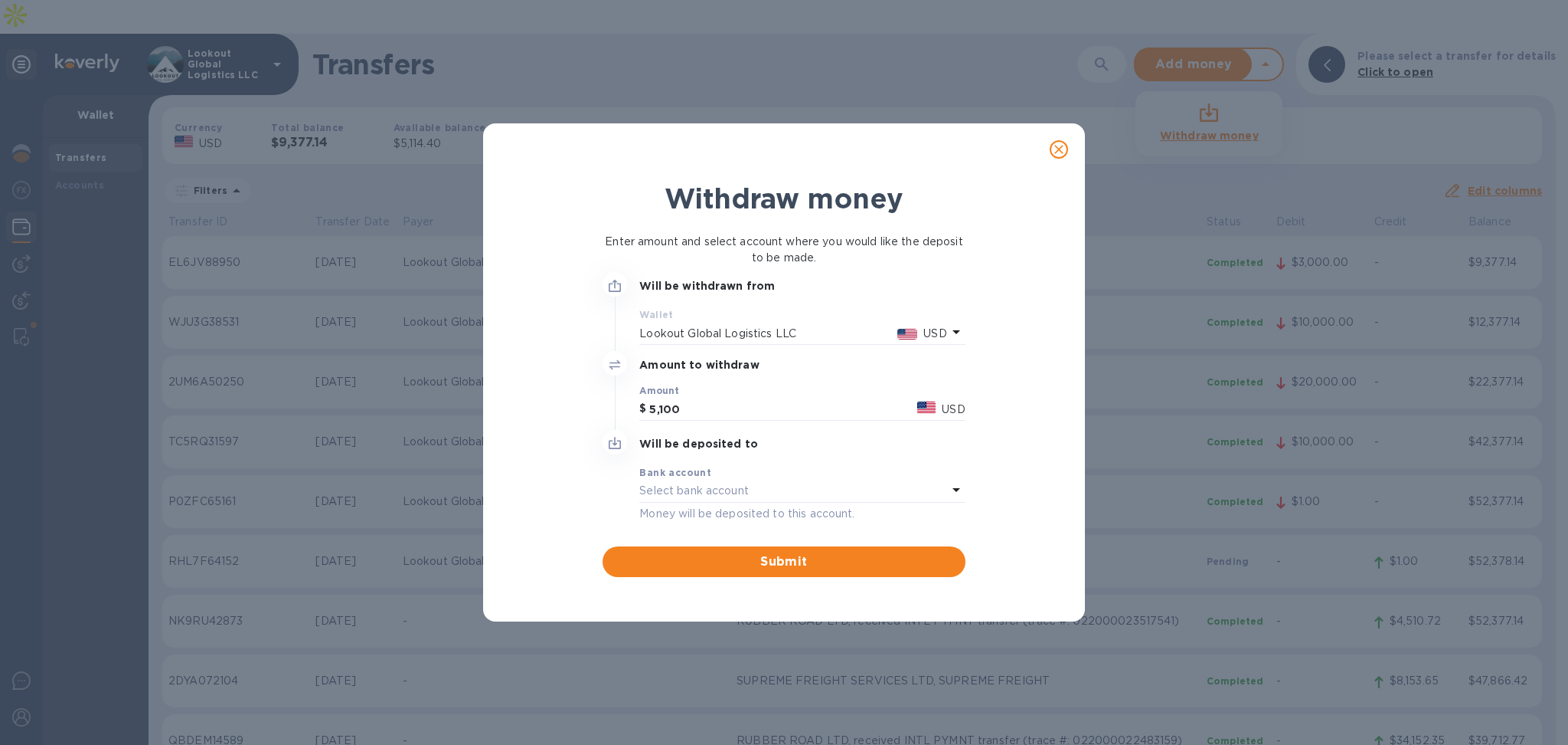
click at [755, 480] on div "Select bank account" at bounding box center [793, 491] width 307 height 21
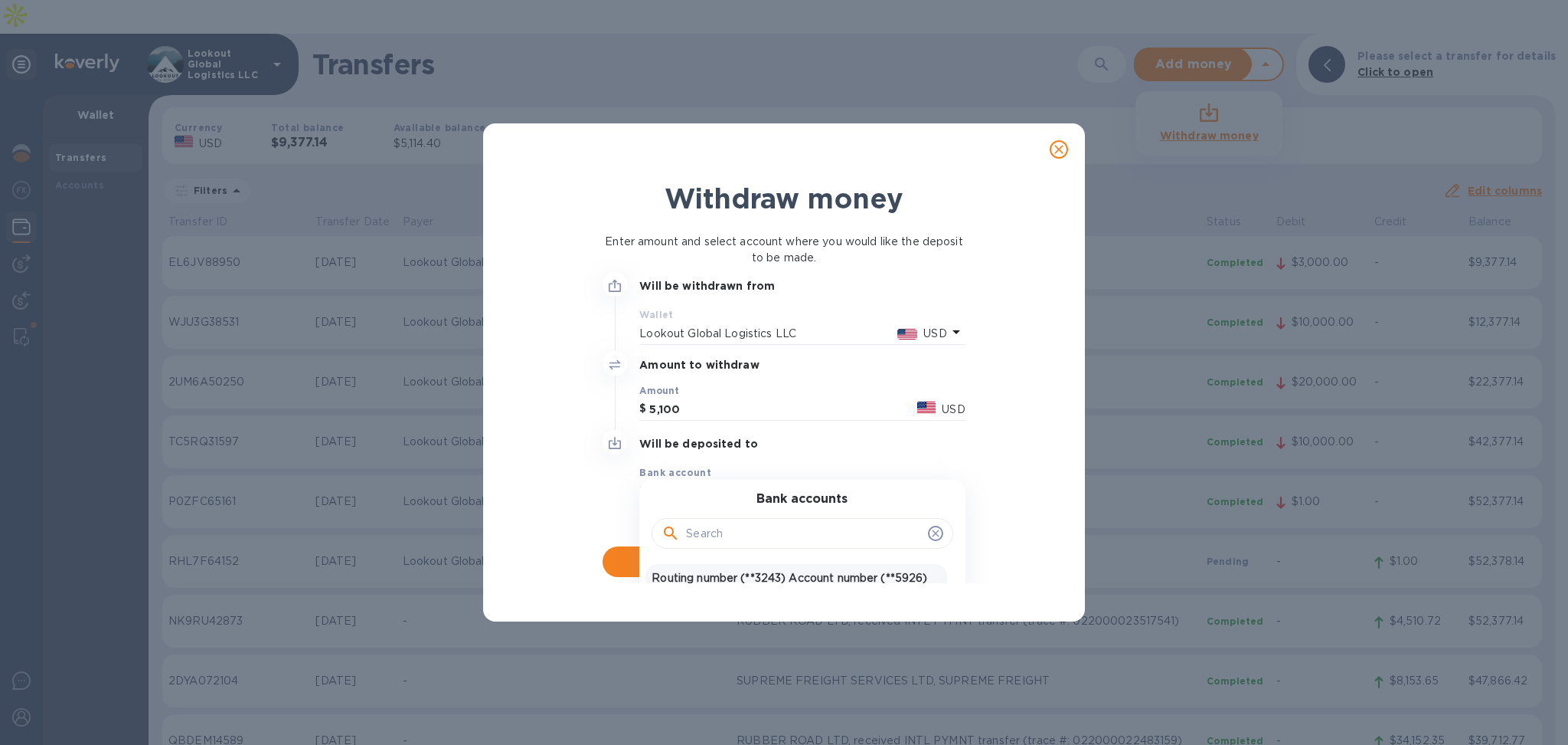
click at [709, 576] on p "Routing number (**3243) Account number (**5926)" at bounding box center [796, 578] width 288 height 16
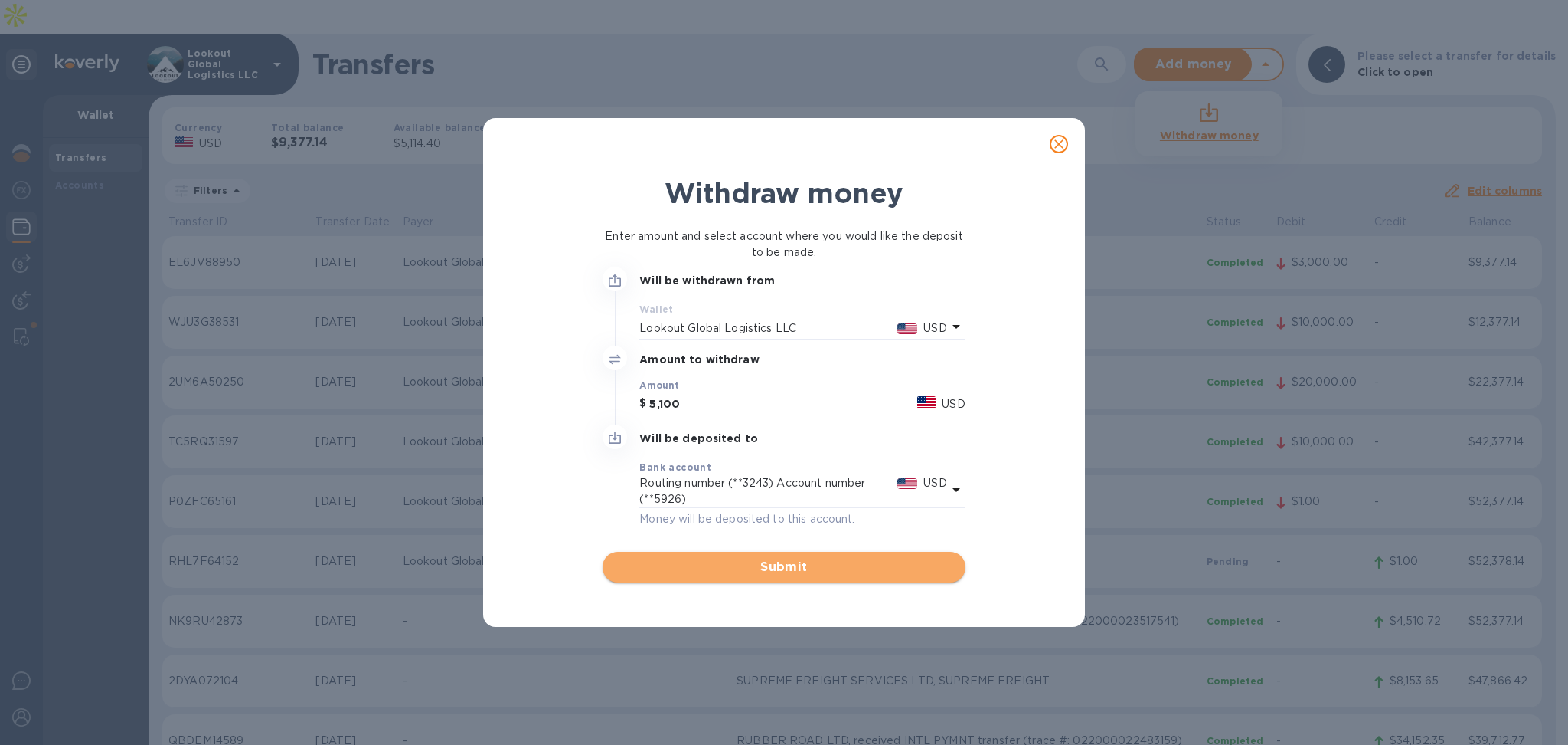
click at [707, 559] on span "Submit" at bounding box center [784, 567] width 337 height 18
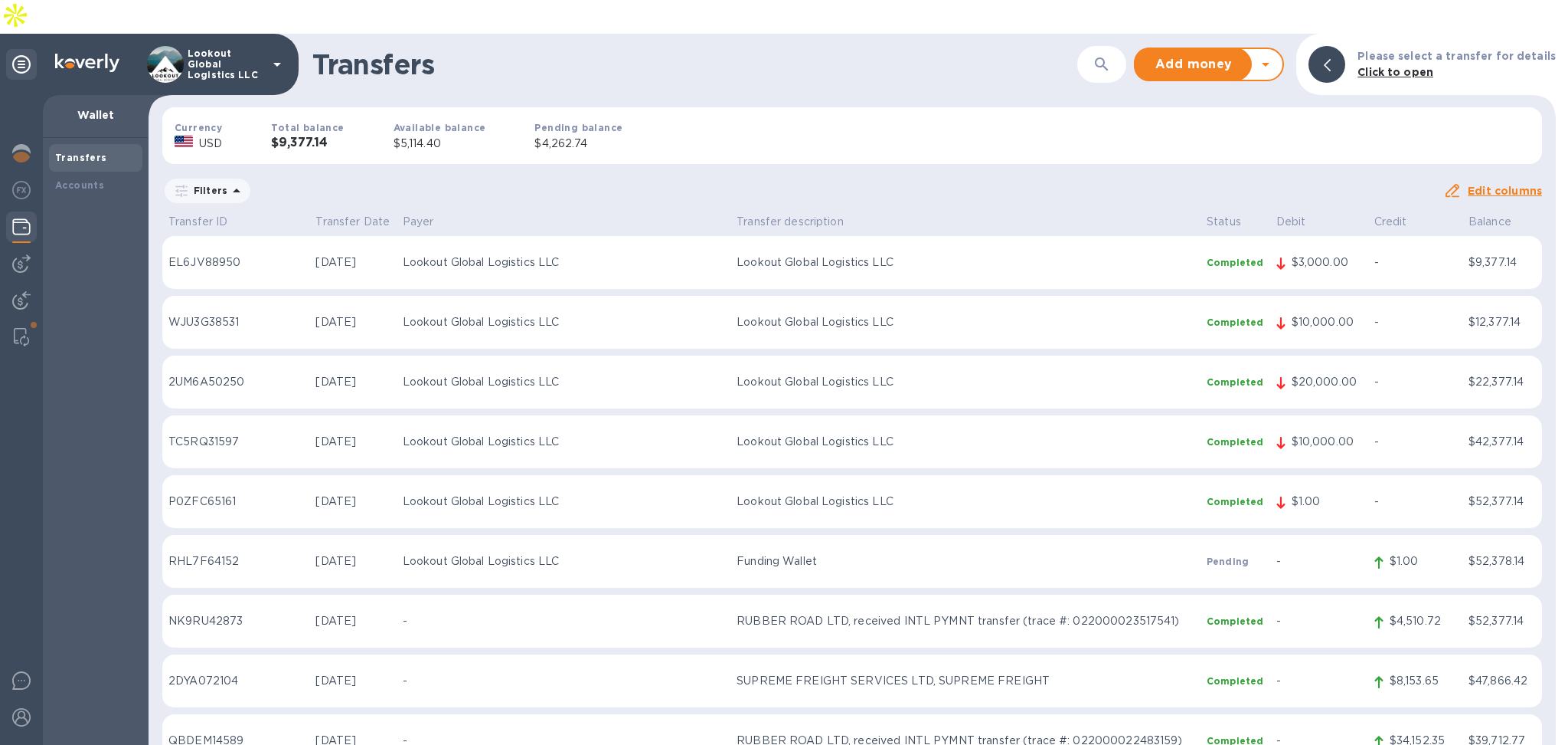
click at [1275, 55] on icon at bounding box center [1266, 64] width 18 height 18
click at [1231, 130] on b "Withdraw money" at bounding box center [1209, 136] width 99 height 12
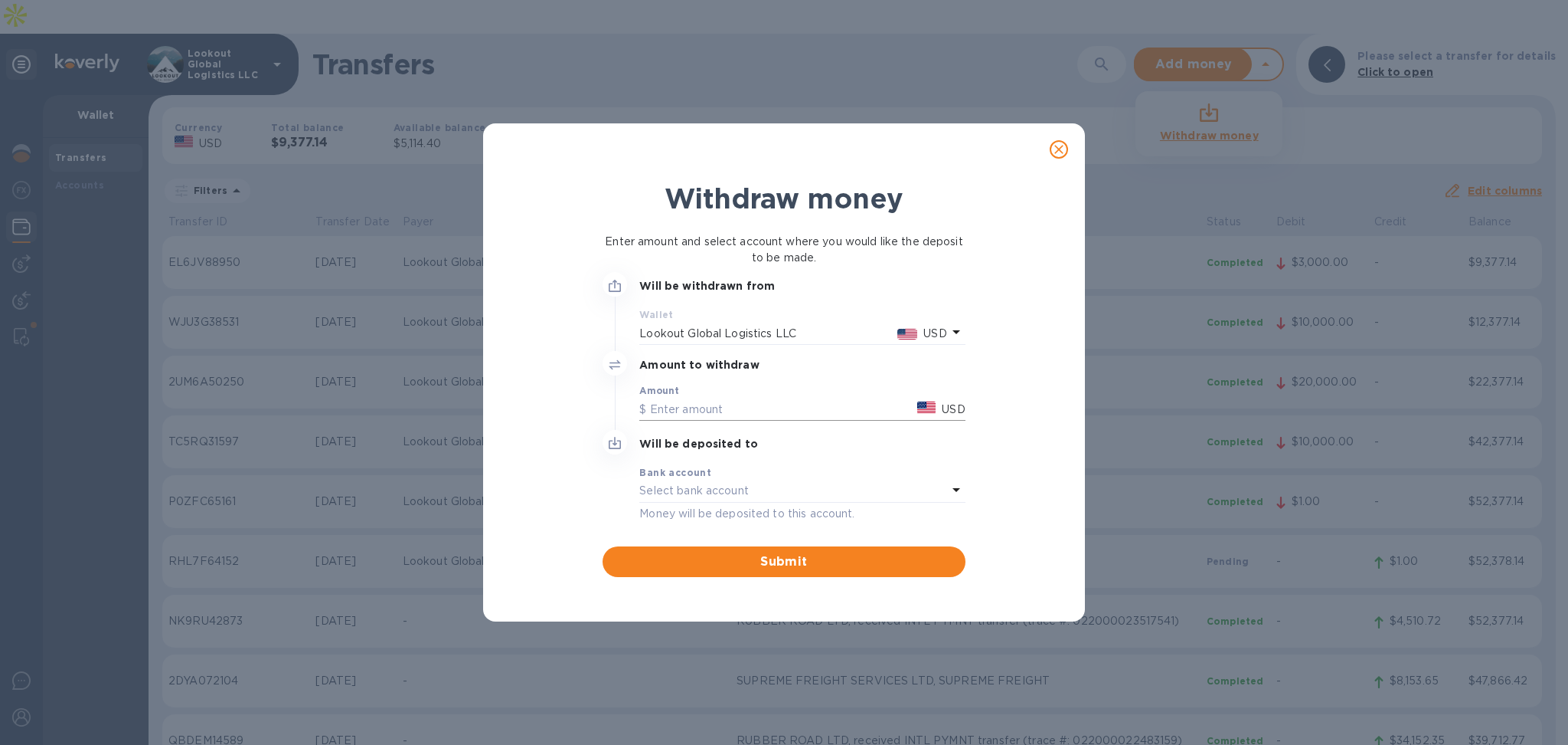
click at [679, 403] on input "text" at bounding box center [775, 409] width 272 height 23
type input "2,500"
click at [641, 496] on p "Select bank account" at bounding box center [694, 490] width 110 height 16
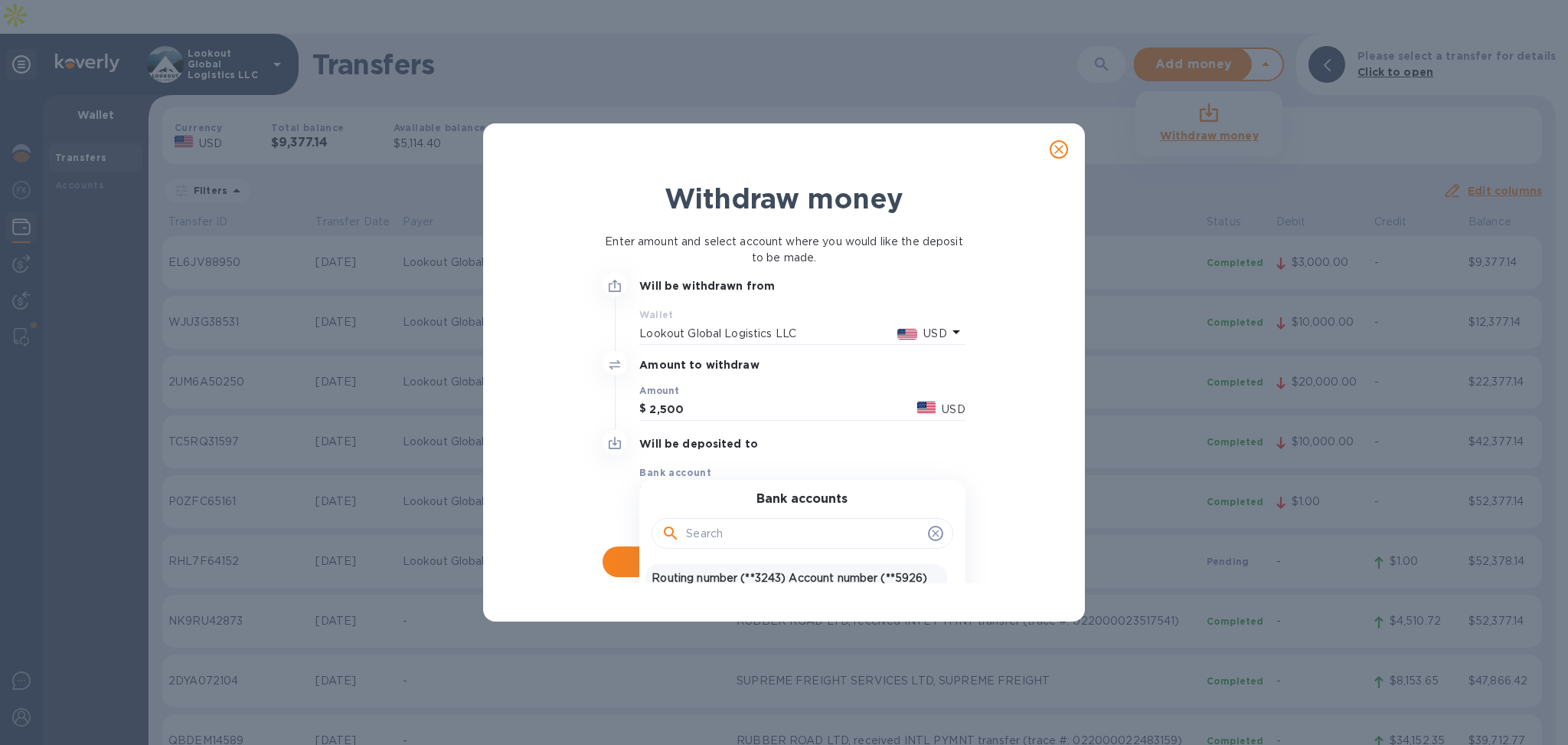
click at [739, 573] on p "Routing number (**3243) Account number (**5926)" at bounding box center [796, 578] width 288 height 16
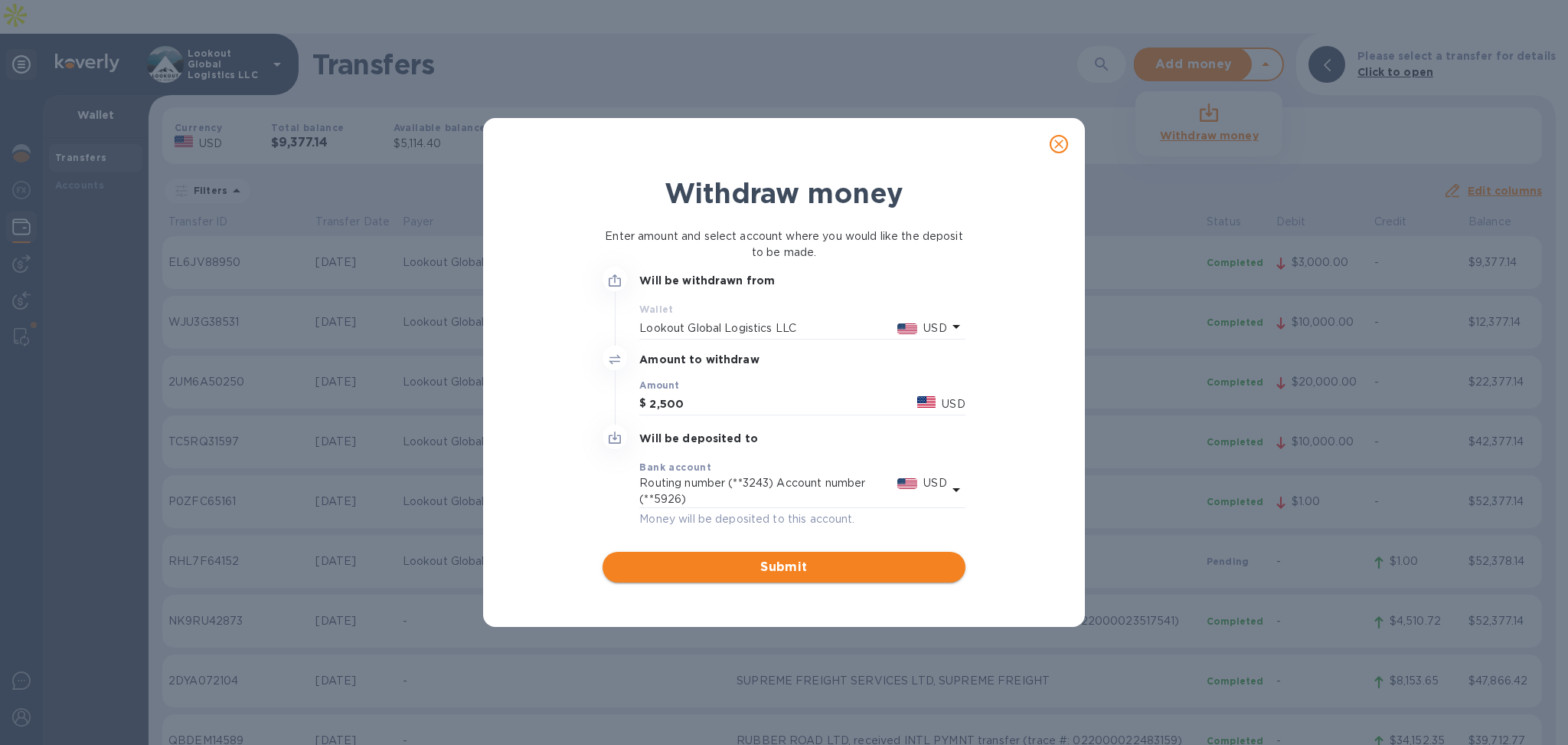
click at [732, 574] on span "Submit" at bounding box center [784, 567] width 337 height 18
